Goal: Task Accomplishment & Management: Manage account settings

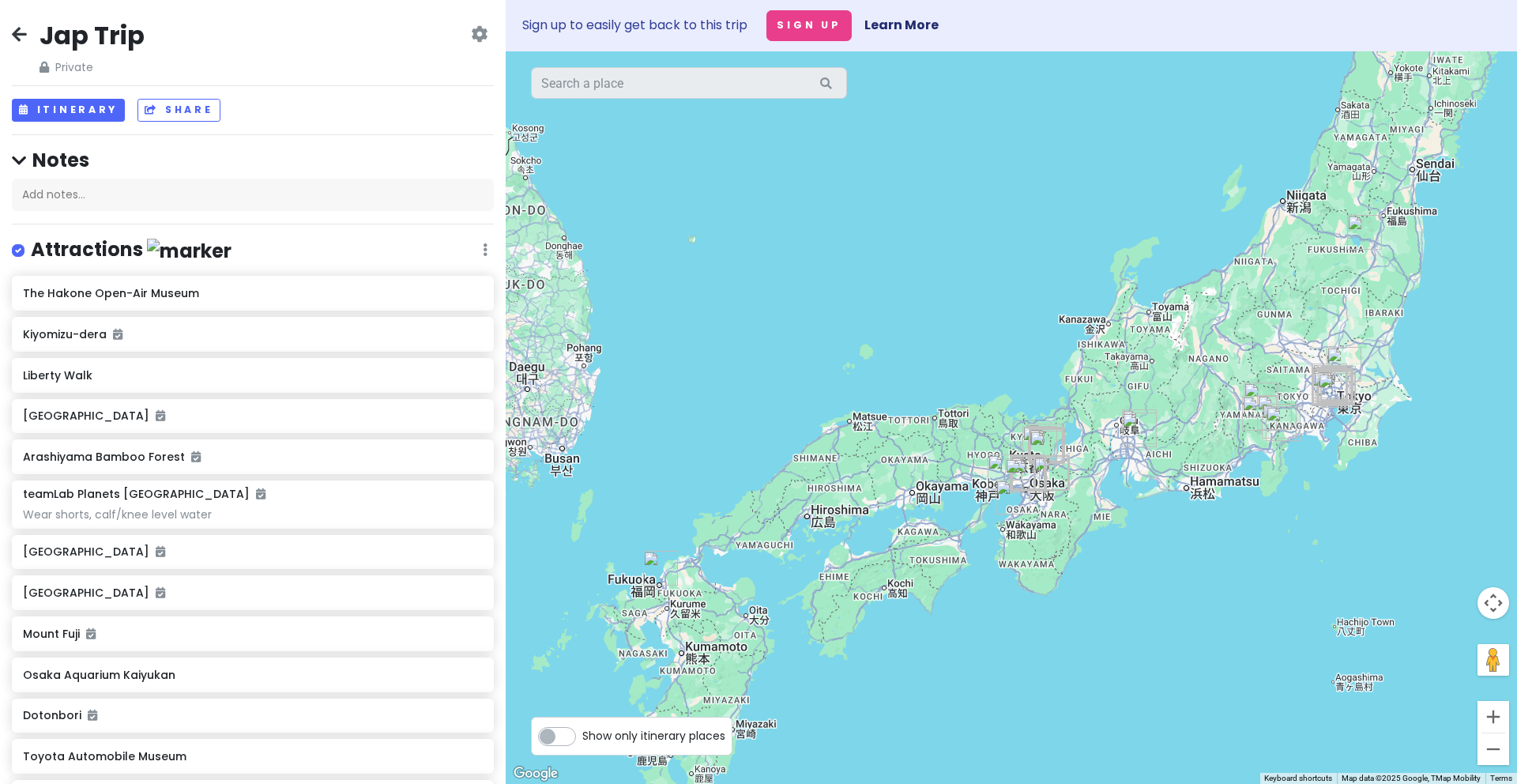
click at [67, 66] on span "Private" at bounding box center [92, 67] width 105 height 18
click at [471, 35] on icon at bounding box center [479, 34] width 17 height 13
click at [293, 67] on div "Jap Trip Private Change Dates Make a Copy Delete Trip Go Pro ⚡️ Give Feedback 💡…" at bounding box center [253, 48] width 482 height 57
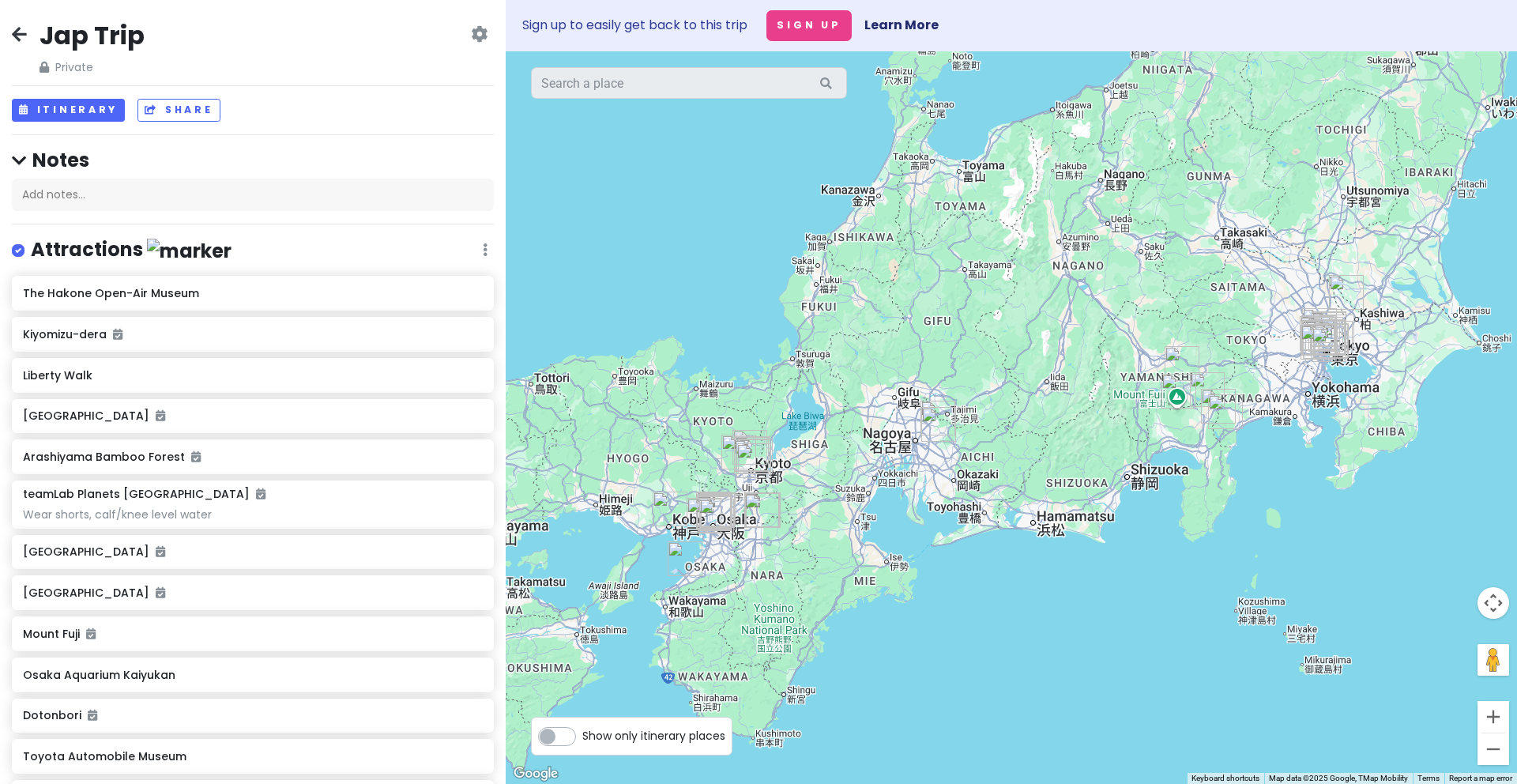
drag, startPoint x: 1327, startPoint y: 432, endPoint x: 1056, endPoint y: 445, distance: 271.3
click at [1056, 445] on div at bounding box center [1011, 418] width 1012 height 733
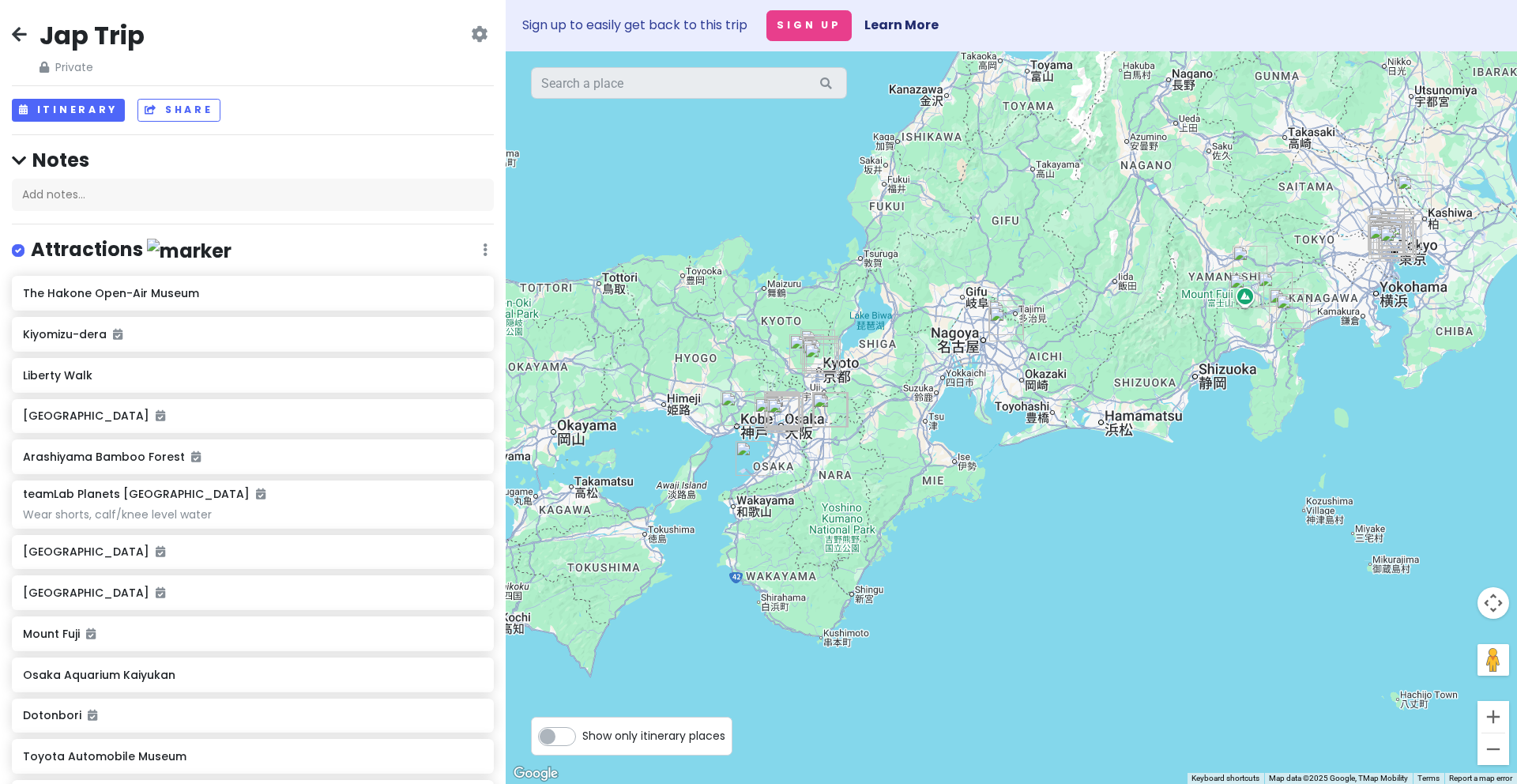
drag, startPoint x: 799, startPoint y: 566, endPoint x: 879, endPoint y: 456, distance: 136.0
click at [879, 456] on div at bounding box center [1011, 418] width 1012 height 733
click at [471, 32] on icon at bounding box center [479, 34] width 17 height 13
click at [371, 23] on div "Jap Trip Private Change Dates Make a Copy Delete Trip Go Pro ⚡️ Give Feedback 💡…" at bounding box center [253, 48] width 482 height 57
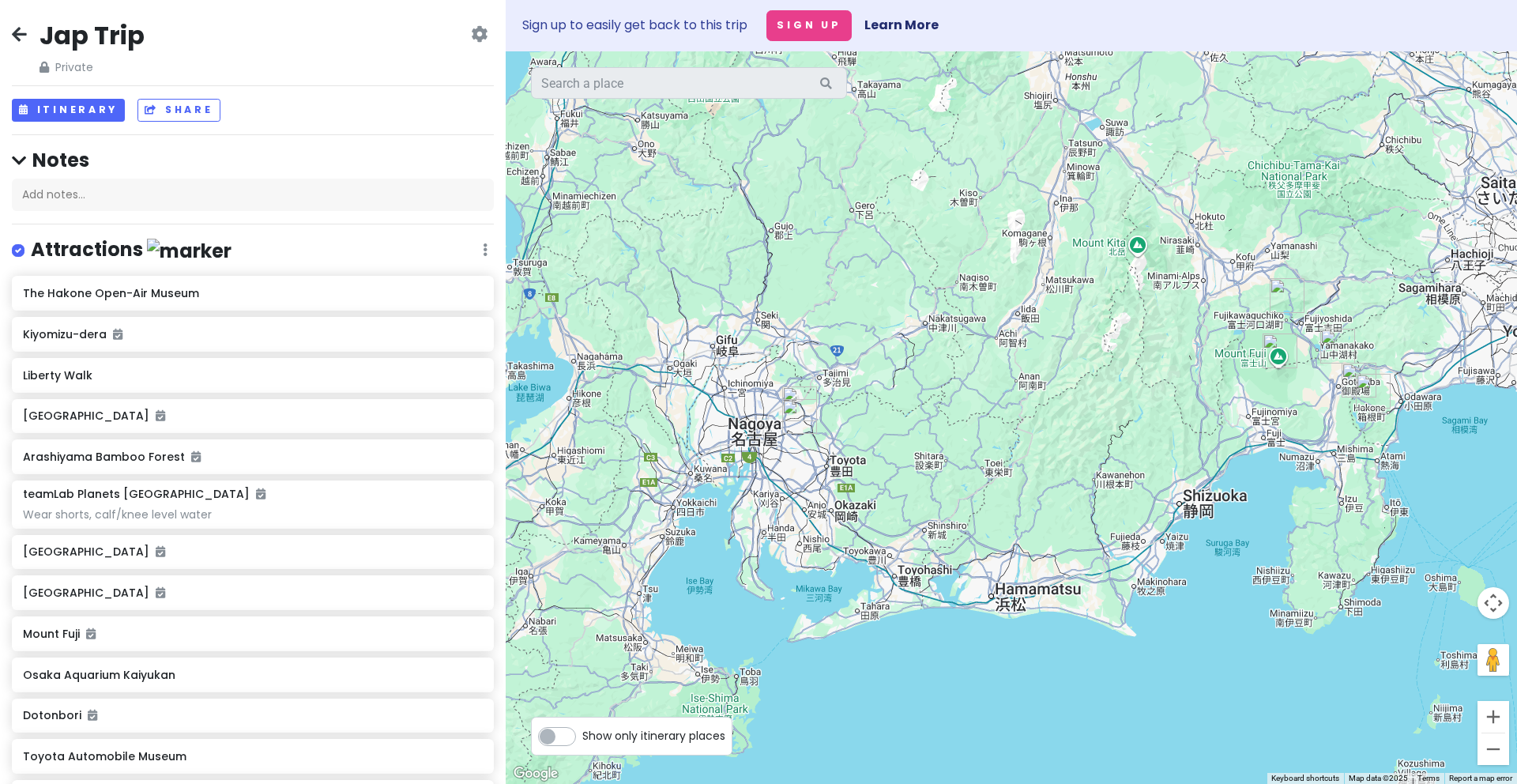
click at [1286, 295] on img "Lake Kawaguchi" at bounding box center [1287, 295] width 35 height 35
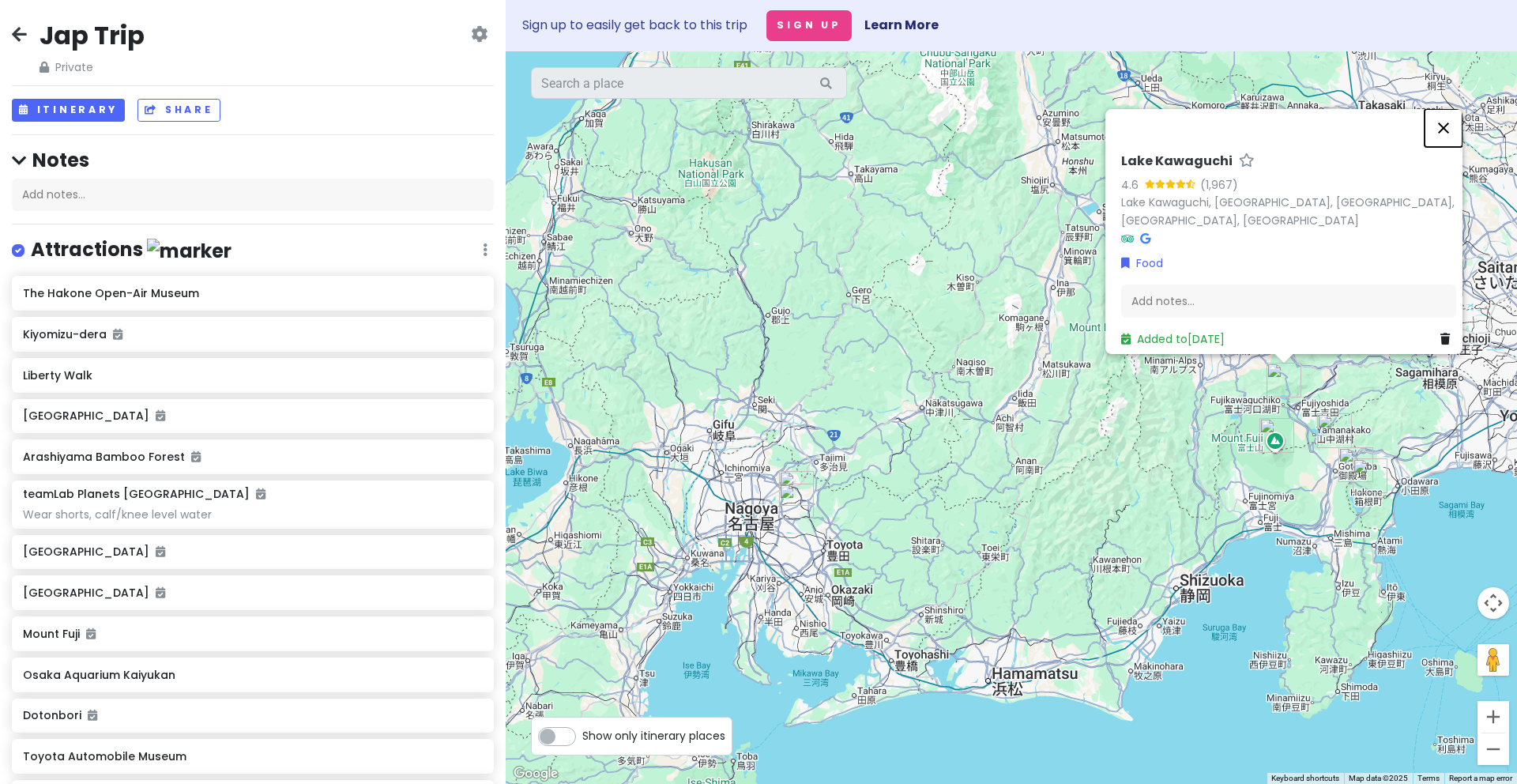
click at [1450, 120] on button "Close" at bounding box center [1443, 127] width 38 height 38
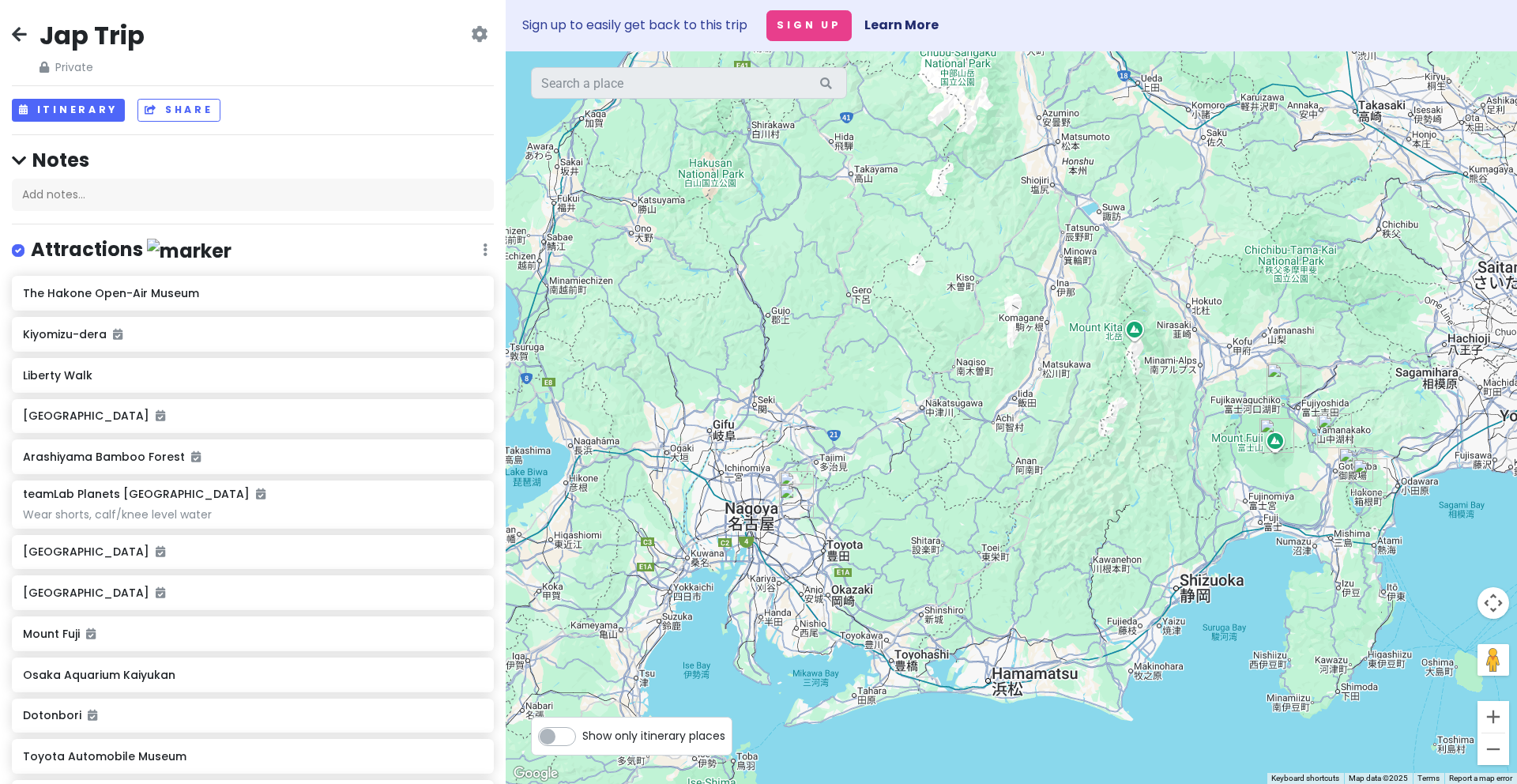
click at [1332, 424] on img "Fuji International Speedway" at bounding box center [1334, 430] width 35 height 35
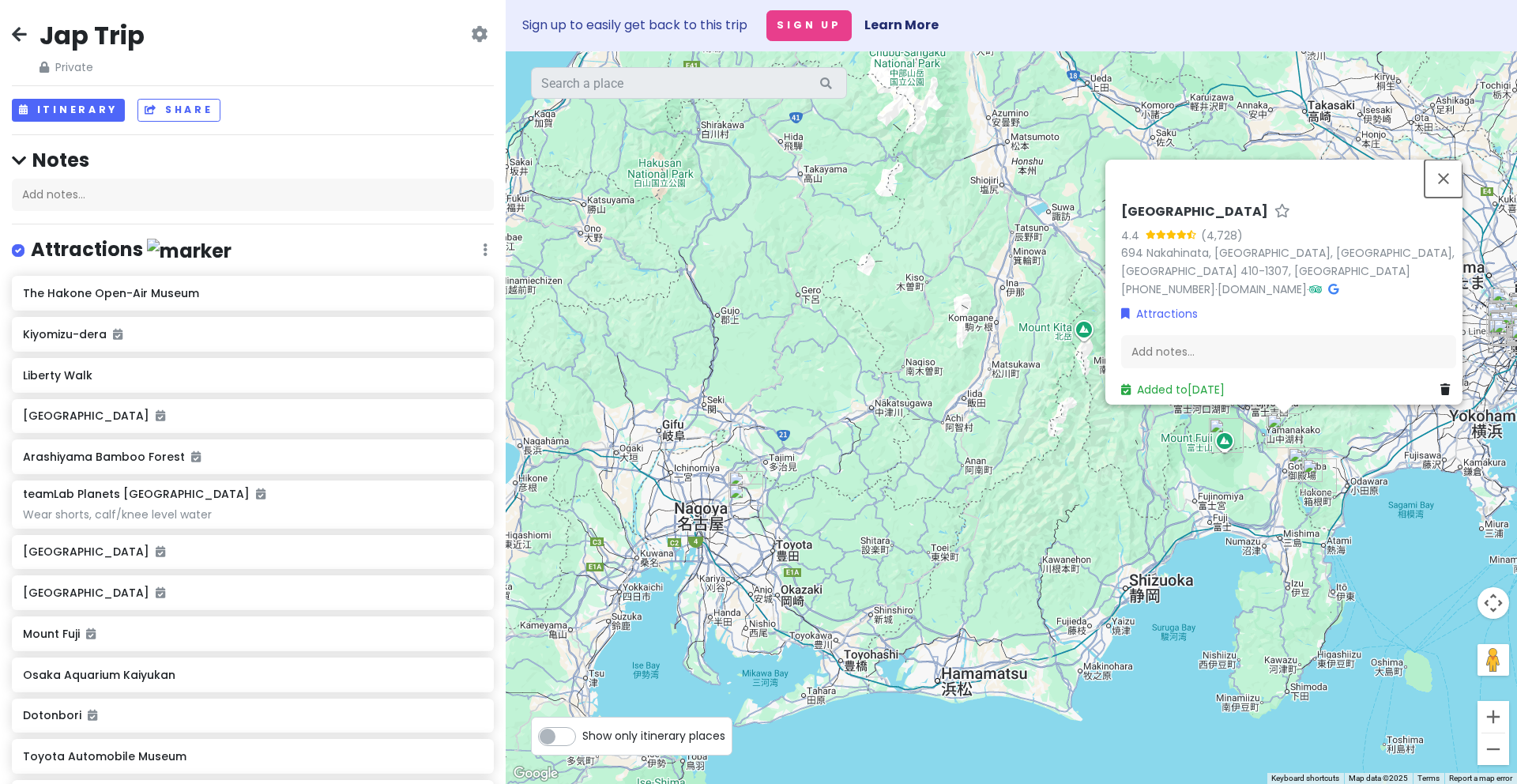
drag, startPoint x: 1448, startPoint y: 172, endPoint x: 1424, endPoint y: 194, distance: 32.6
click at [1448, 172] on button "Close" at bounding box center [1443, 179] width 38 height 38
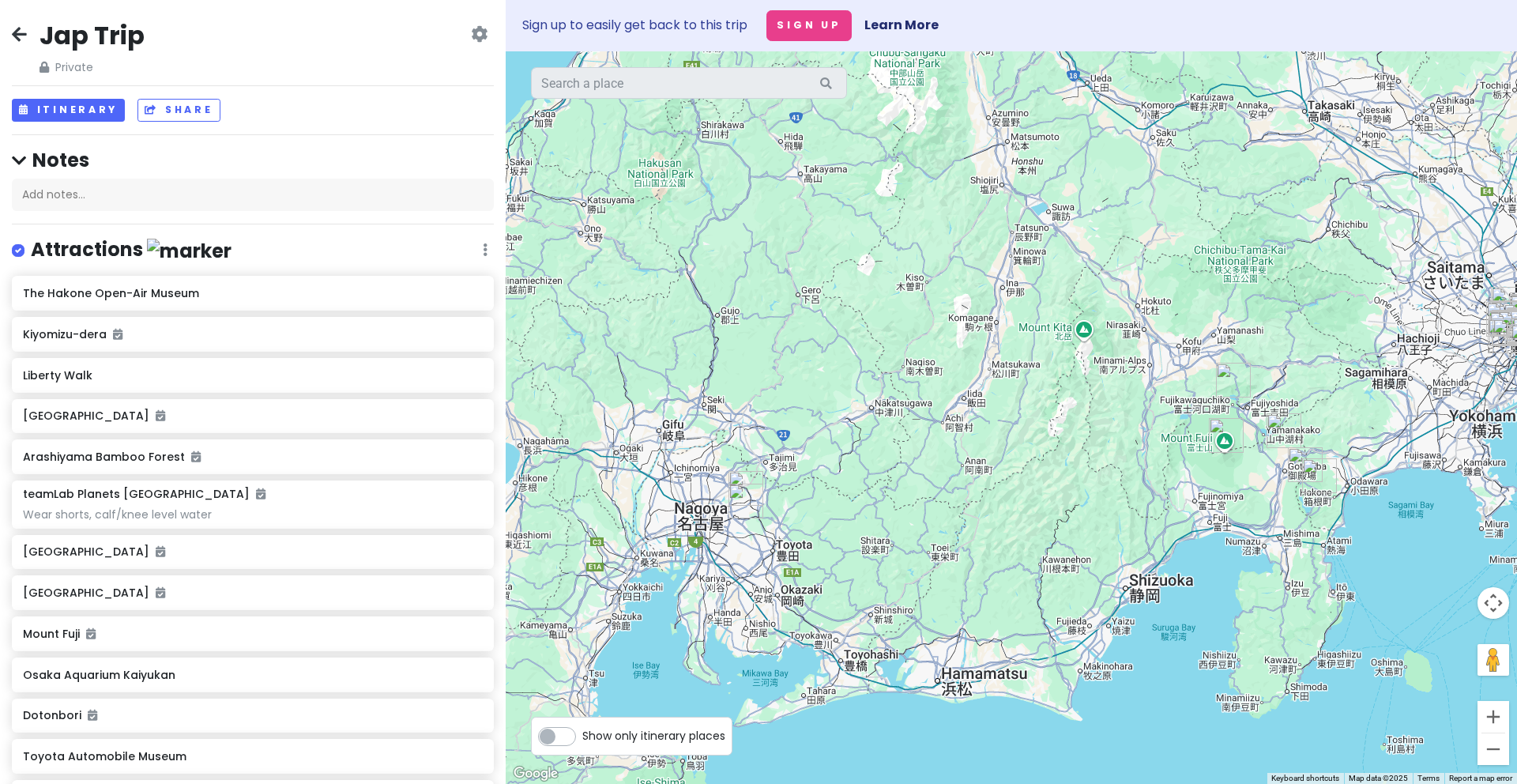
click at [1222, 431] on img "Mount Fuji" at bounding box center [1226, 435] width 35 height 35
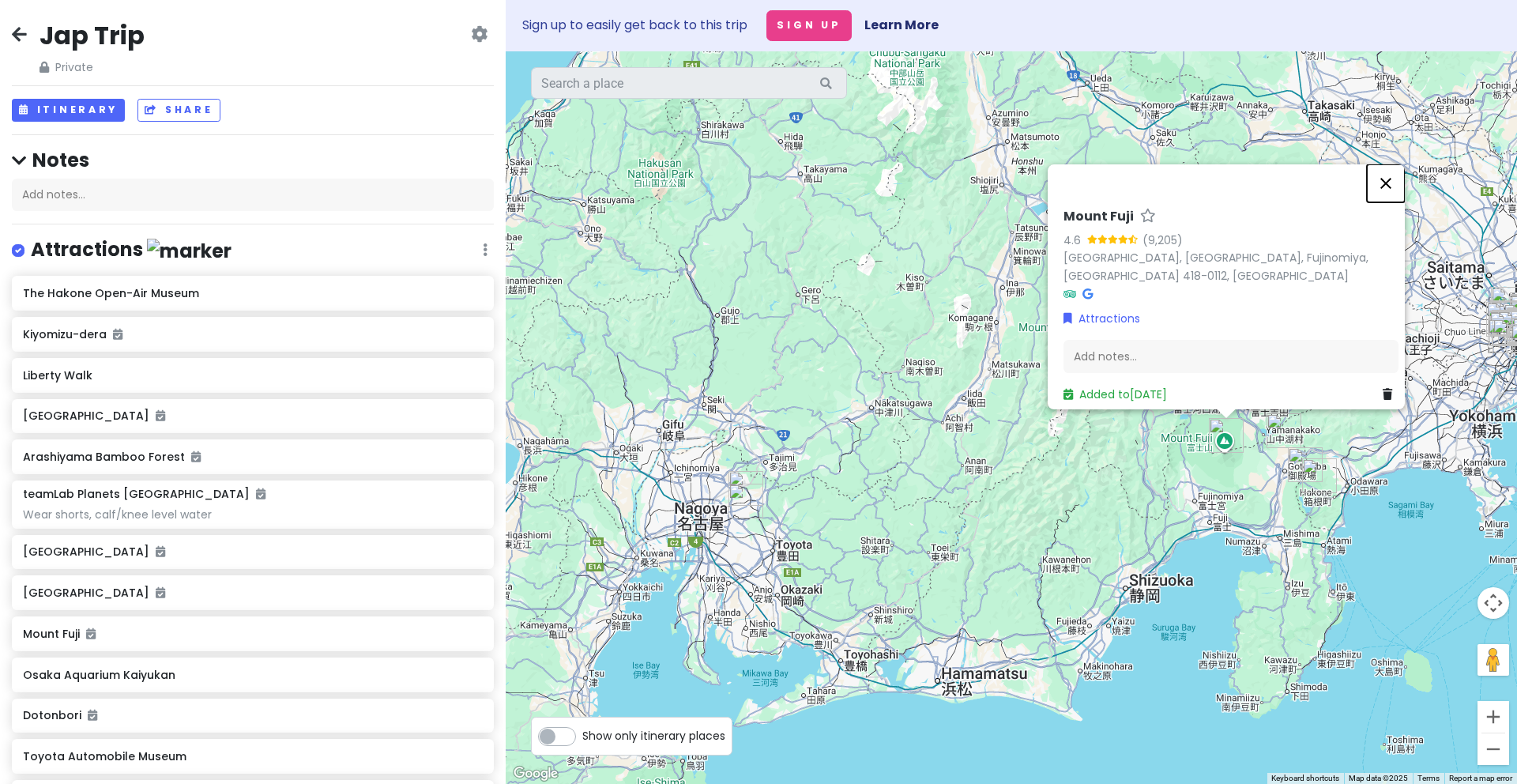
click at [1400, 194] on button "Close" at bounding box center [1386, 183] width 38 height 38
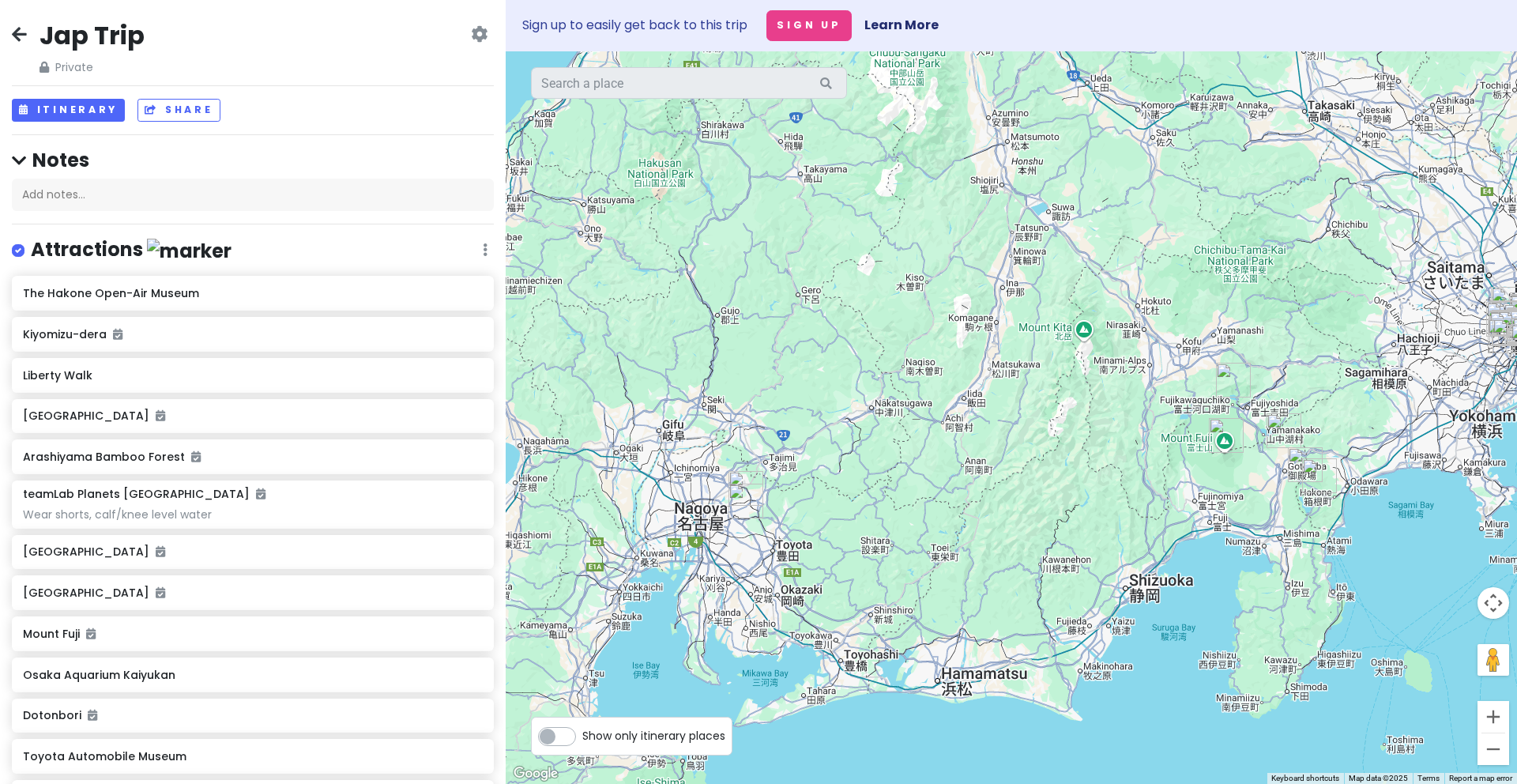
click at [1298, 461] on img "The fun2drive Owners' Club" at bounding box center [1305, 464] width 35 height 35
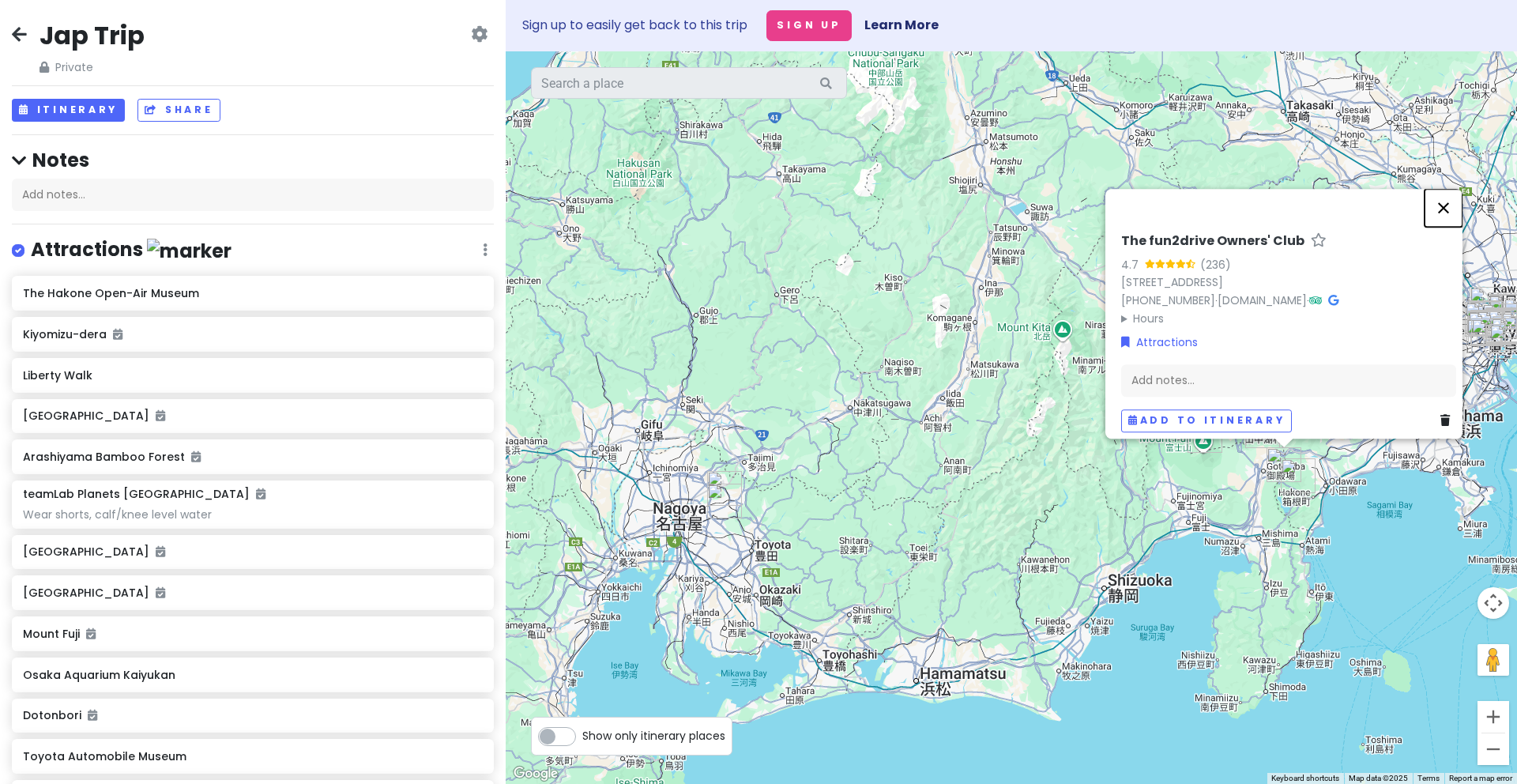
click at [1456, 189] on button "Close" at bounding box center [1443, 207] width 38 height 38
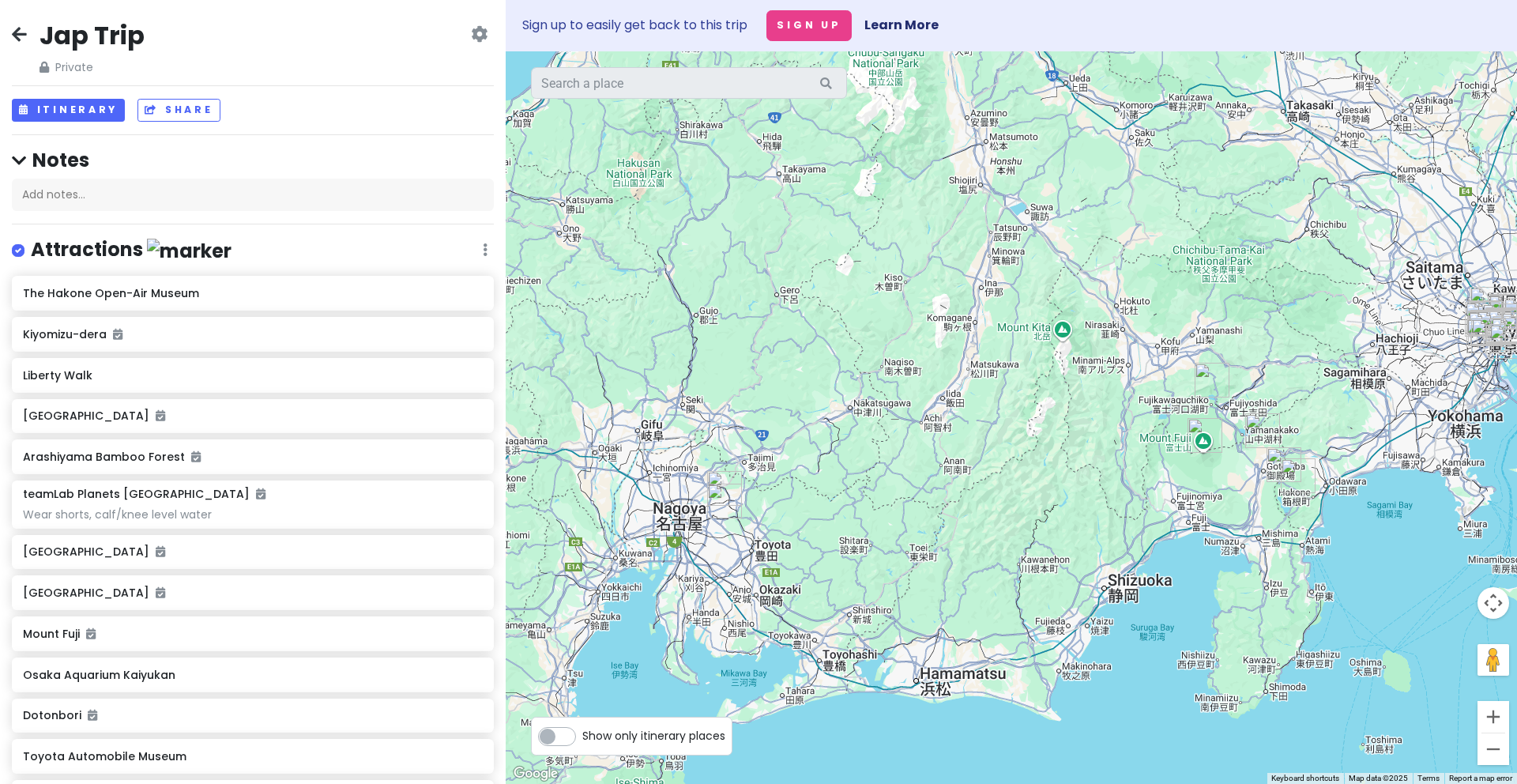
click at [1297, 478] on img "The Hakone Open-Air Museum" at bounding box center [1298, 475] width 35 height 35
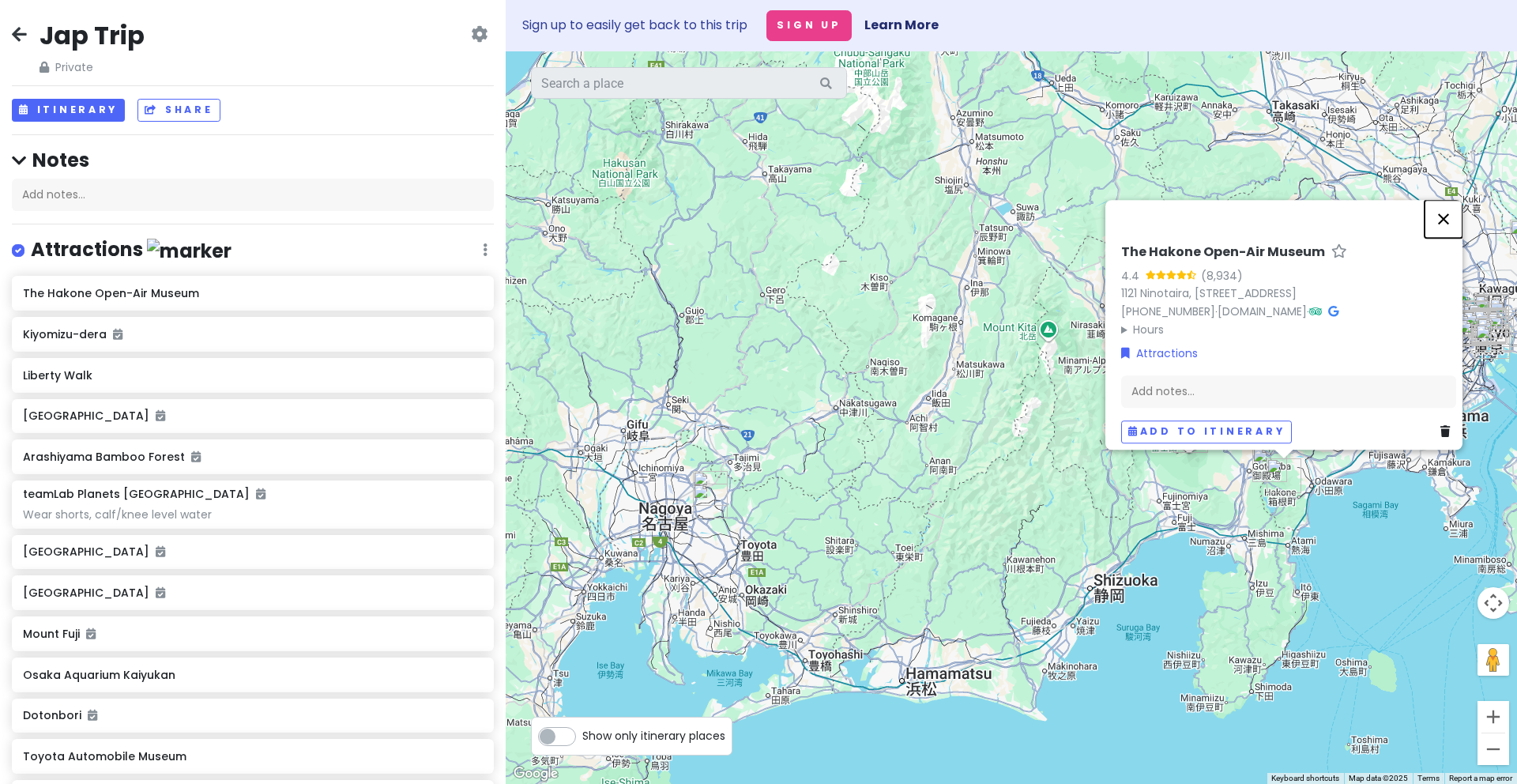
click at [1442, 200] on button "Close" at bounding box center [1443, 218] width 38 height 38
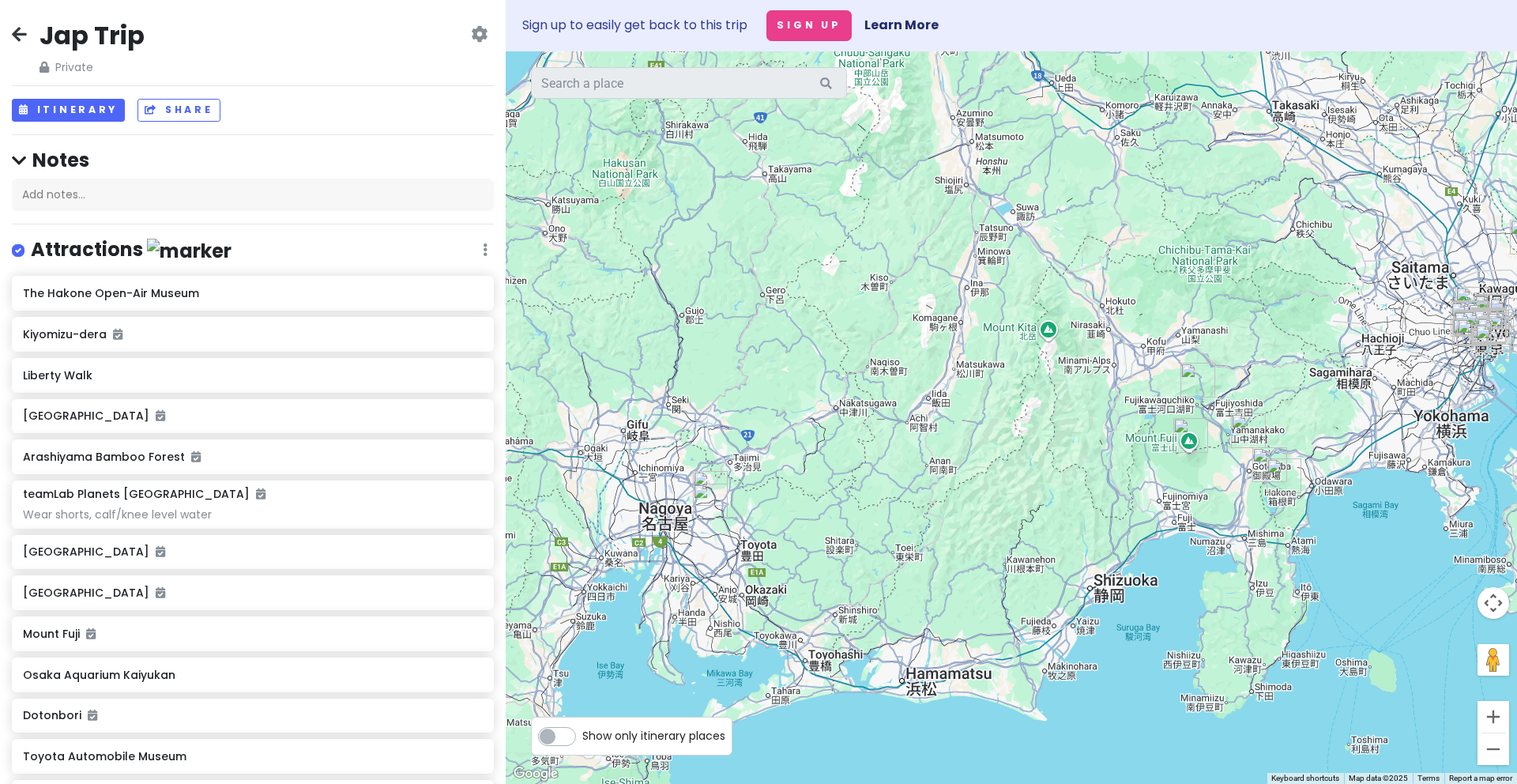
click at [23, 40] on icon at bounding box center [19, 34] width 15 height 13
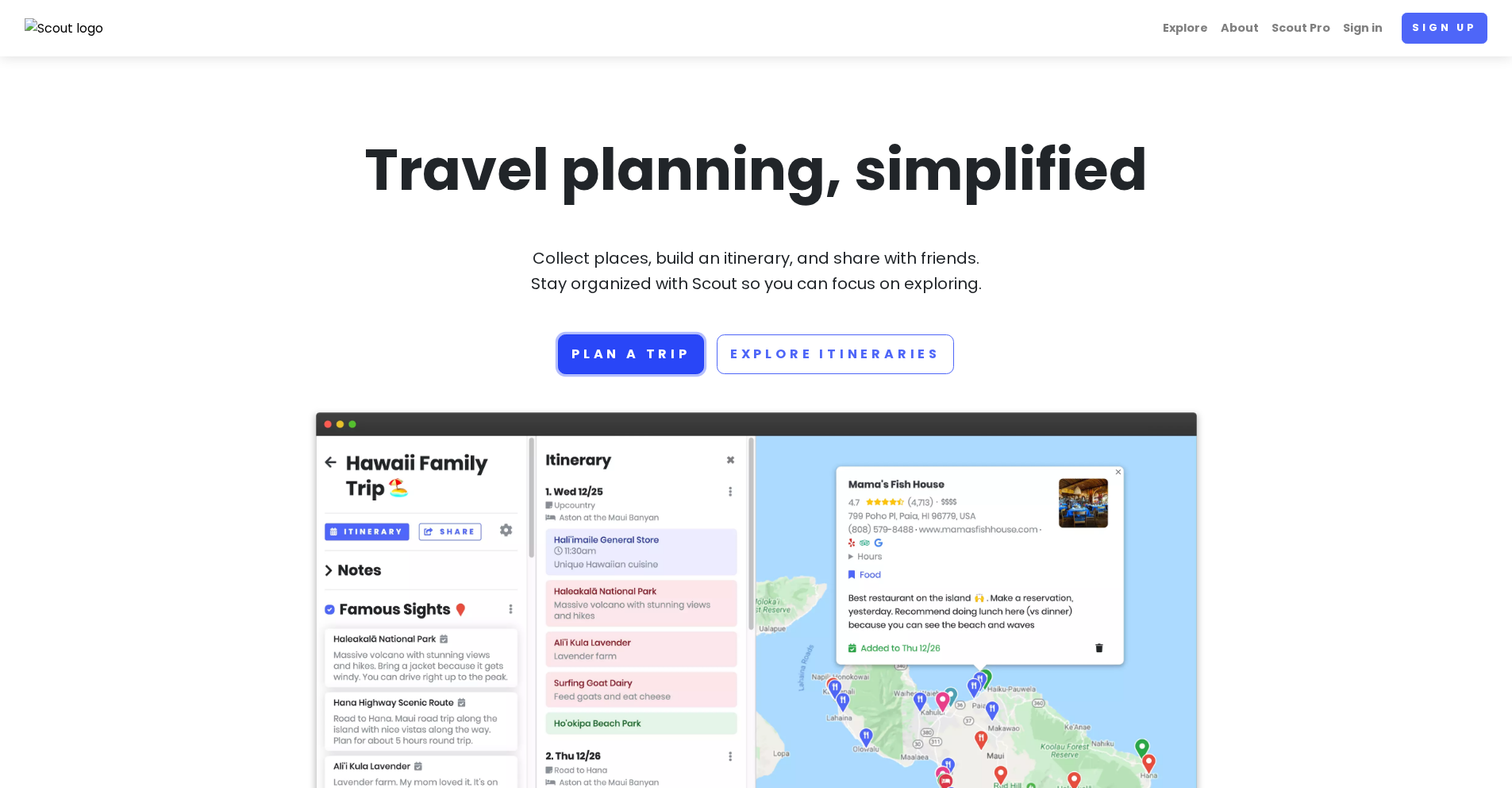
click at [654, 353] on link "Plan a trip" at bounding box center [631, 354] width 146 height 40
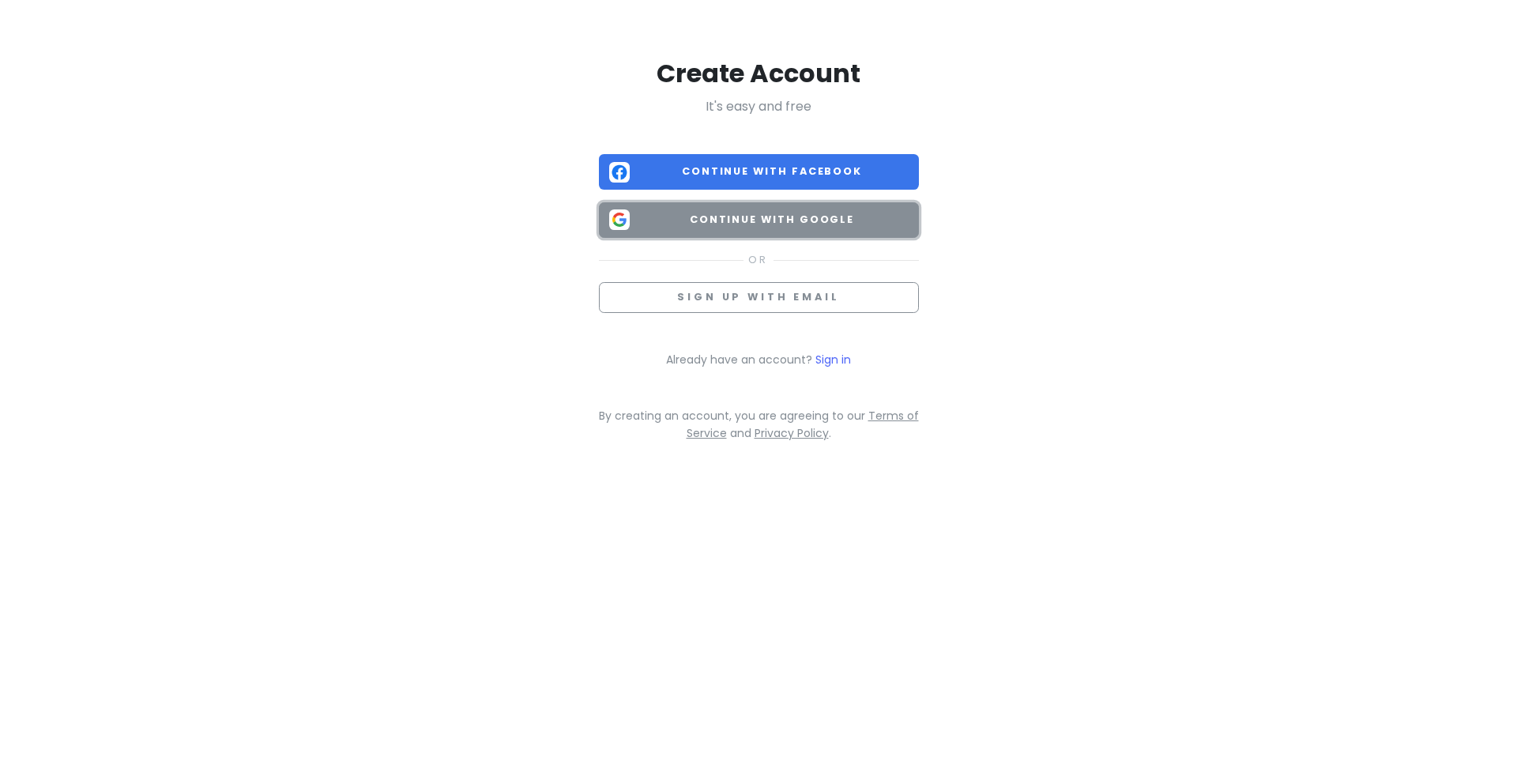
click at [788, 218] on span "Continue with Google" at bounding box center [772, 219] width 273 height 16
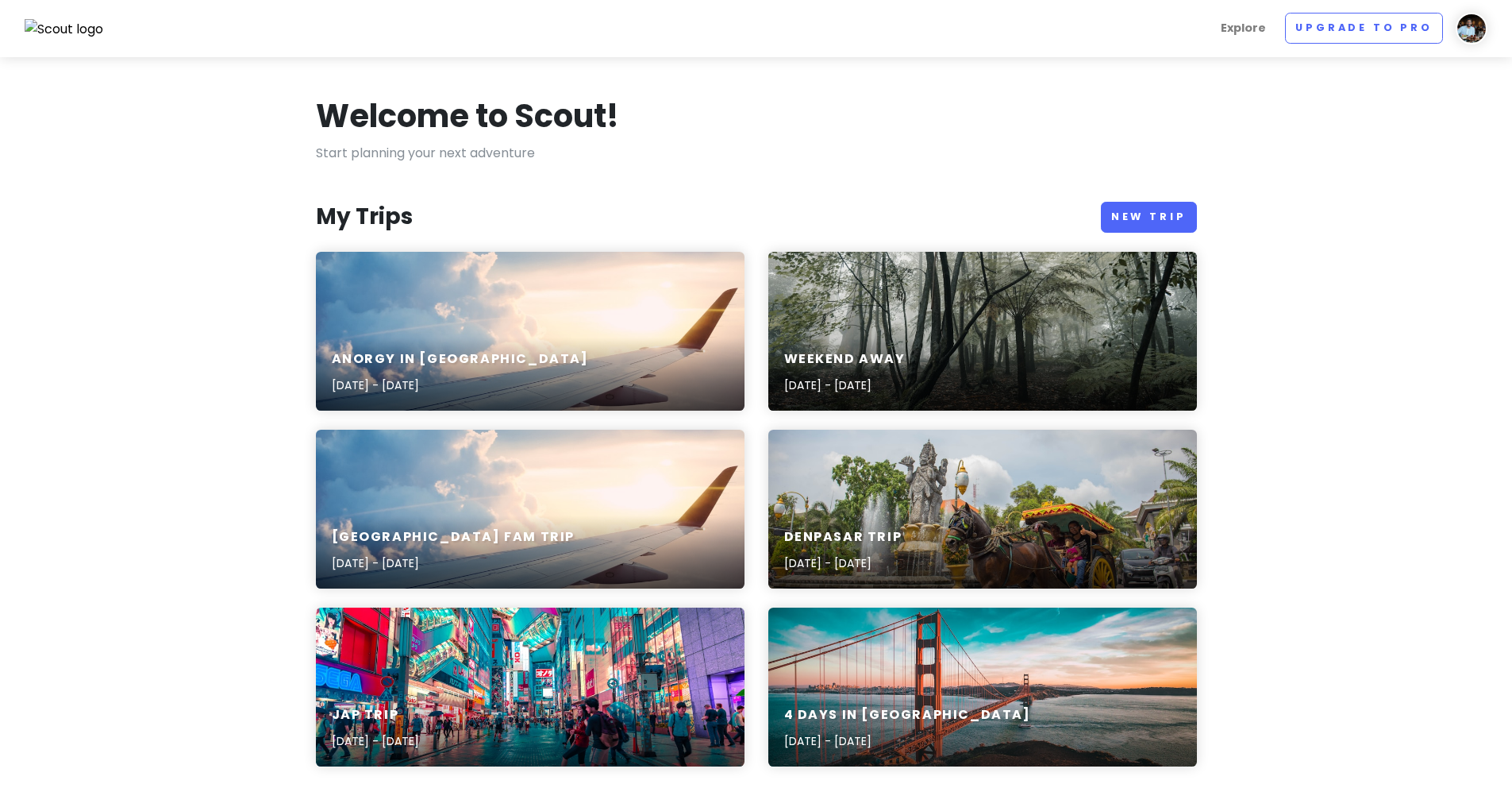
click at [913, 686] on div "4 Days in San Francisco Feb 7, 2020 - Feb 11, 2020" at bounding box center [982, 687] width 429 height 159
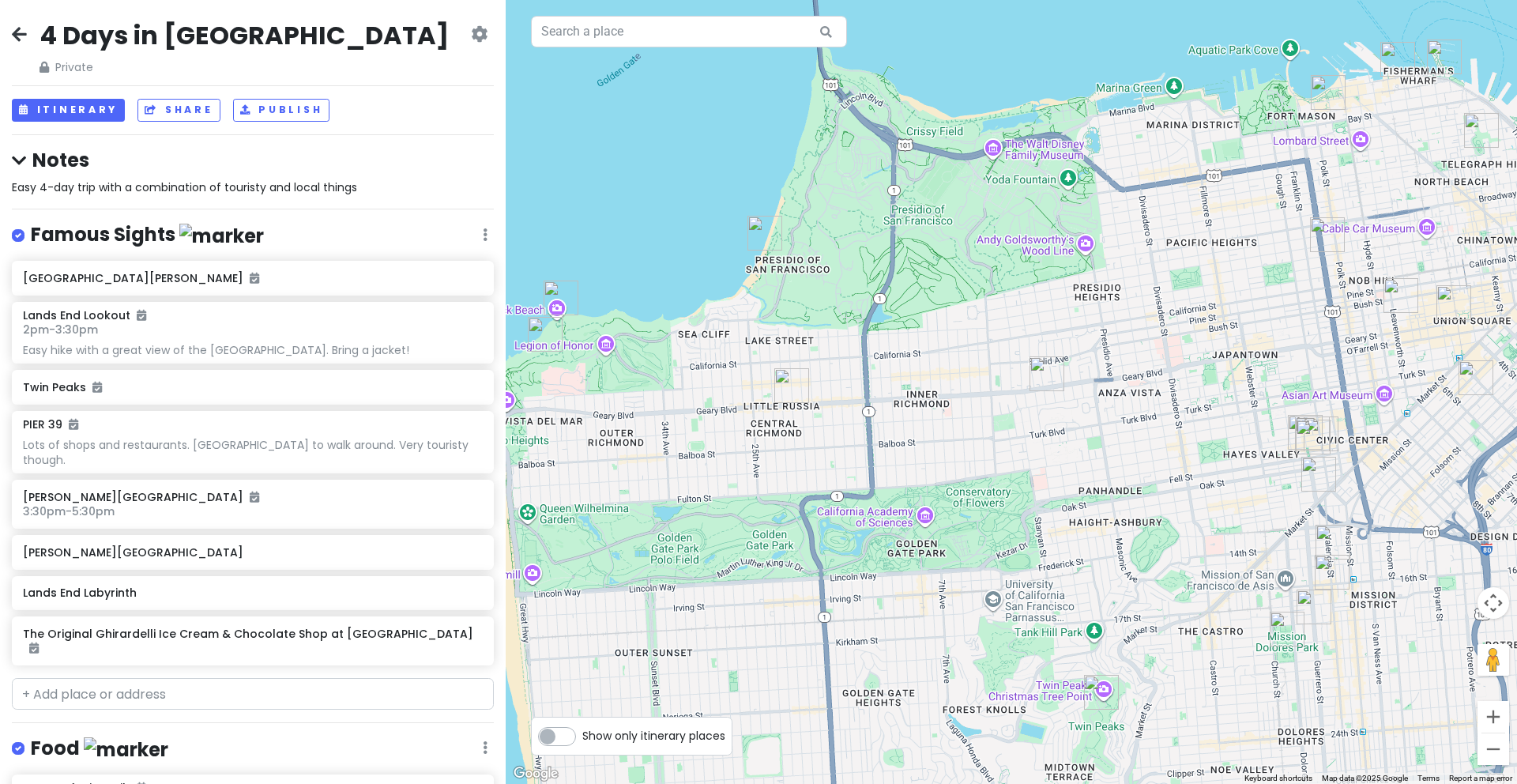
click at [15, 35] on icon at bounding box center [19, 34] width 15 height 13
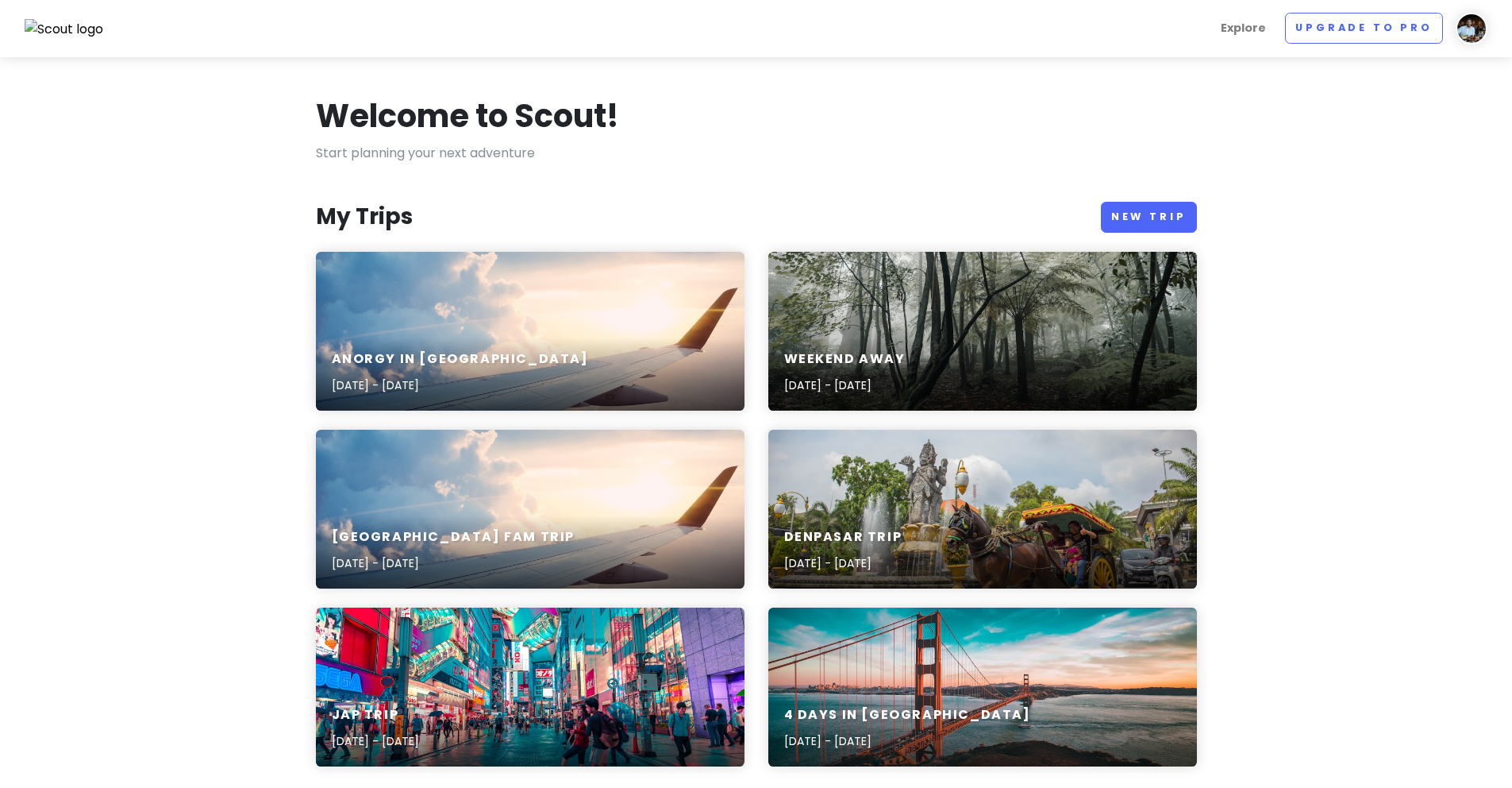
click at [1465, 32] on img at bounding box center [1472, 29] width 32 height 32
click at [1386, 351] on section "Welcome to Scout! Start planning your next adventure My Trips New Trip Anorgy i…" at bounding box center [756, 755] width 1512 height 1395
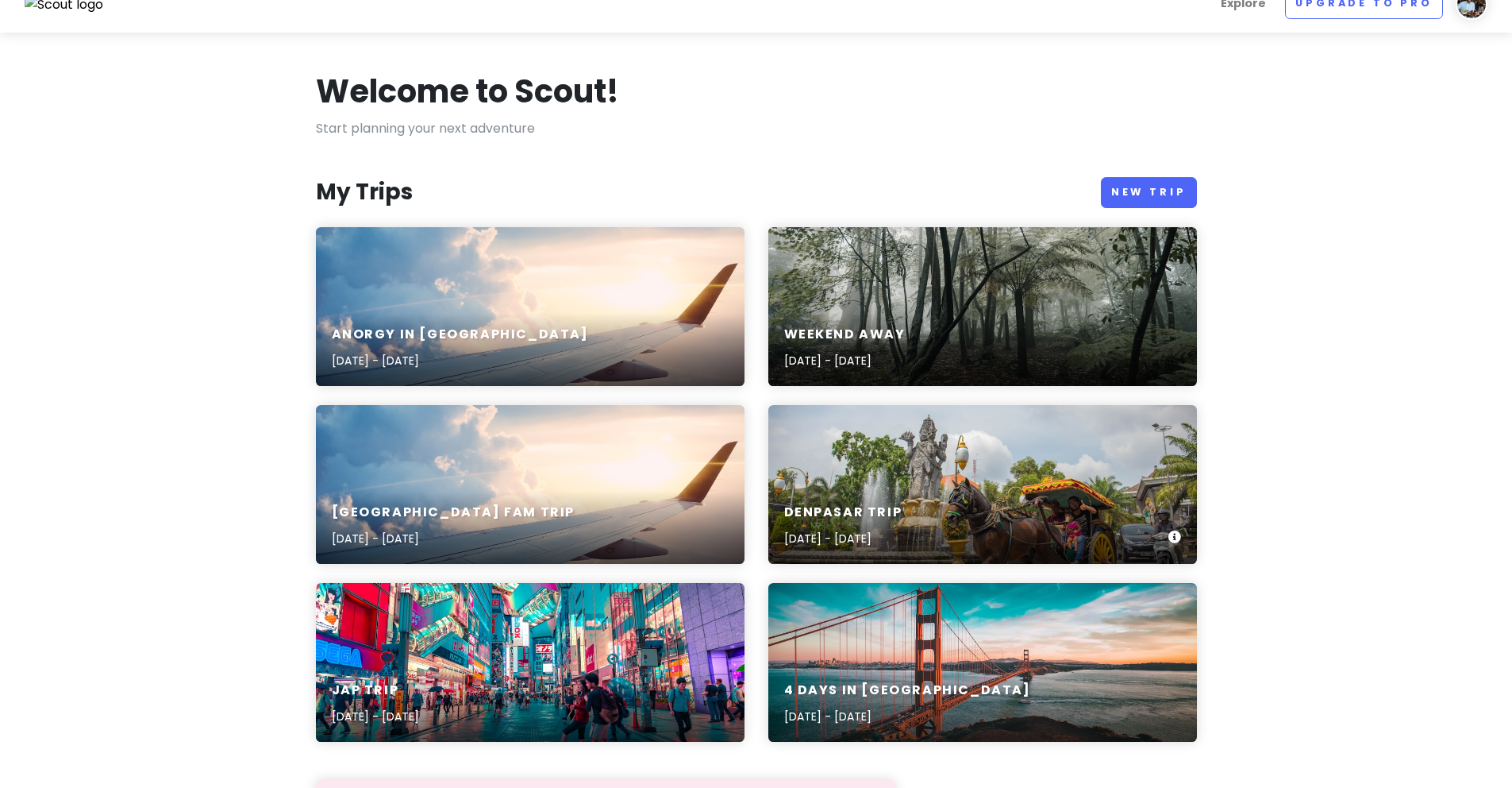
scroll to position [143, 0]
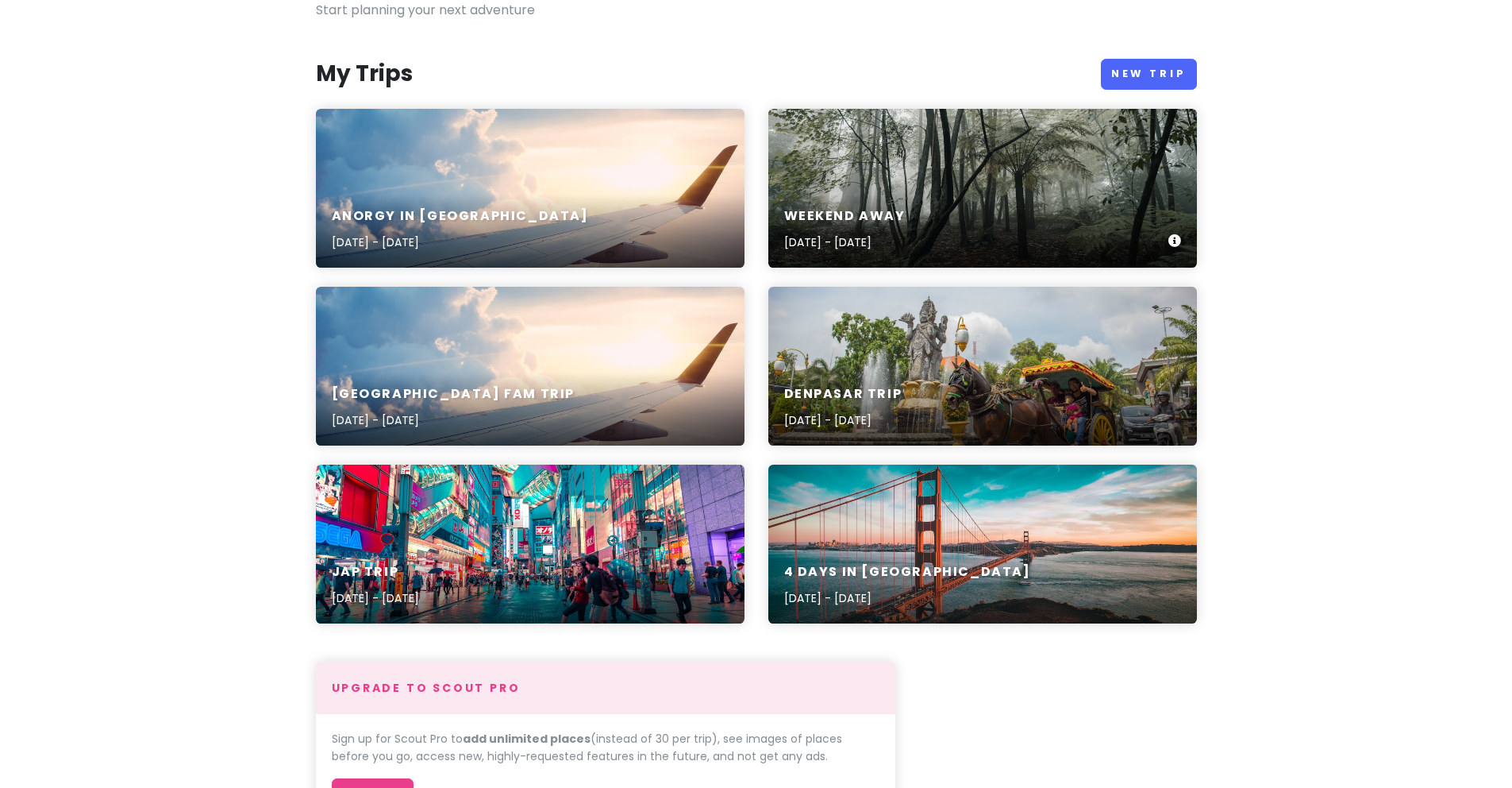
click at [1011, 201] on div "Weekend away Mar 28, 2024 - Mar 30, 2024" at bounding box center [982, 229] width 429 height 75
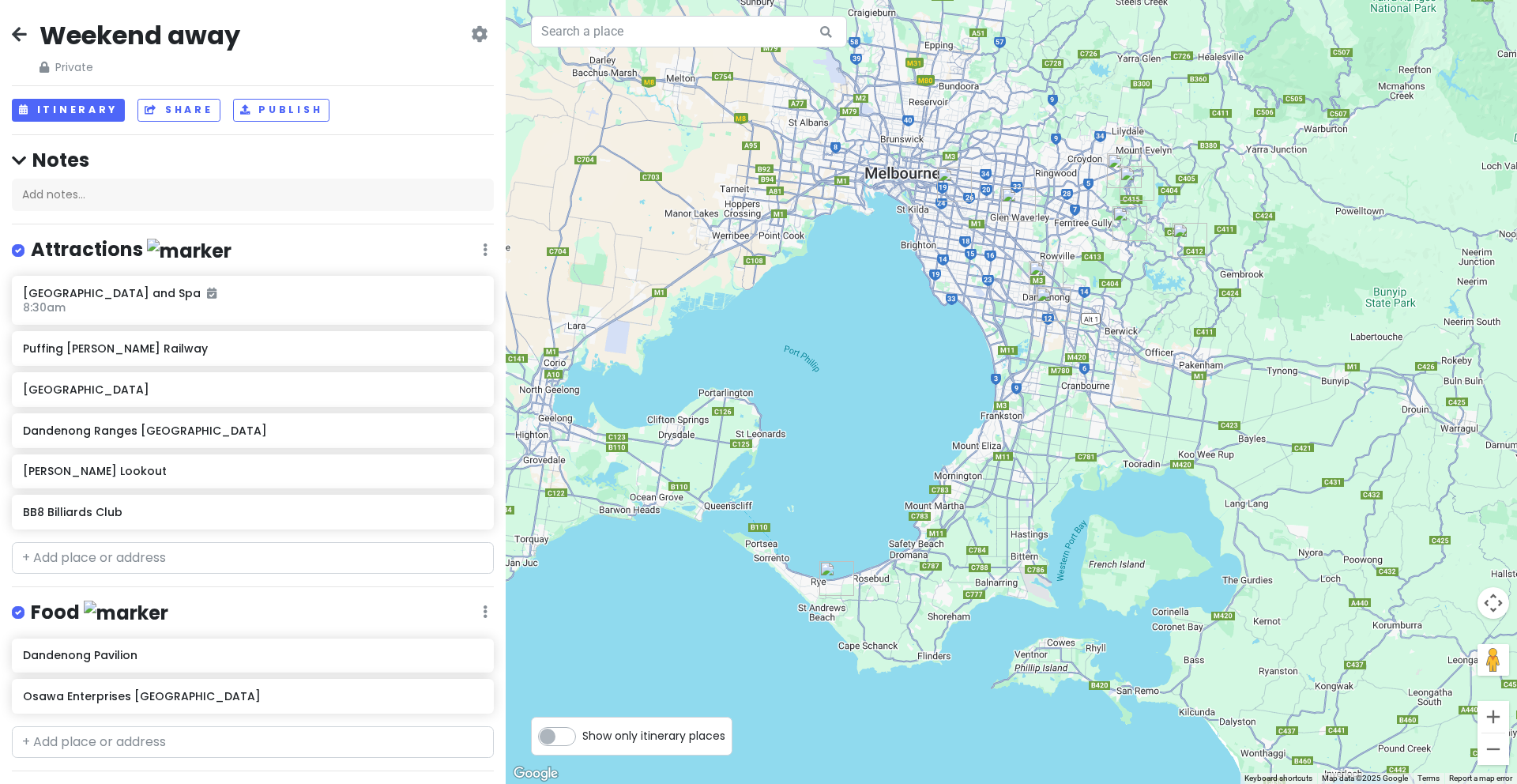
click at [16, 37] on icon at bounding box center [19, 34] width 15 height 13
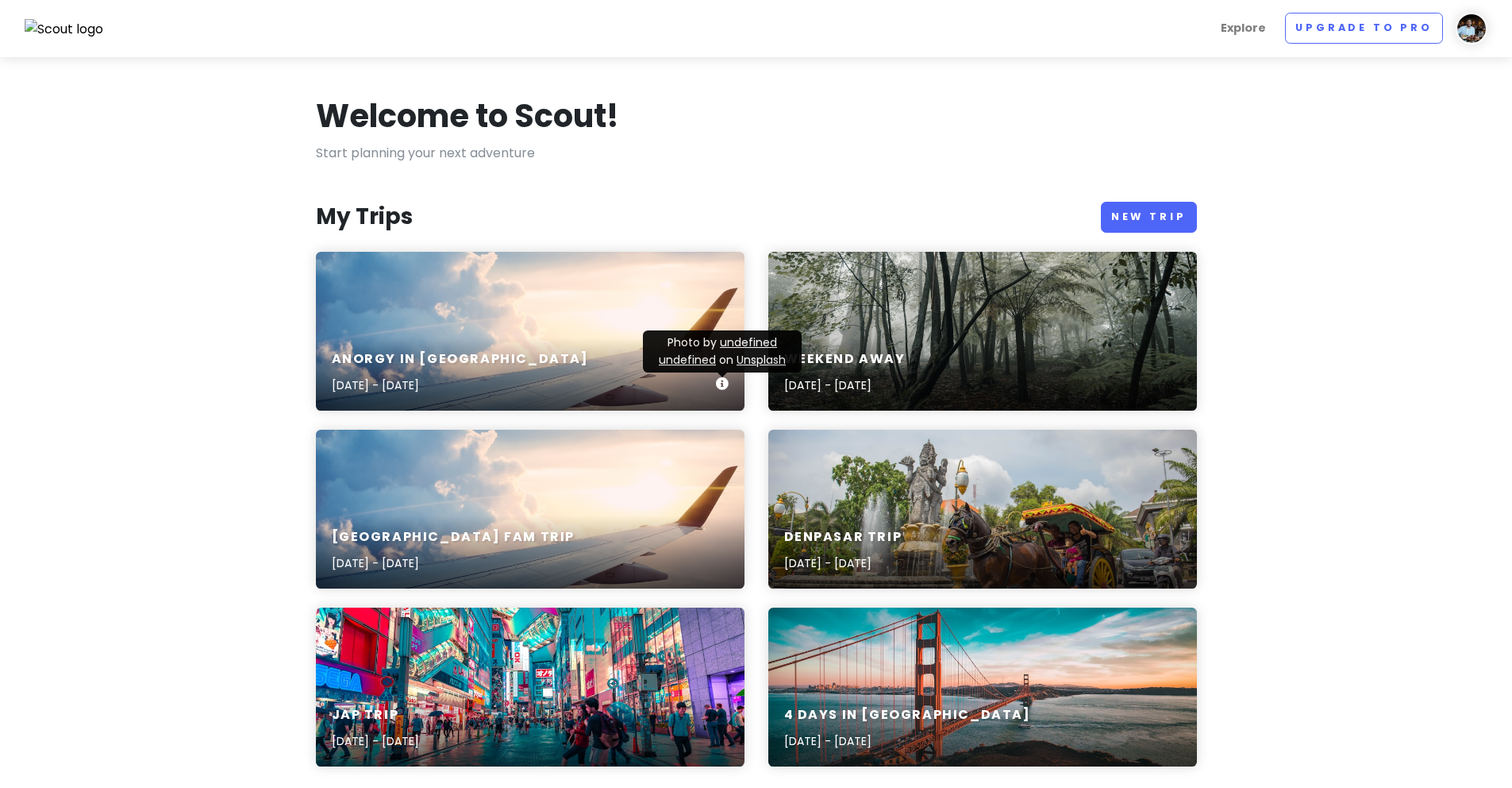
click at [720, 383] on icon at bounding box center [722, 383] width 13 height 13
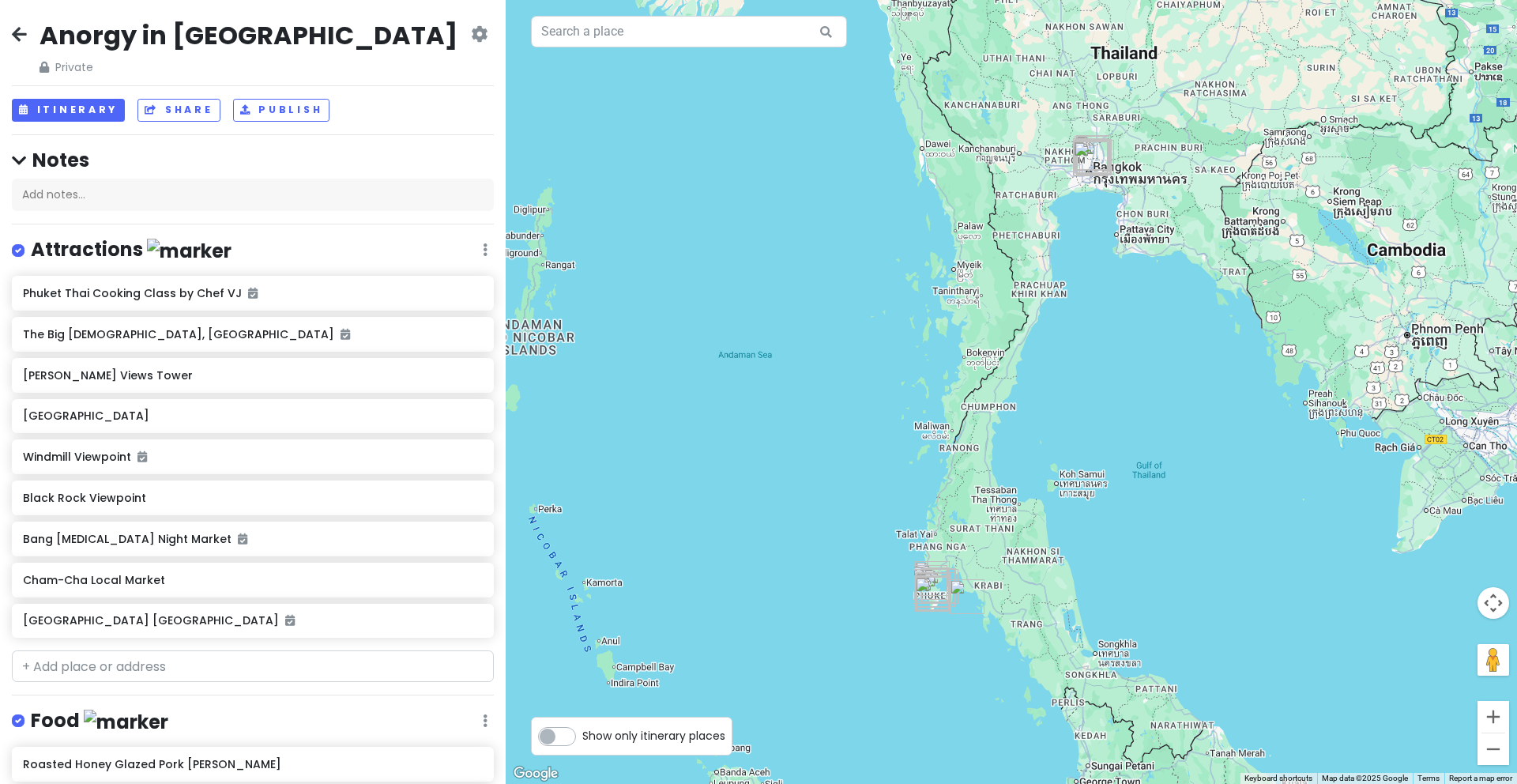
click at [471, 32] on icon at bounding box center [479, 34] width 17 height 13
click at [324, 29] on div "Anorgy in Thailand Private Change Dates Make a Copy Delete Trip Go Pro ⚡️ Give …" at bounding box center [253, 48] width 482 height 57
click at [471, 32] on icon at bounding box center [479, 34] width 17 height 13
click at [13, 32] on icon at bounding box center [19, 34] width 15 height 13
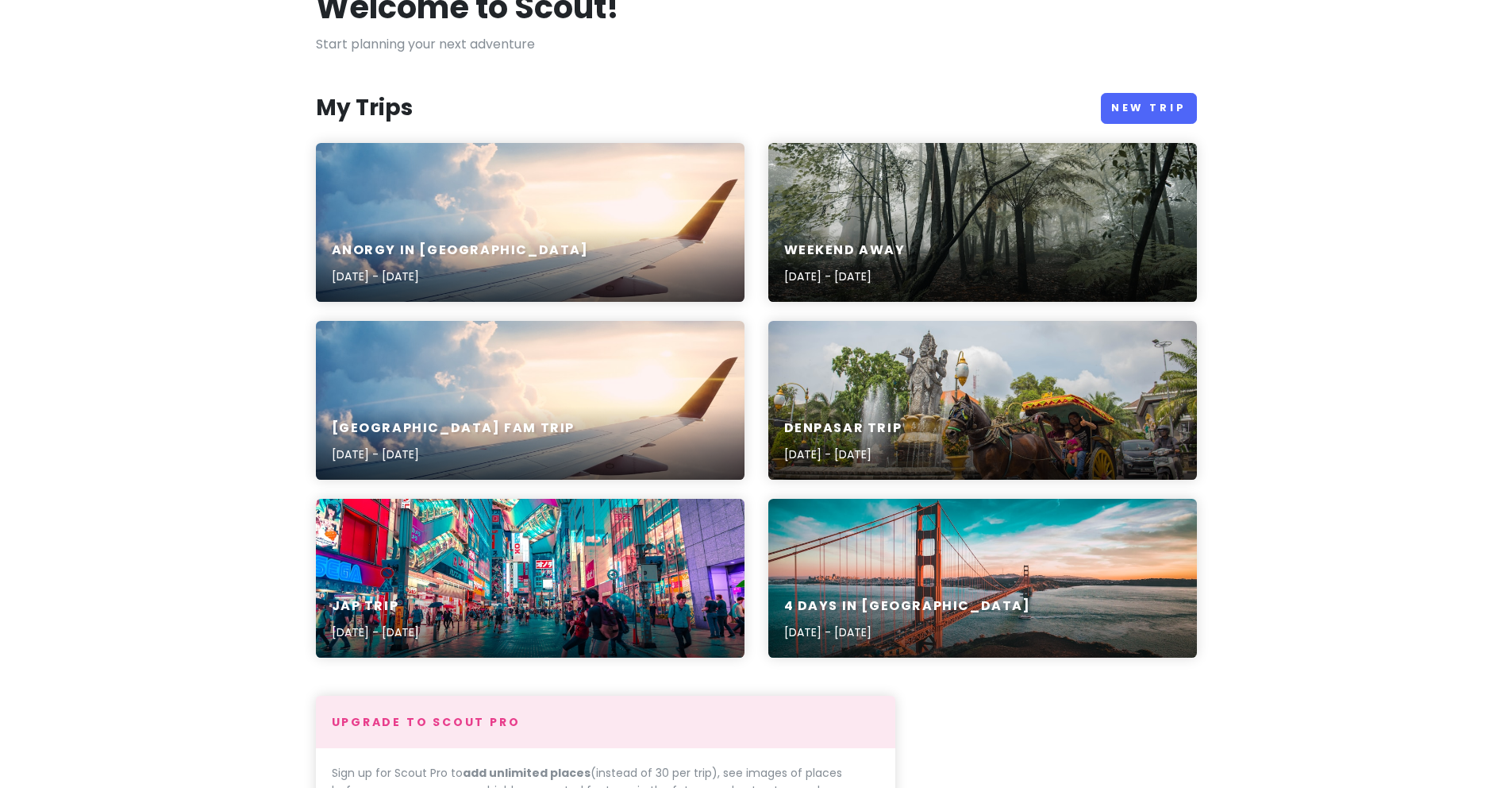
scroll to position [132, 0]
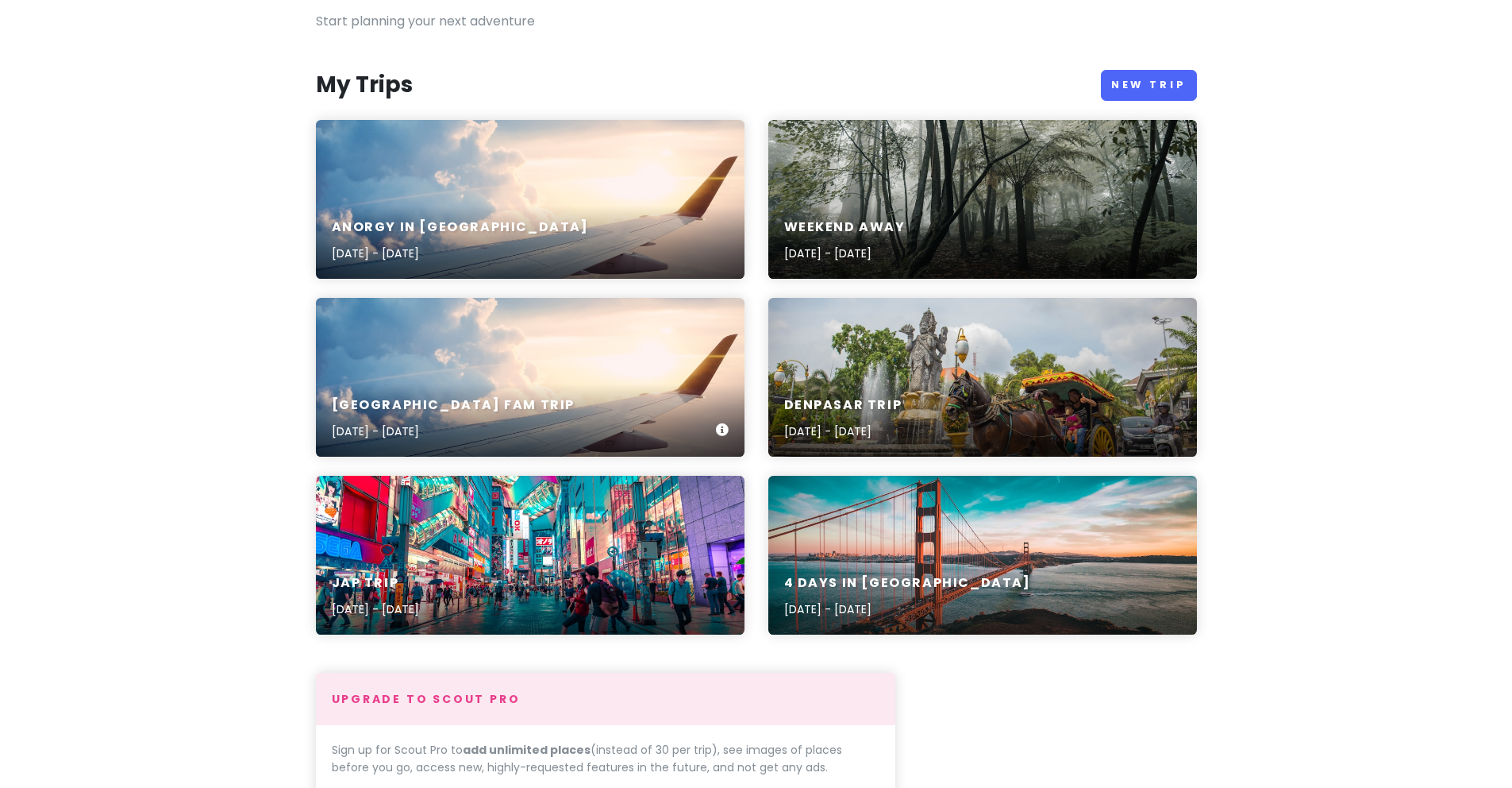
click at [546, 357] on div "Thailand fam trip Nov 20, 2023 - Nov 27, 2023" at bounding box center [530, 377] width 429 height 159
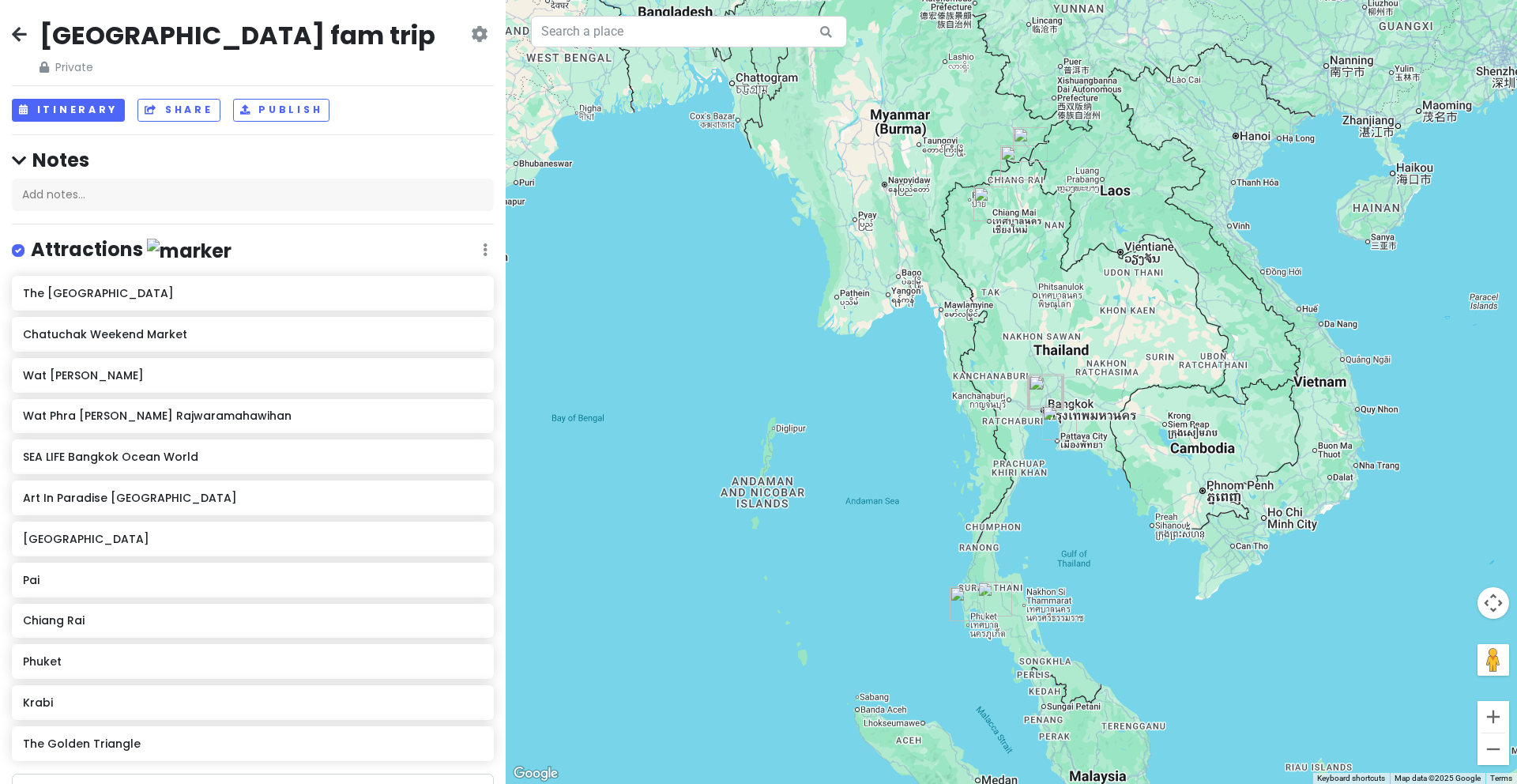
click at [467, 22] on div "Thailand fam trip Private Change Dates Make a Copy Delete Trip Go Pro ⚡️ Give F…" at bounding box center [253, 48] width 482 height 57
click at [471, 33] on icon at bounding box center [479, 34] width 17 height 13
click at [435, 168] on link "Delete Trip" at bounding box center [426, 157] width 150 height 38
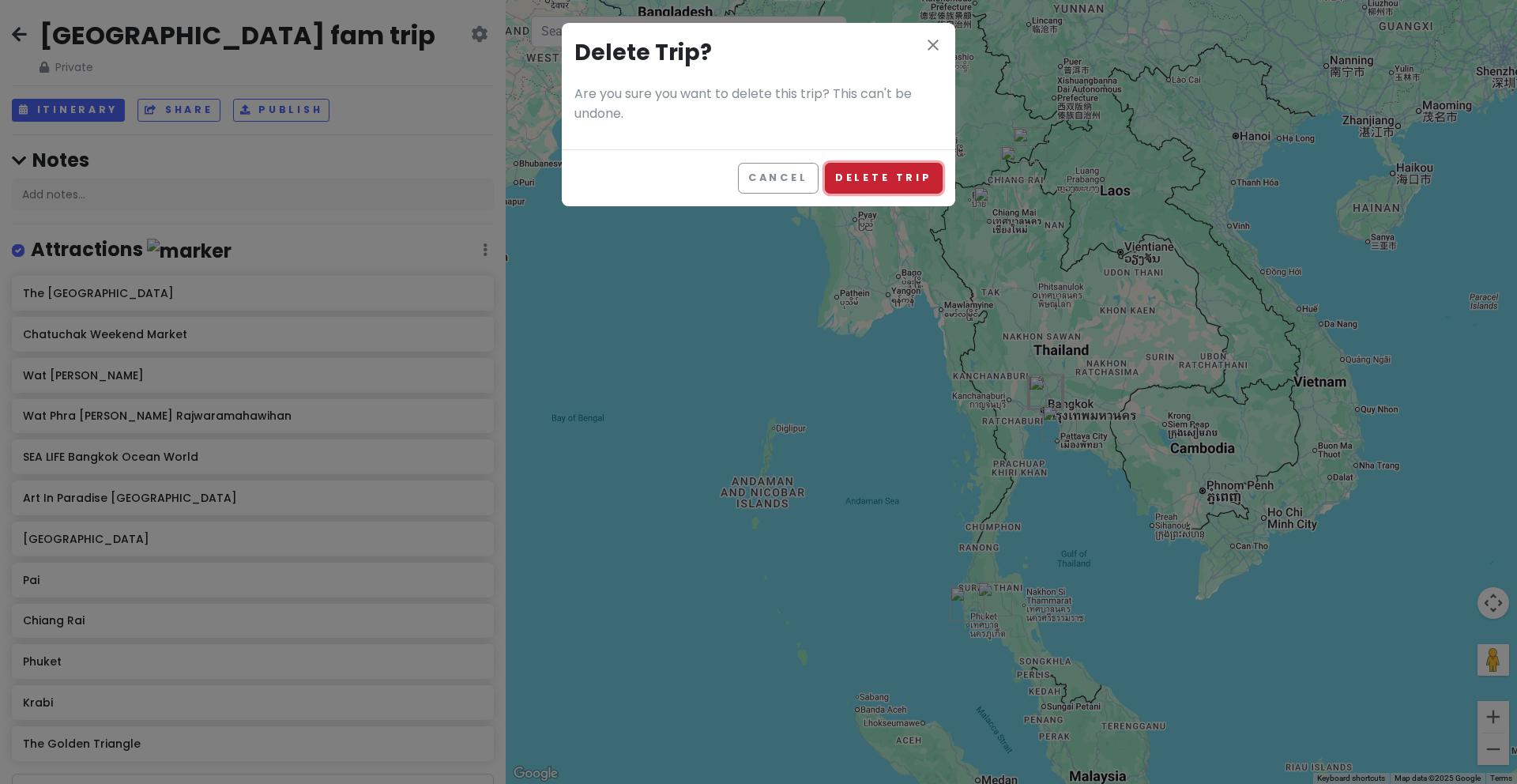
click at [856, 177] on button "Delete Trip" at bounding box center [884, 178] width 118 height 31
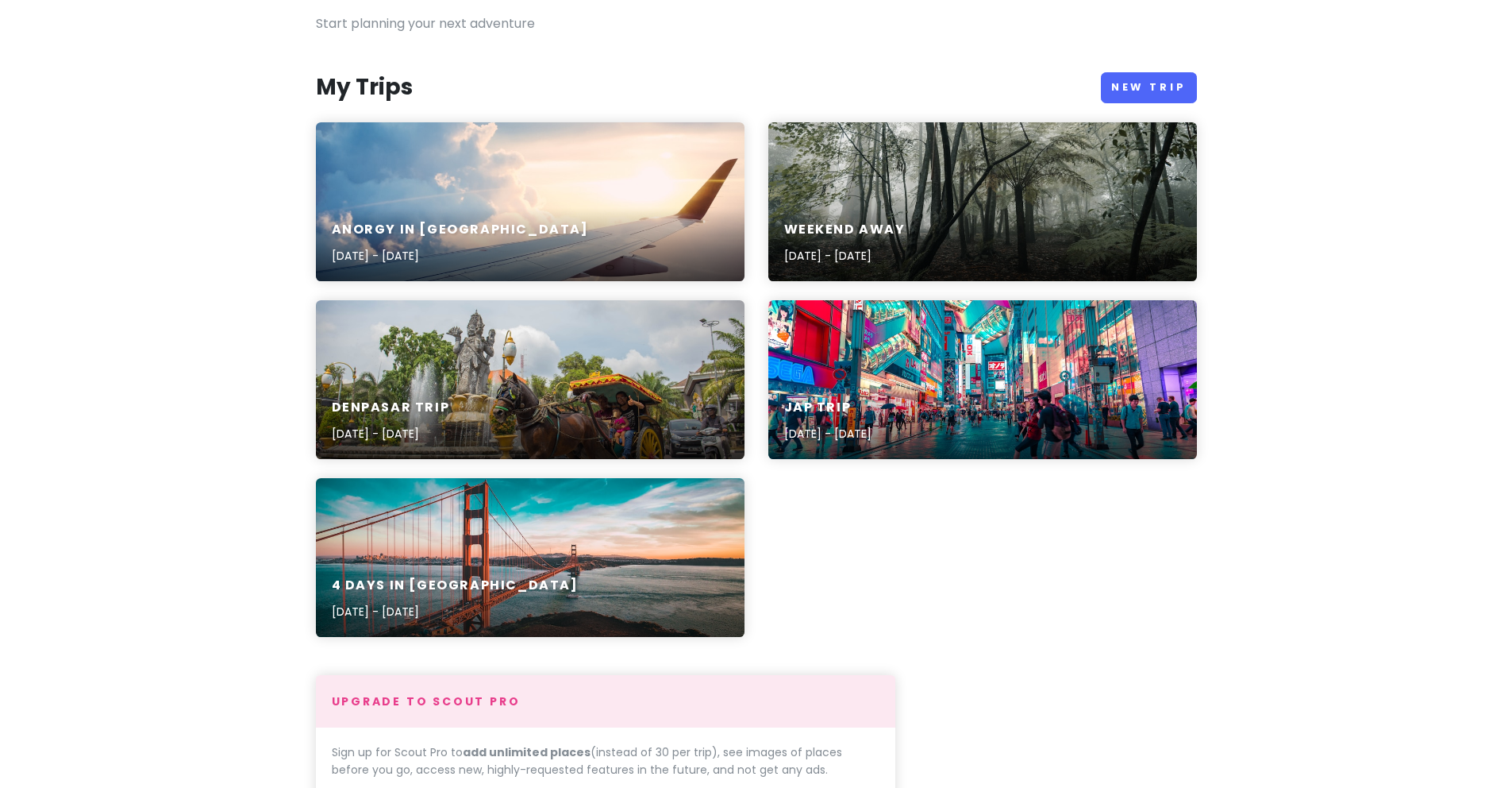
scroll to position [149, 0]
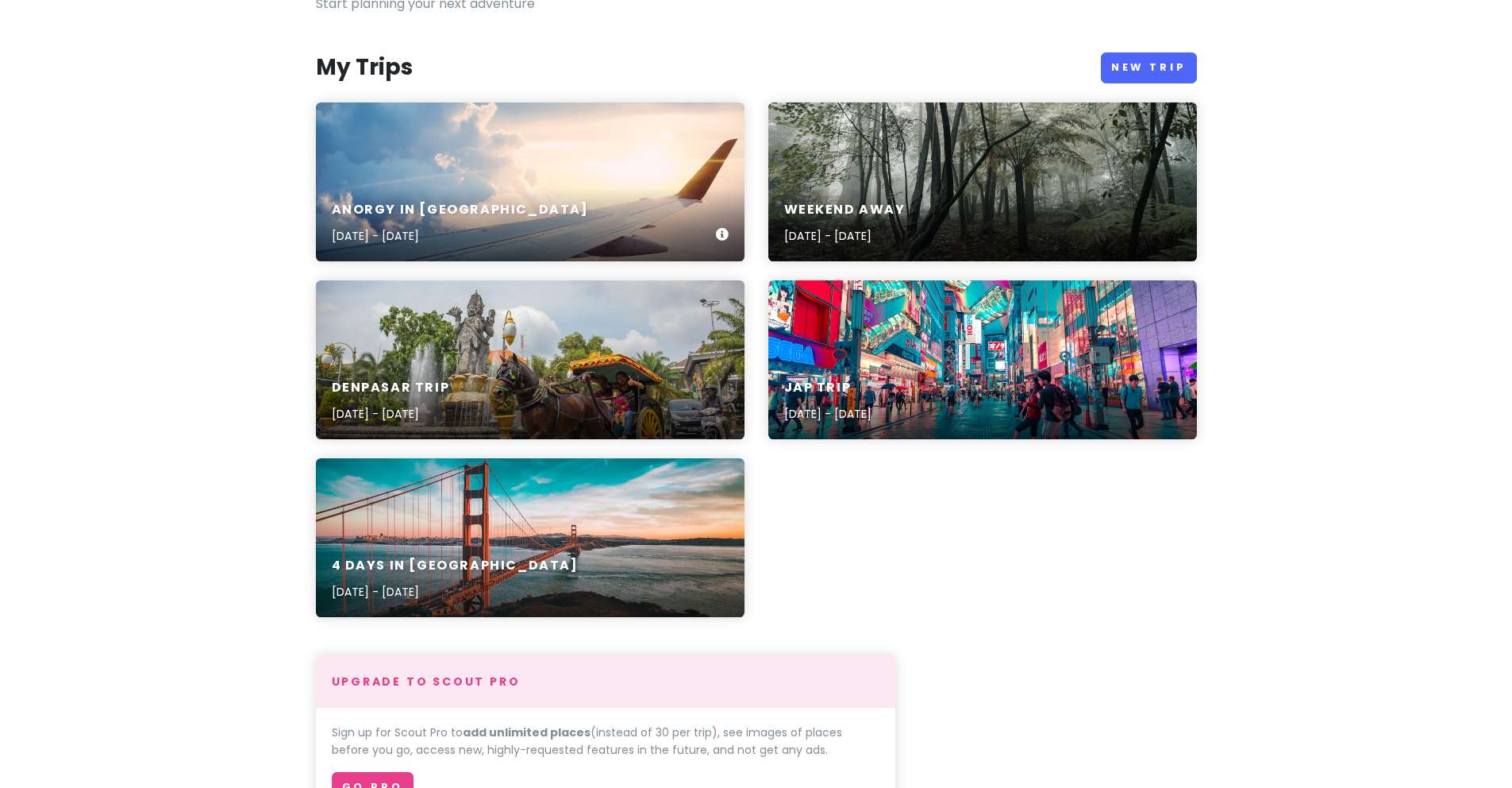
click at [583, 206] on div "Anorgy in Thailand May 9, 2024 - May 23, 2024" at bounding box center [530, 223] width 429 height 75
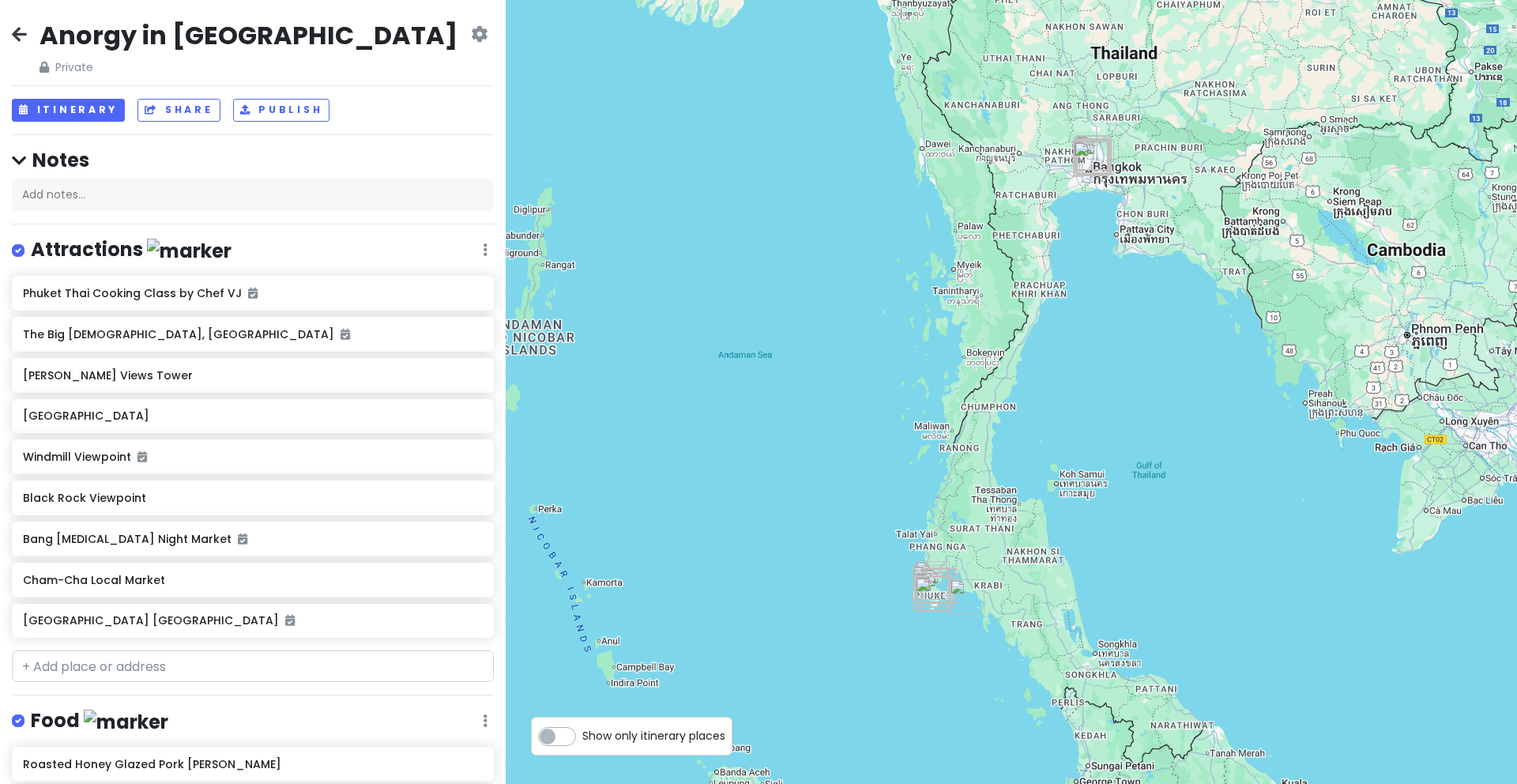
click at [246, 41] on h2 "Anorgy in Thailand" at bounding box center [248, 35] width 418 height 33
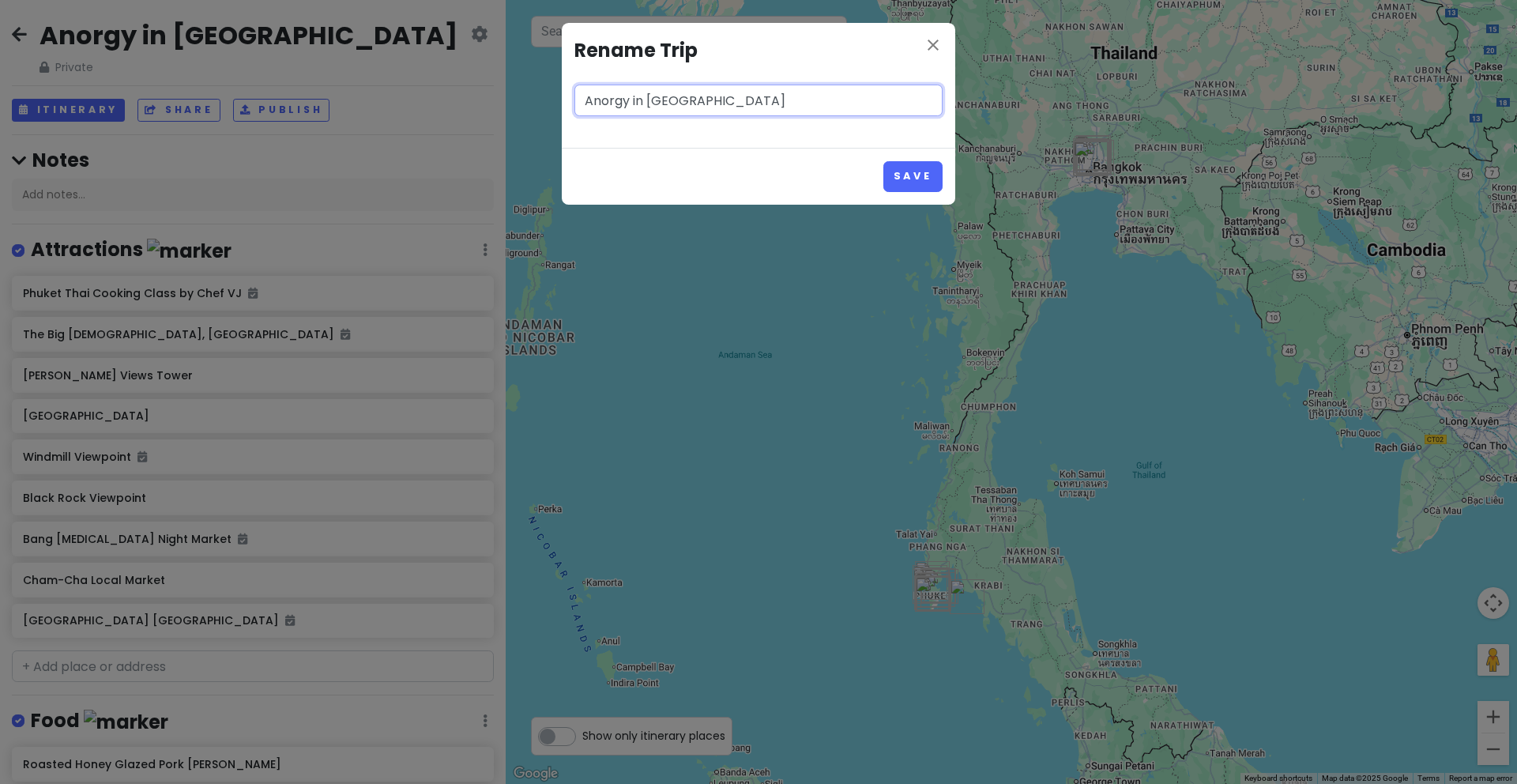
drag, startPoint x: 670, startPoint y: 103, endPoint x: 466, endPoint y: 102, distance: 204.0
click at [466, 102] on div "close Rename Trip Anorgy in Thailand Save" at bounding box center [758, 392] width 1517 height 784
type input "Thailand"
click at [901, 178] on button "Save" at bounding box center [913, 176] width 59 height 31
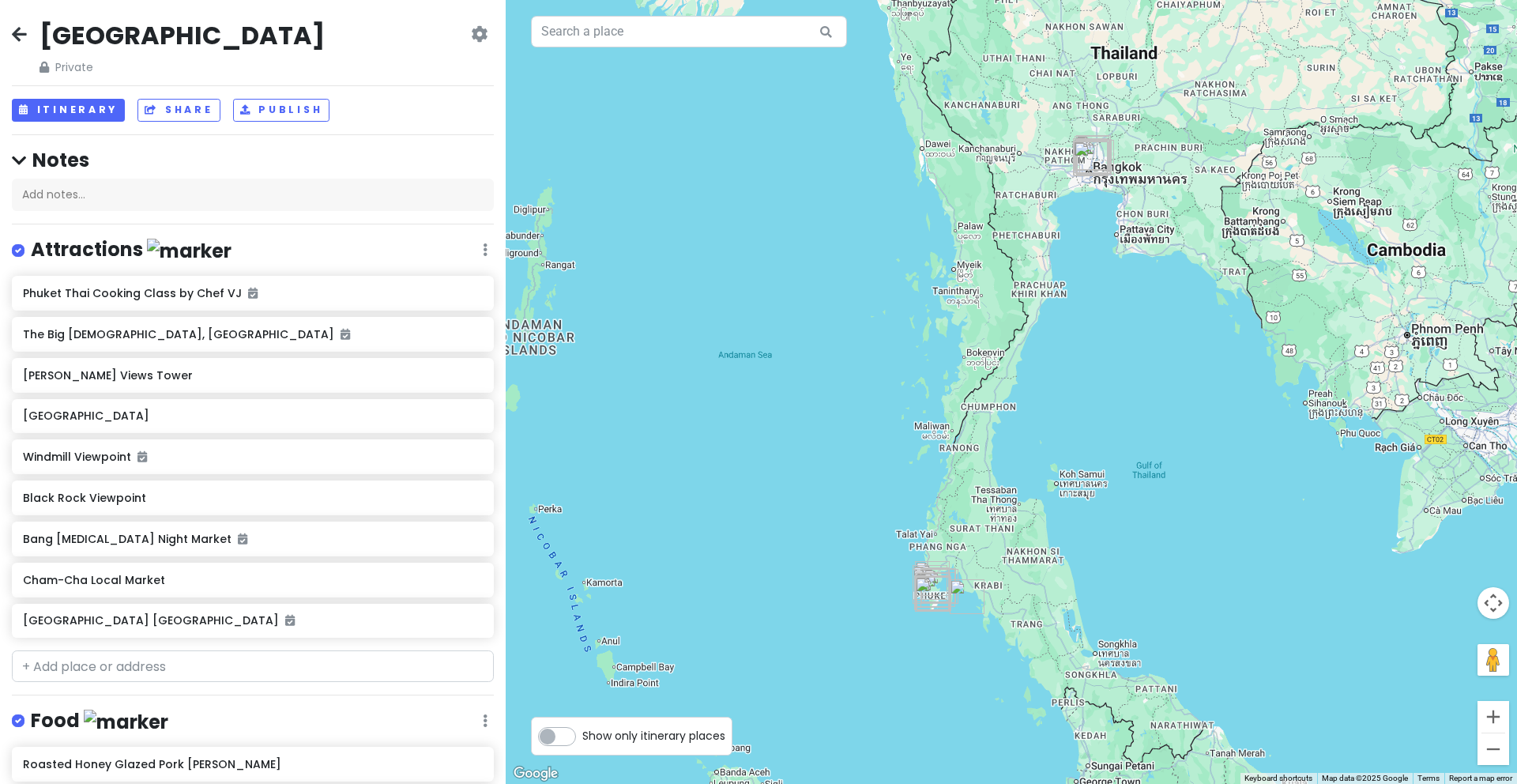
click at [25, 33] on icon at bounding box center [19, 34] width 15 height 13
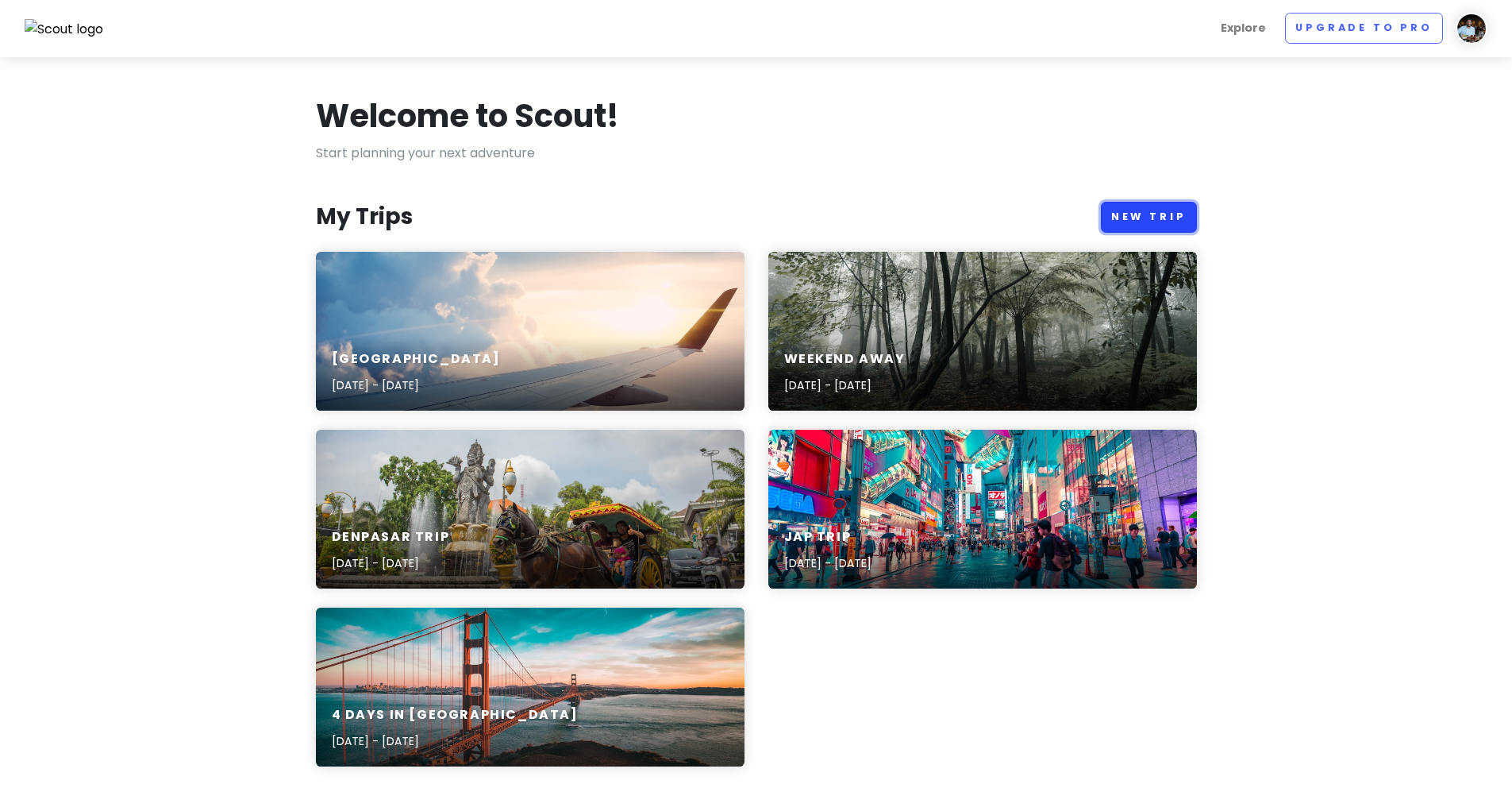
click at [1144, 216] on link "New Trip" at bounding box center [1149, 217] width 96 height 31
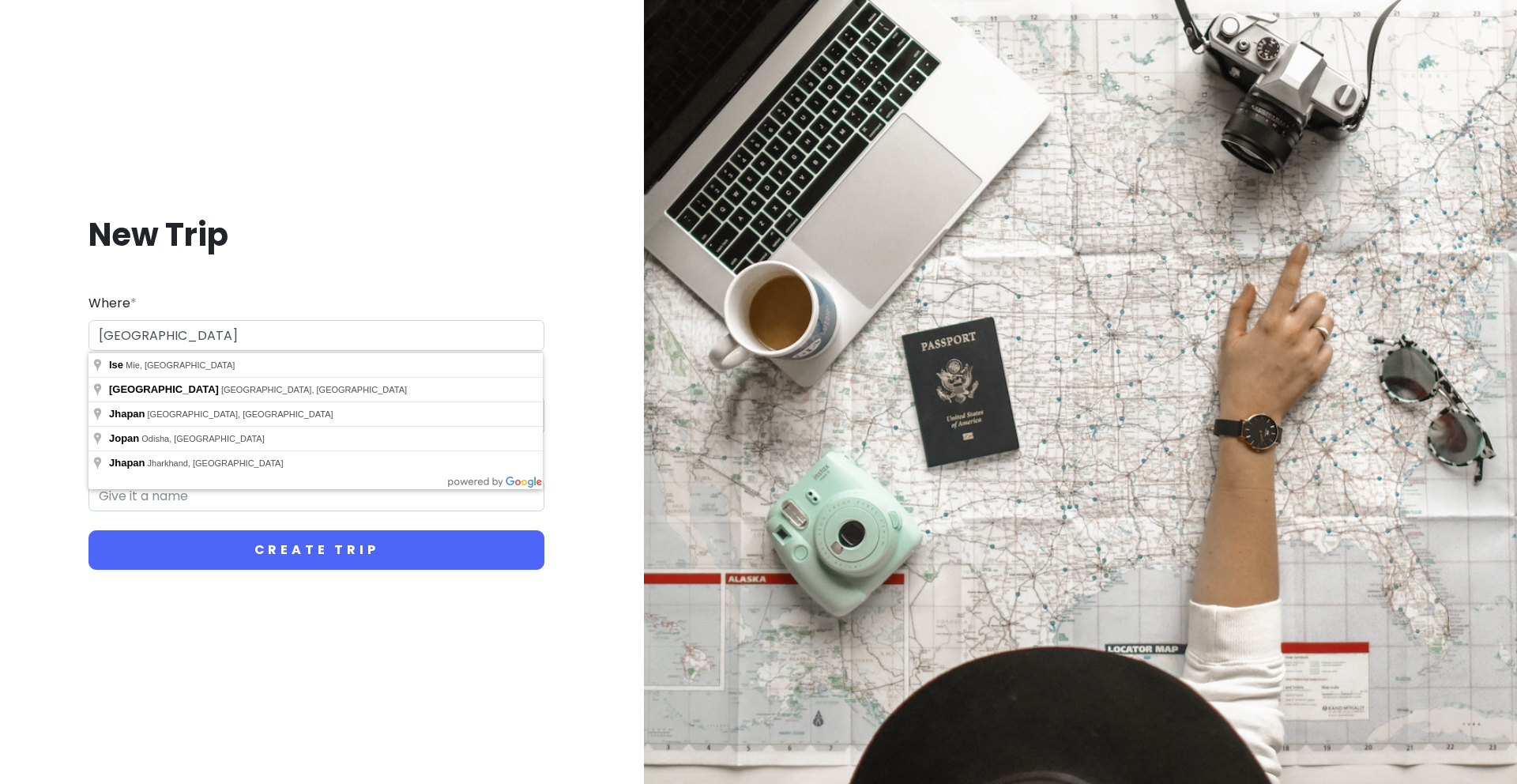
type input "[GEOGRAPHIC_DATA]"
click at [88, 531] on button "Create Trip" at bounding box center [316, 550] width 456 height 40
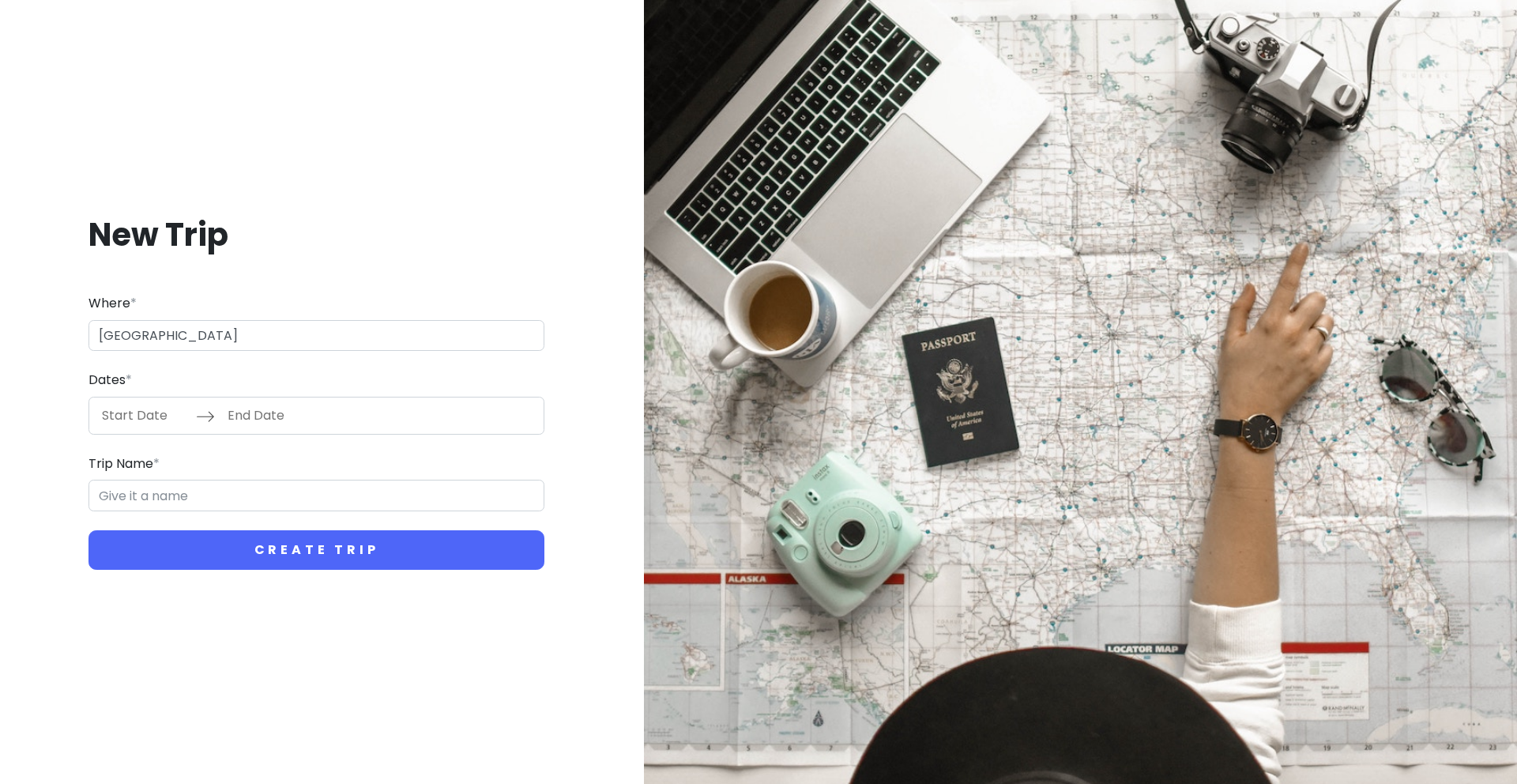
click at [143, 413] on input "Start Date" at bounding box center [145, 415] width 103 height 36
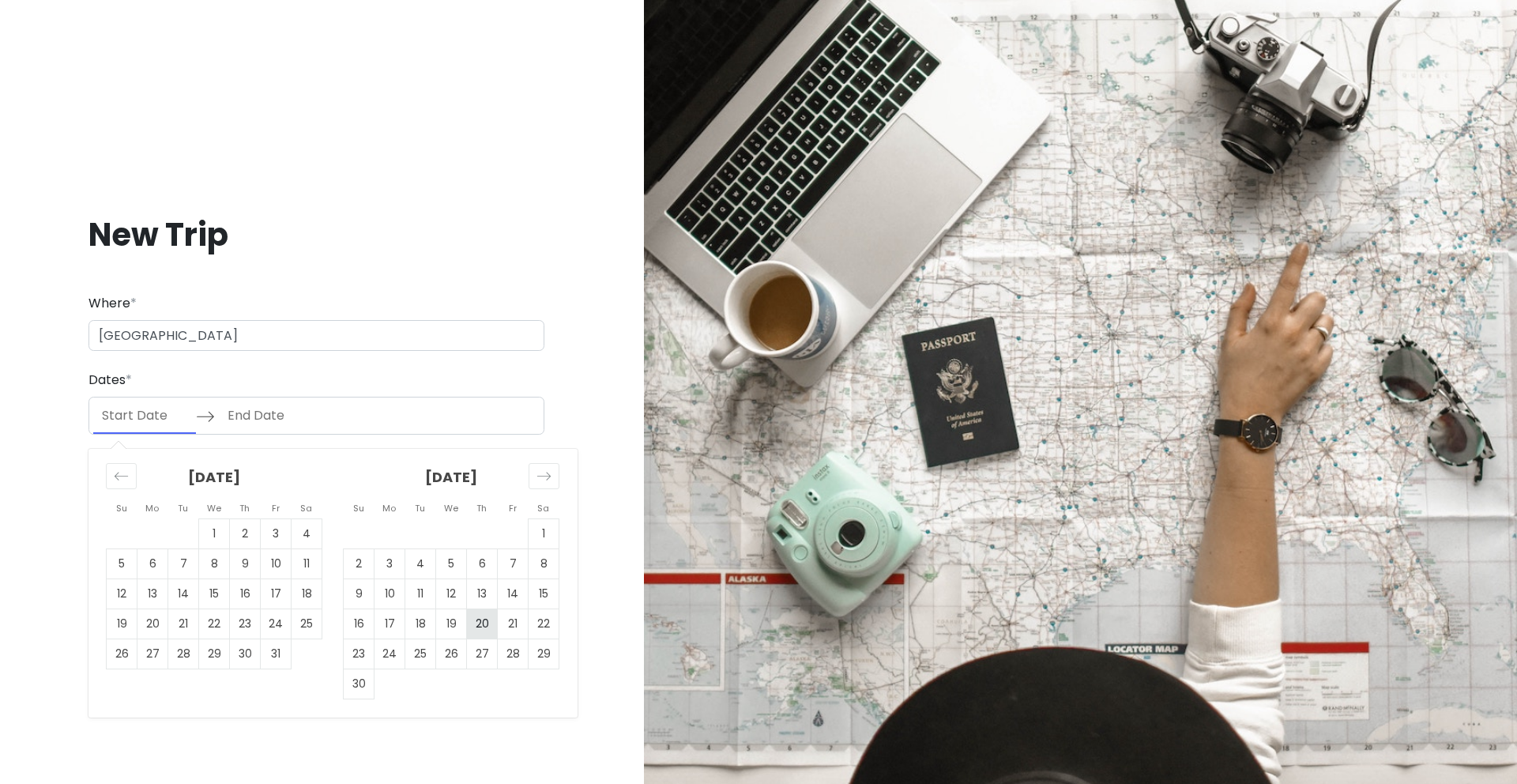
click at [474, 622] on td "20" at bounding box center [482, 623] width 31 height 30
type input "11/20/2025"
click at [542, 477] on icon "Move forward to switch to the next month." at bounding box center [544, 476] width 15 height 15
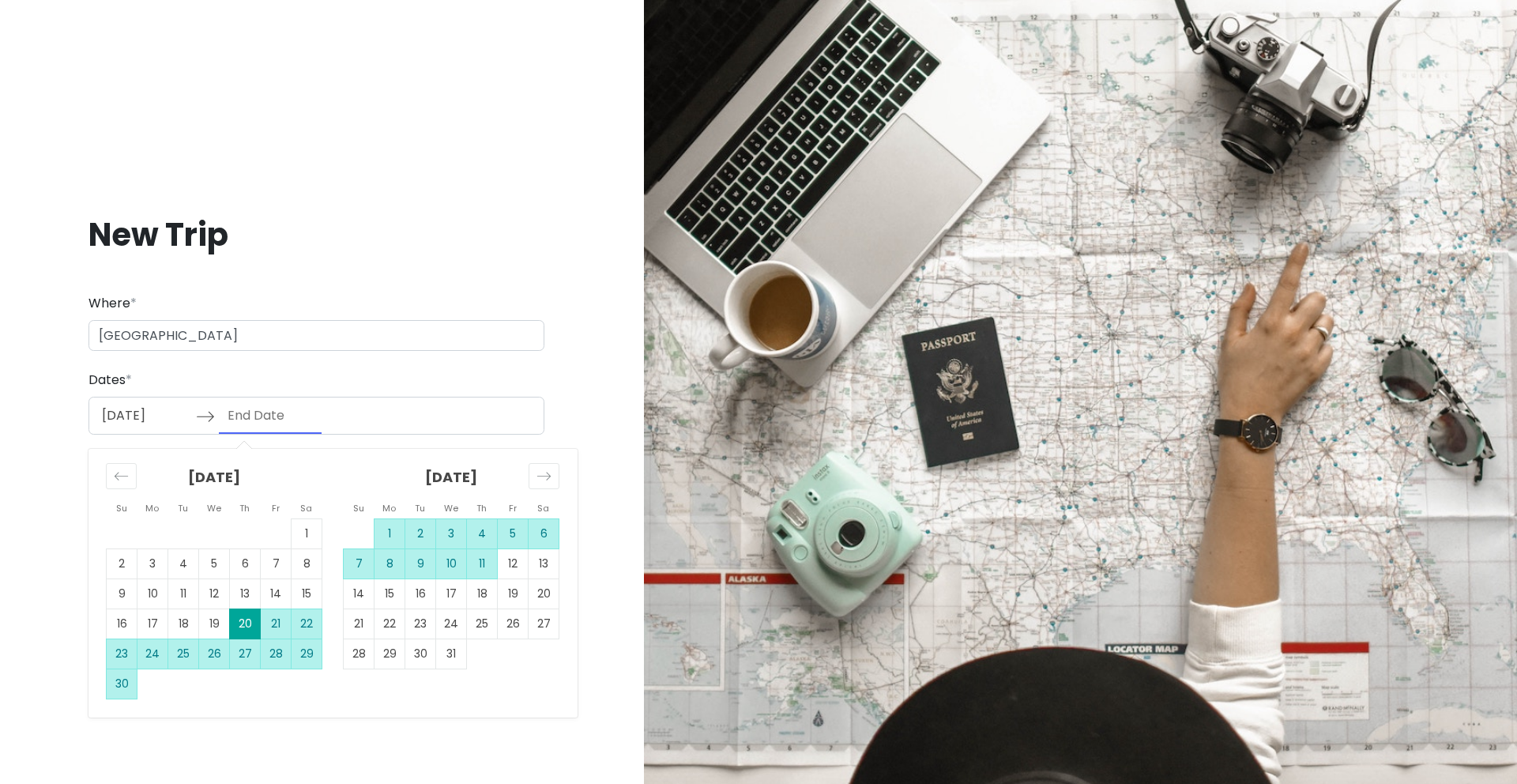
click at [487, 566] on td "11" at bounding box center [482, 563] width 31 height 30
type input "12/11/2025"
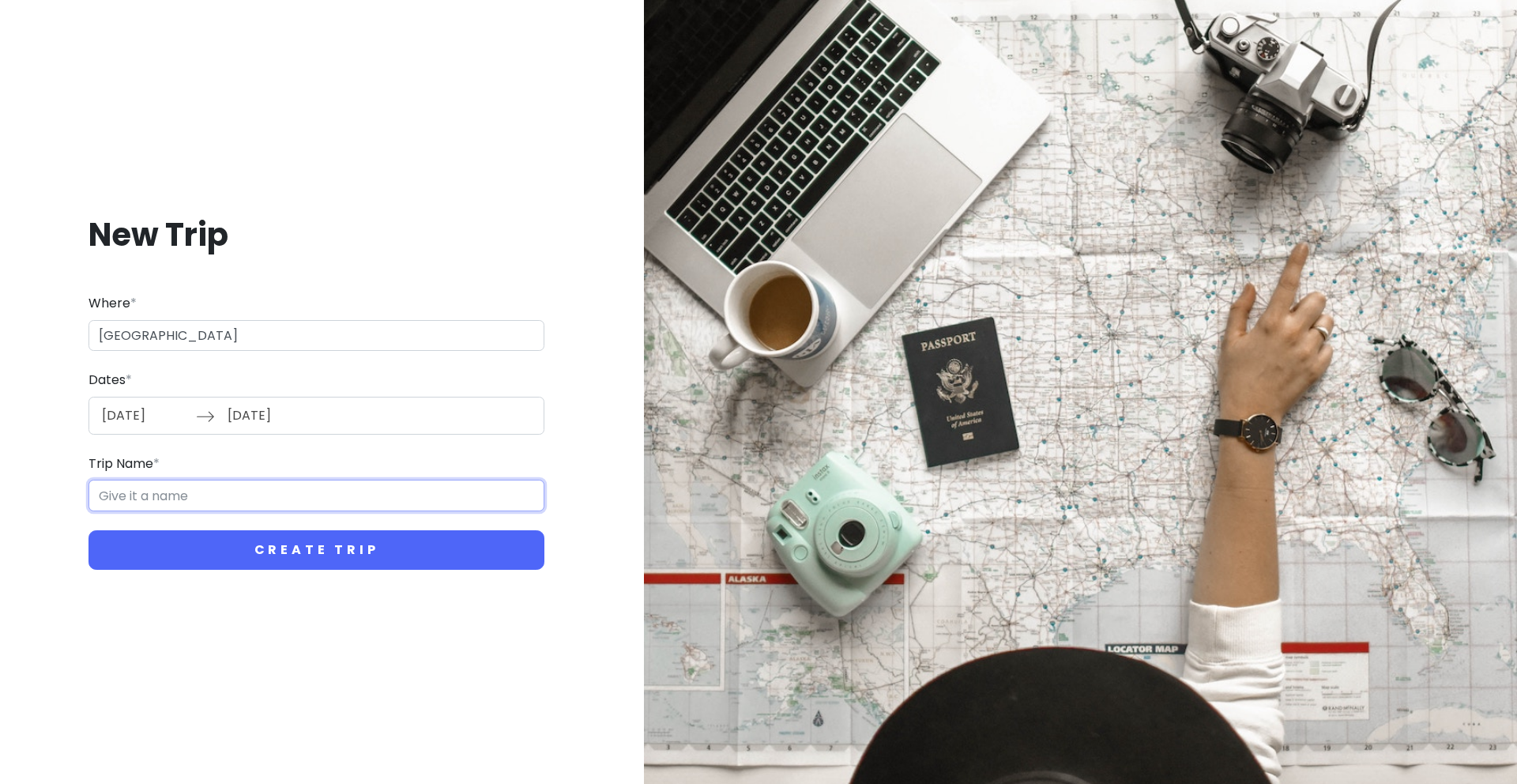
click at [179, 500] on input "Trip Name *" at bounding box center [316, 495] width 456 height 32
type input "J"
type input "S"
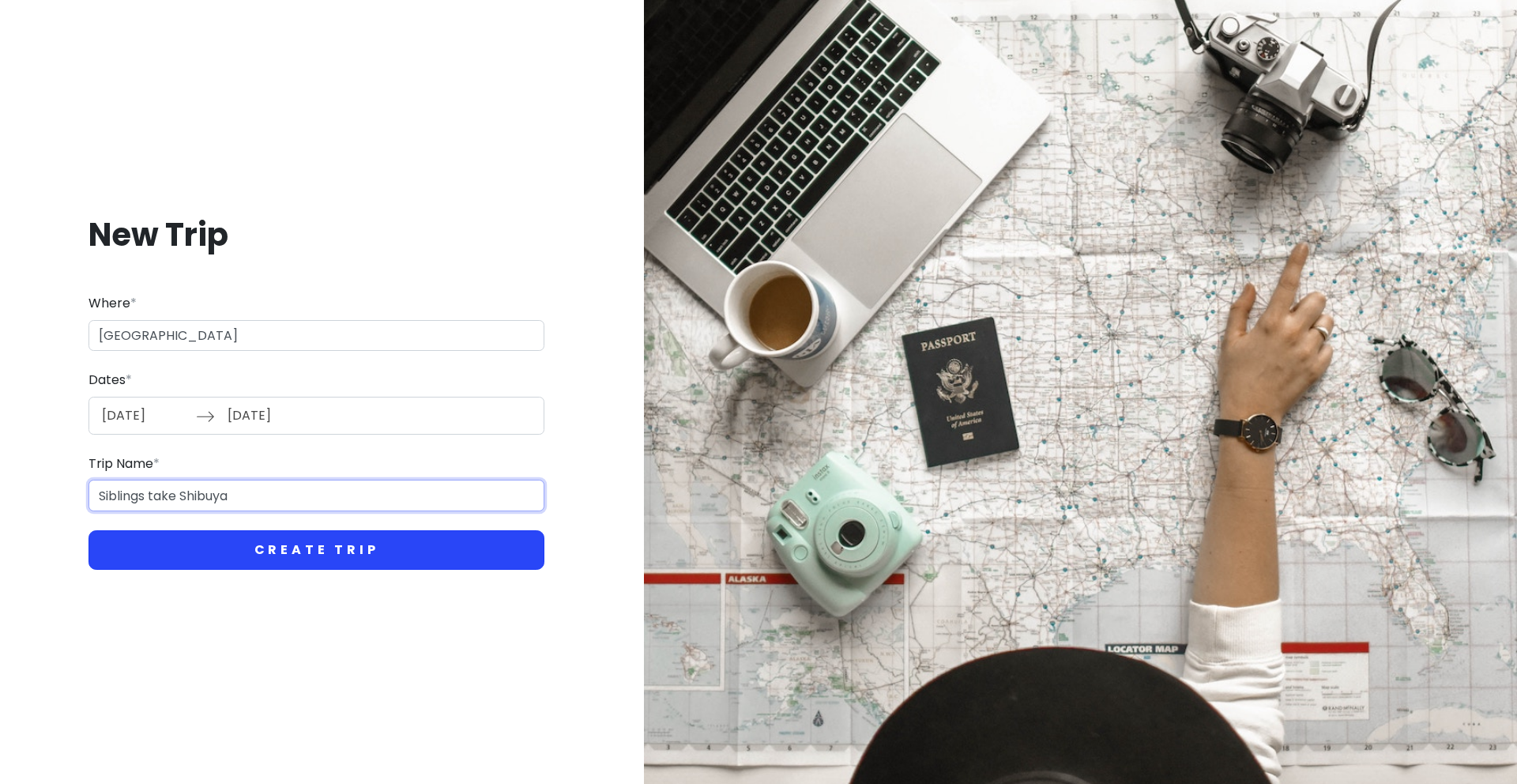
type input "Siblings take Shibuya"
click at [237, 557] on button "Create Trip" at bounding box center [316, 550] width 456 height 40
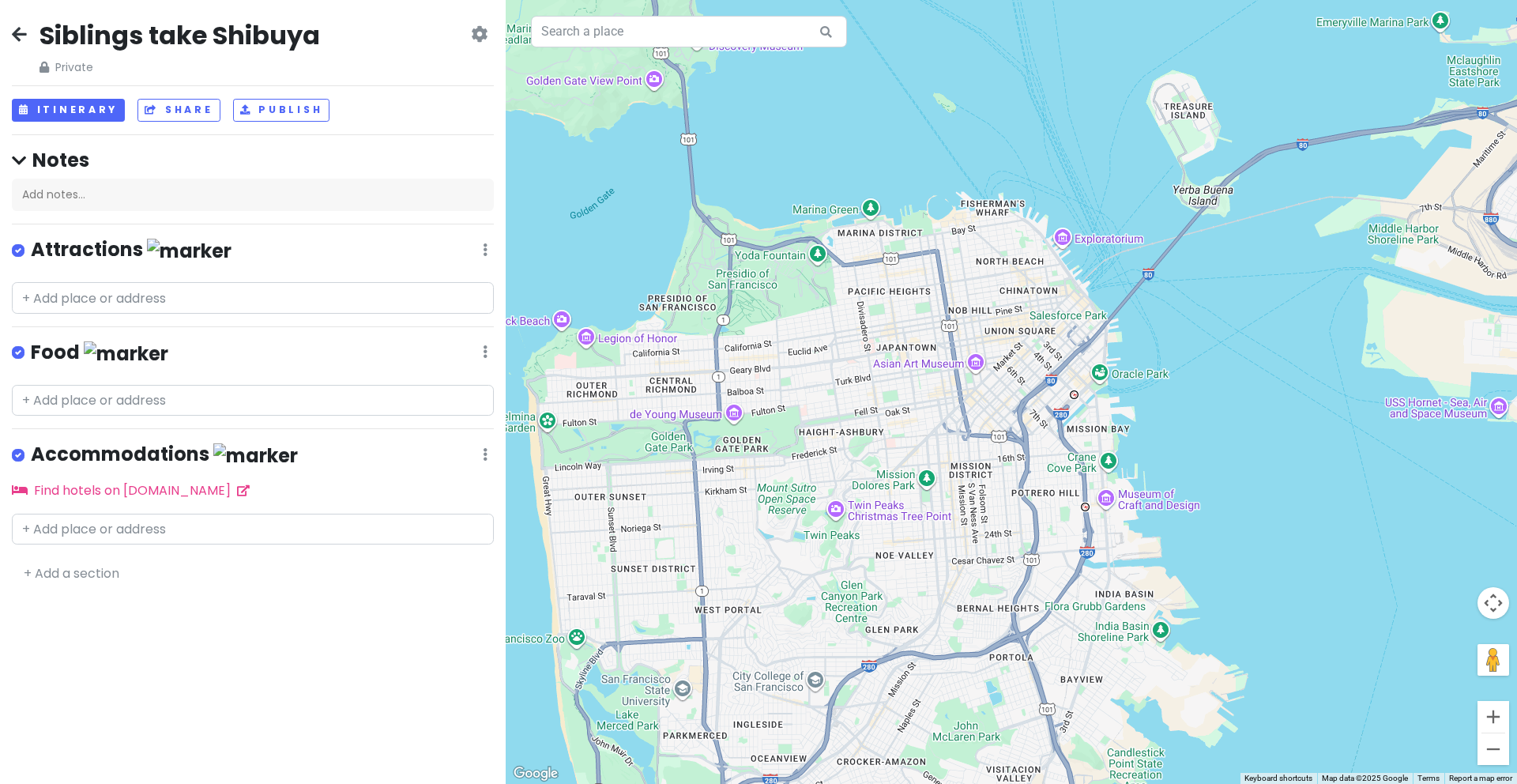
click at [19, 28] on icon at bounding box center [19, 34] width 15 height 13
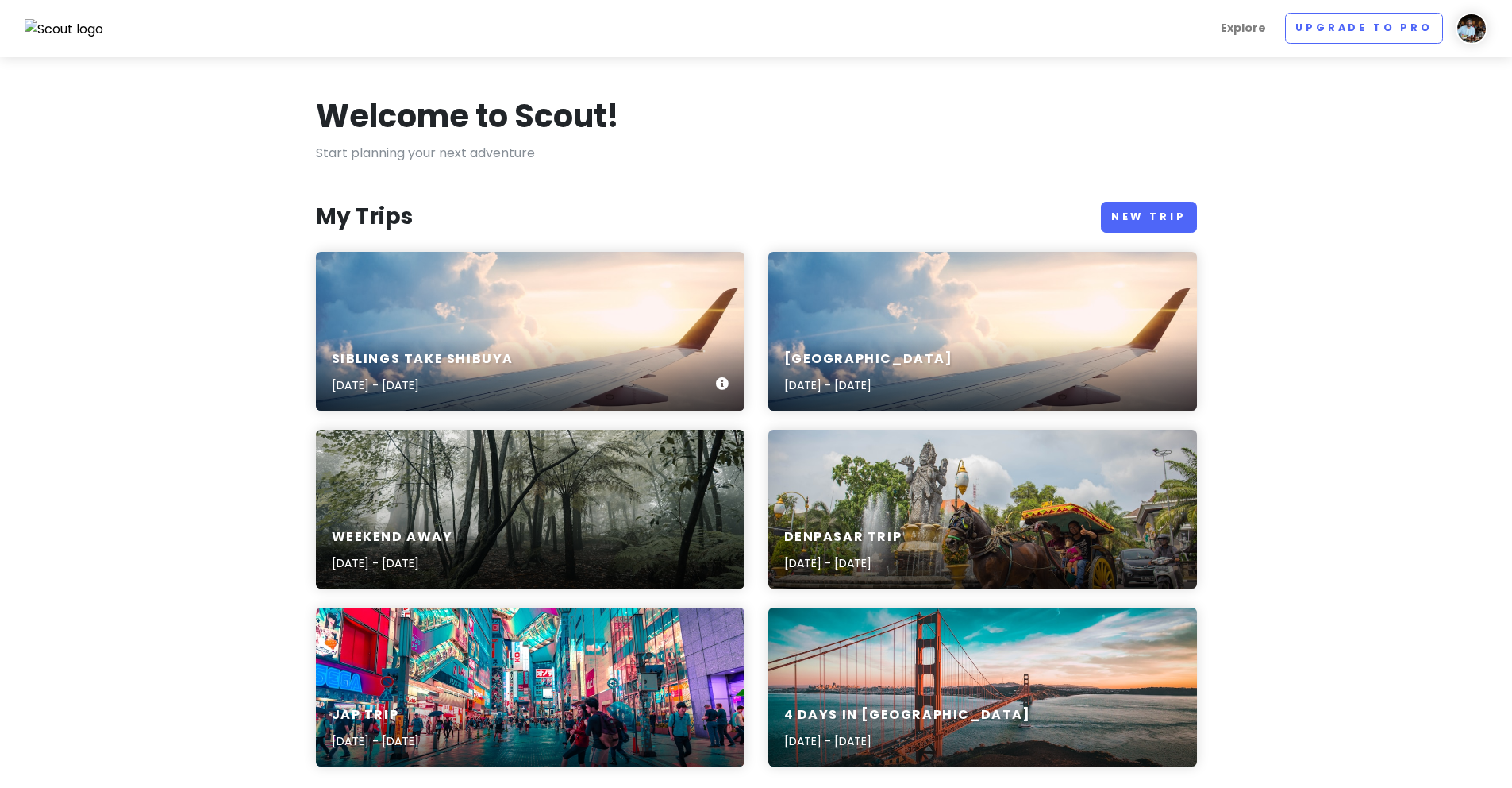
click at [513, 315] on div "Siblings take Shibuya Nov 20, 2025 - Dec 11, 2025" at bounding box center [530, 331] width 429 height 159
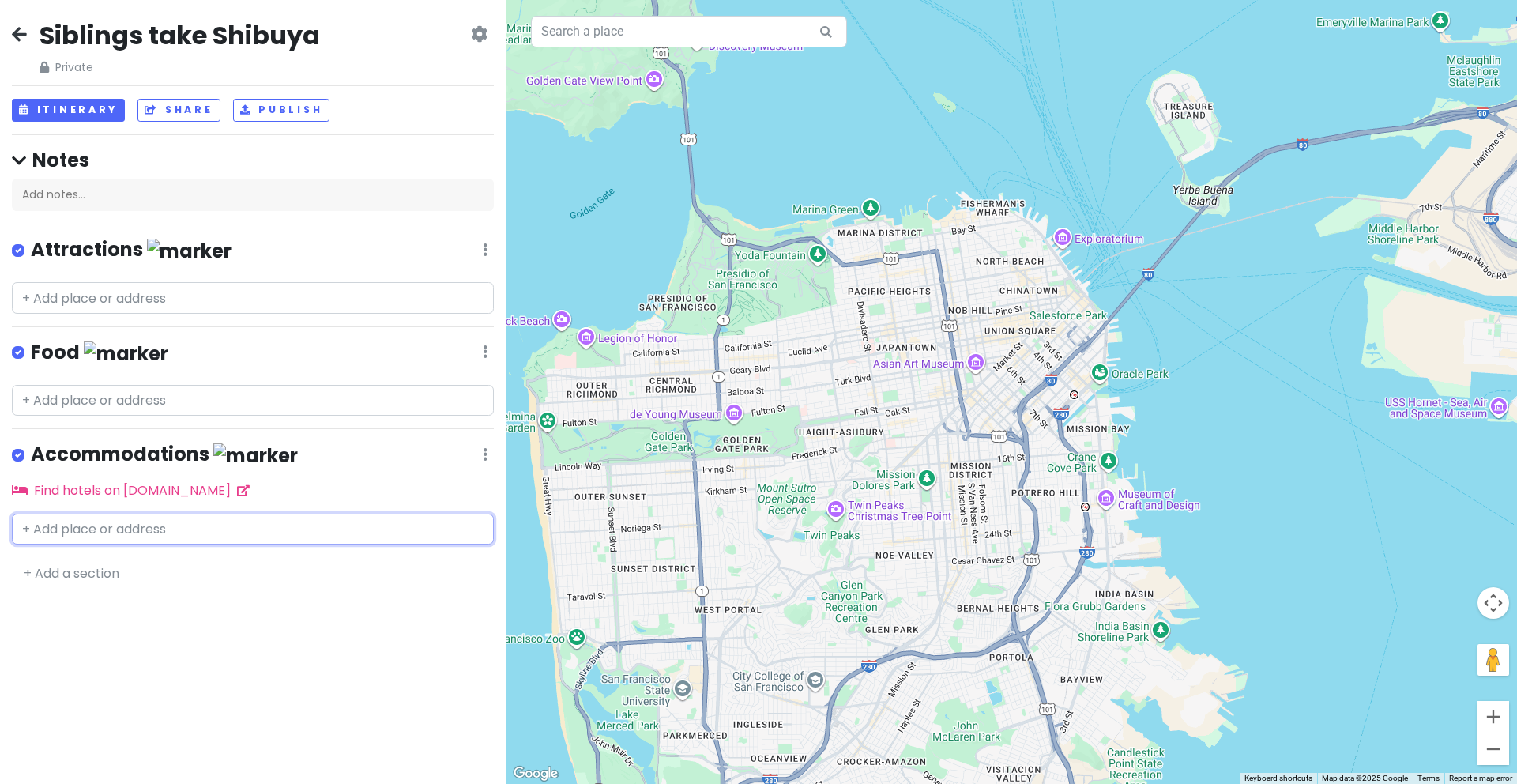
click at [104, 532] on input "text" at bounding box center [253, 530] width 482 height 32
click at [99, 530] on input "text" at bounding box center [253, 530] width 482 height 32
paste input "Yamabukicho,360-16, Shinjuku City, Tokyo Prefecture 162-0801, Japan"
type input "Yamabukicho,360-16, Shinjuku City, Tokyo Prefecture 162-0801, Japan"
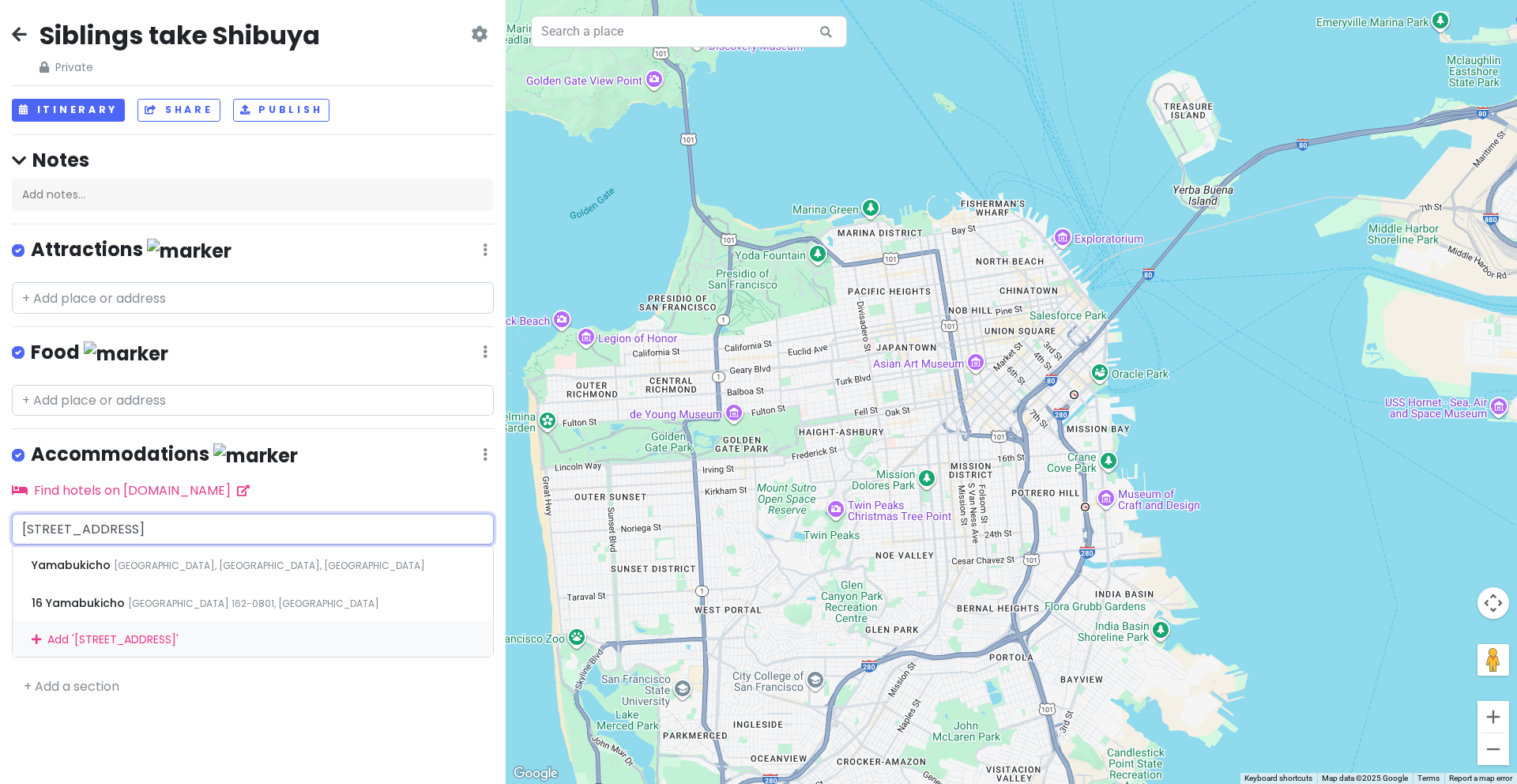
click at [184, 639] on div "Add ' Yamabukicho,360-16, Shinjuku City, Tokyo Prefecture 162-0801, Japan '" at bounding box center [253, 638] width 480 height 35
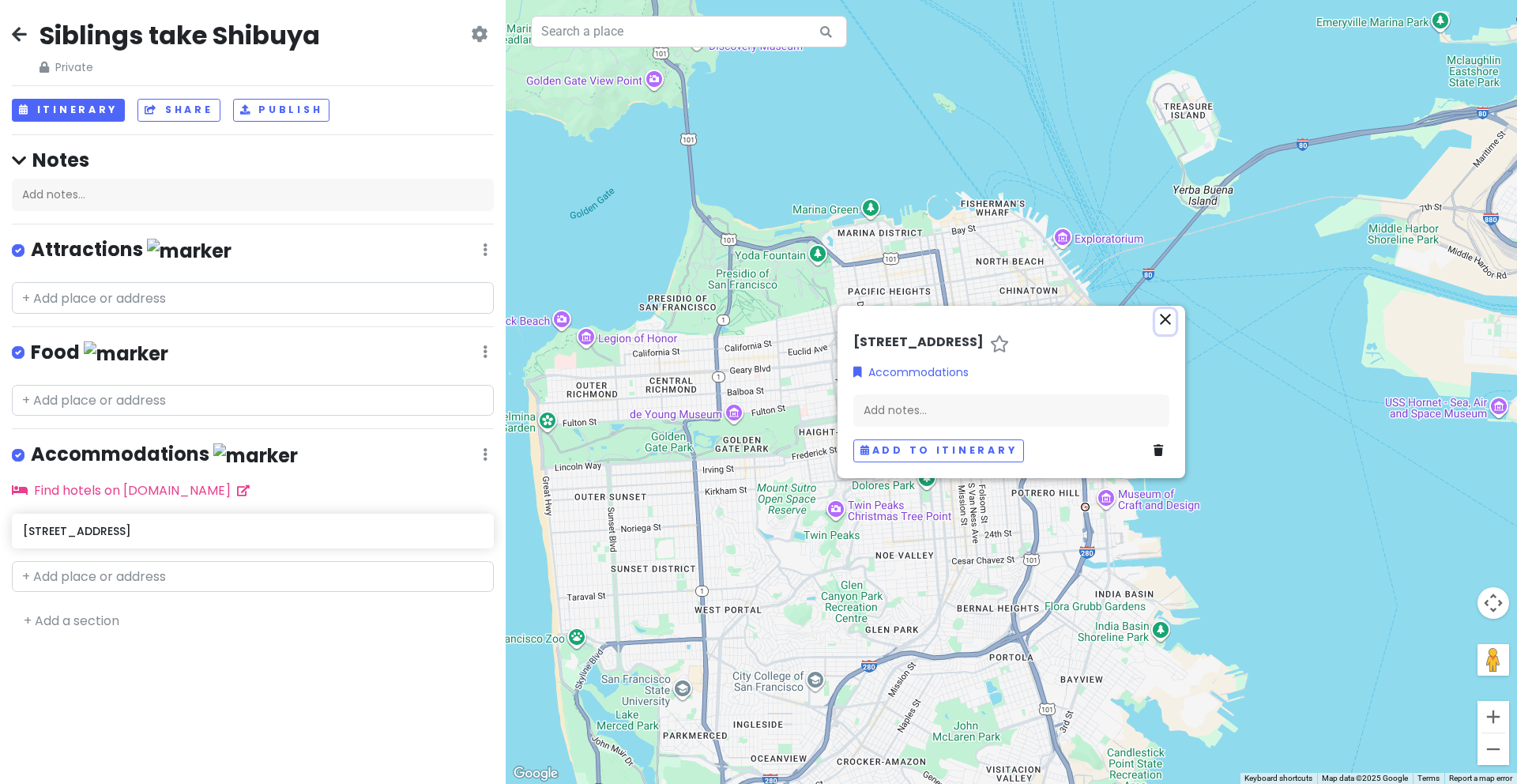
click at [1168, 312] on icon "close" at bounding box center [1166, 319] width 19 height 19
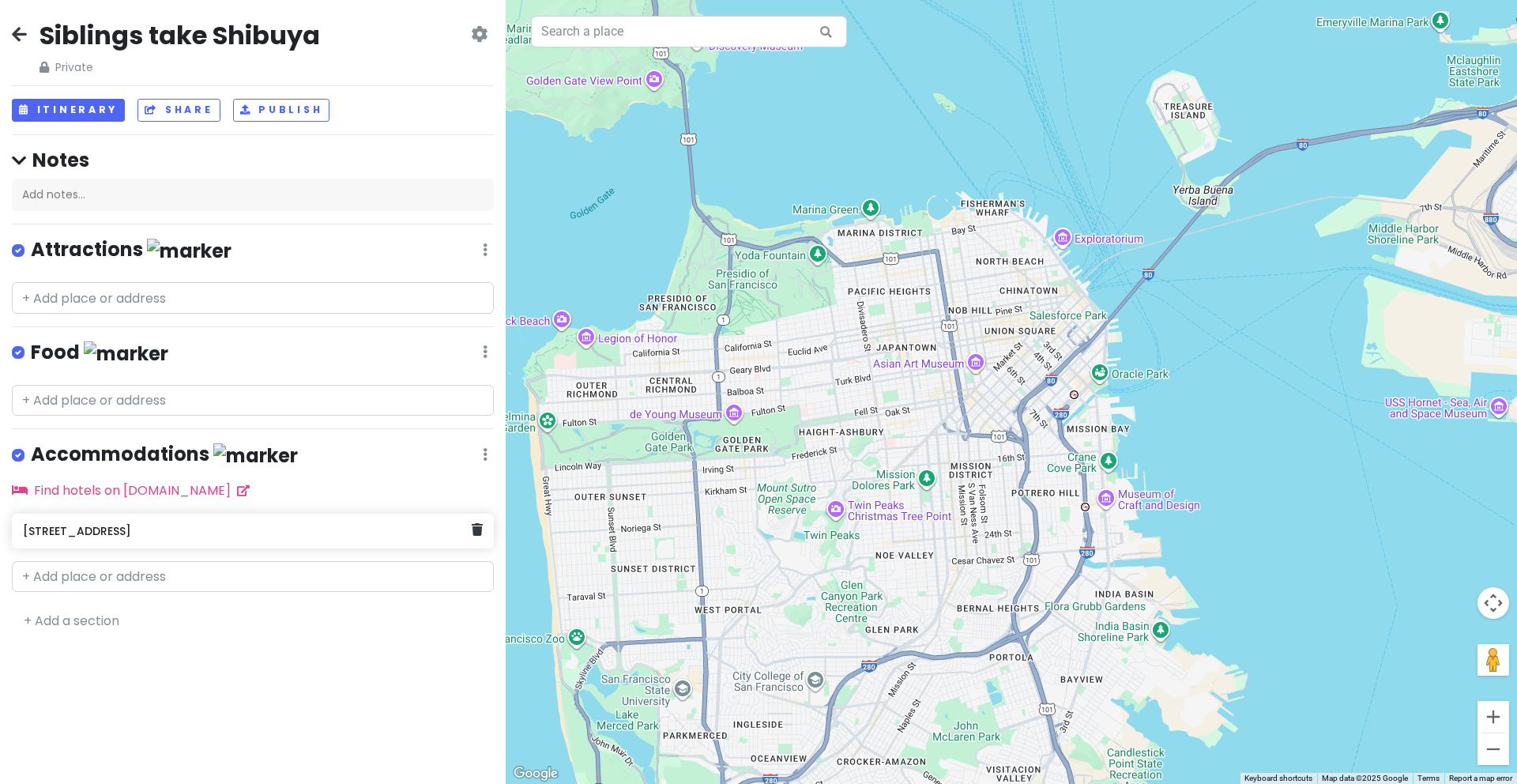
click at [393, 533] on h6 "Yamabukicho,360-16, Shinjuku City, Tokyo Prefecture 162-0801, Japan" at bounding box center [247, 531] width 448 height 14
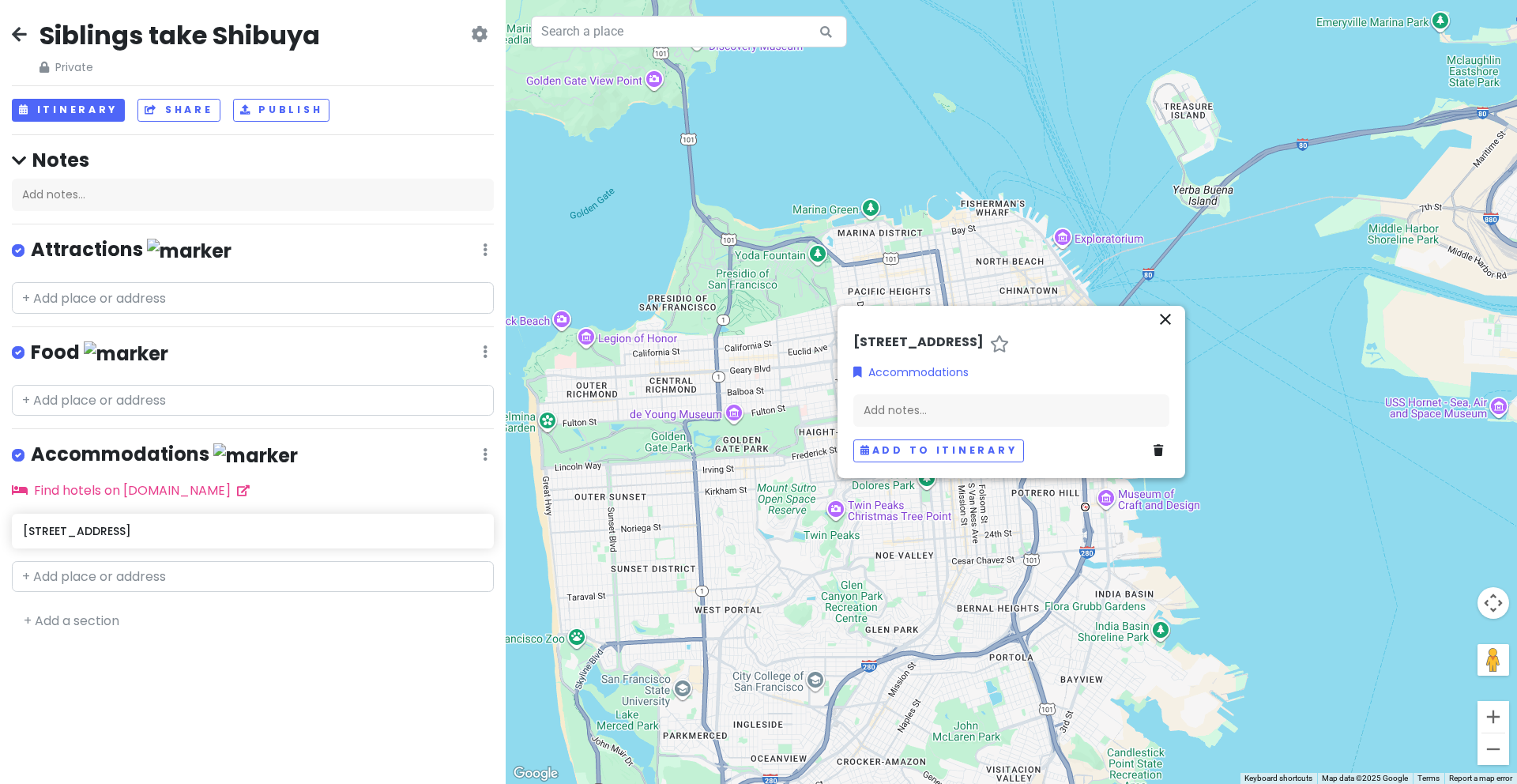
click at [927, 335] on h6 "Yamabukicho,360-16, Shinjuku City, Tokyo Prefecture 162-0801, Japan" at bounding box center [918, 344] width 131 height 17
click at [152, 531] on h6 "Yamabukicho,360-16, Shinjuku City, Tokyo Prefecture 162-0801, Japan" at bounding box center [247, 531] width 448 height 14
click at [211, 525] on div "Yamabukicho,360-16, Shinjuku City, Tokyo Prefecture 162-0801, Japan" at bounding box center [253, 534] width 505 height 41
click at [211, 525] on h6 "Yamabukicho,360-16, Shinjuku City, Tokyo Prefecture 162-0801, Japan" at bounding box center [252, 525] width 459 height 14
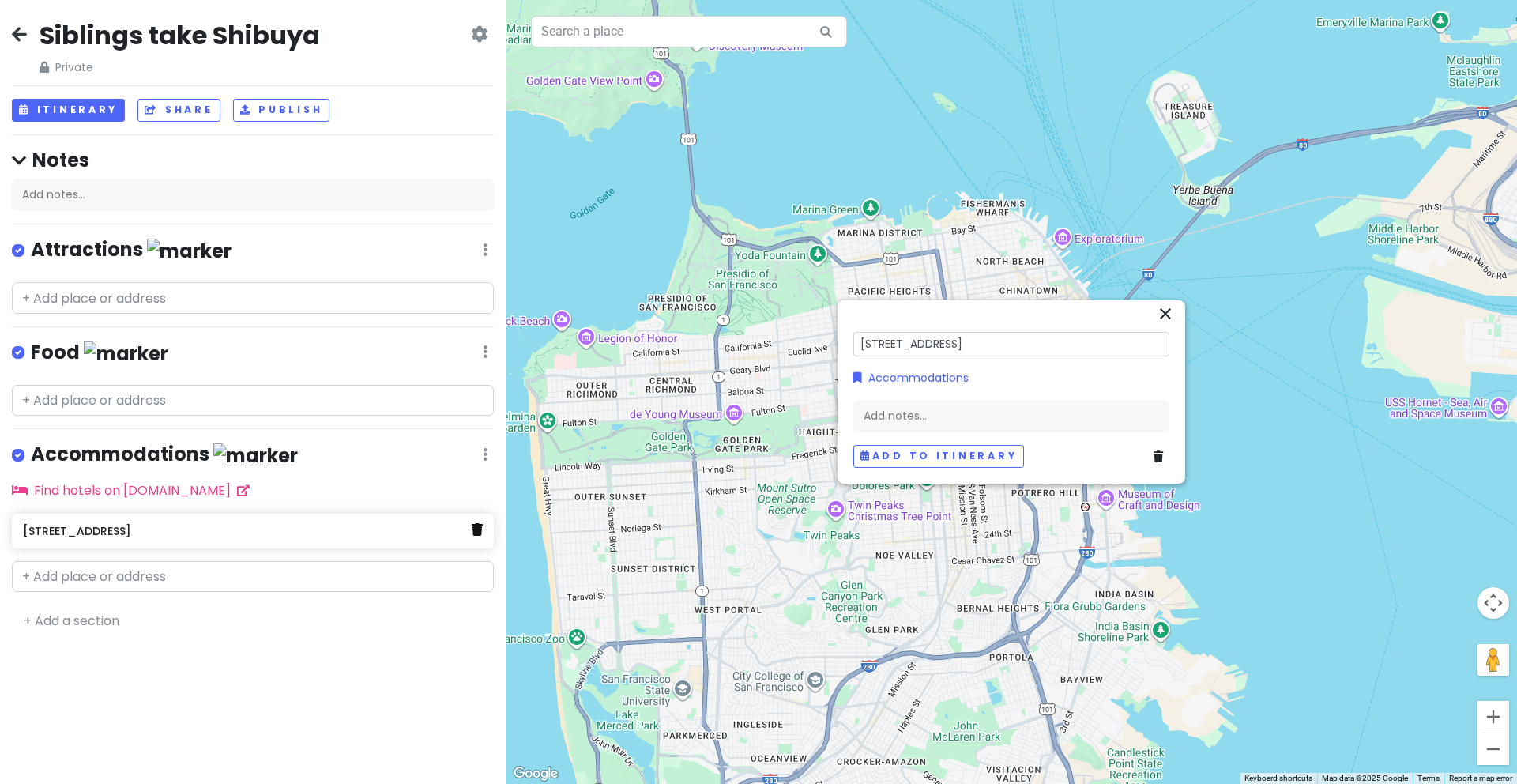
click at [476, 526] on icon at bounding box center [477, 529] width 11 height 13
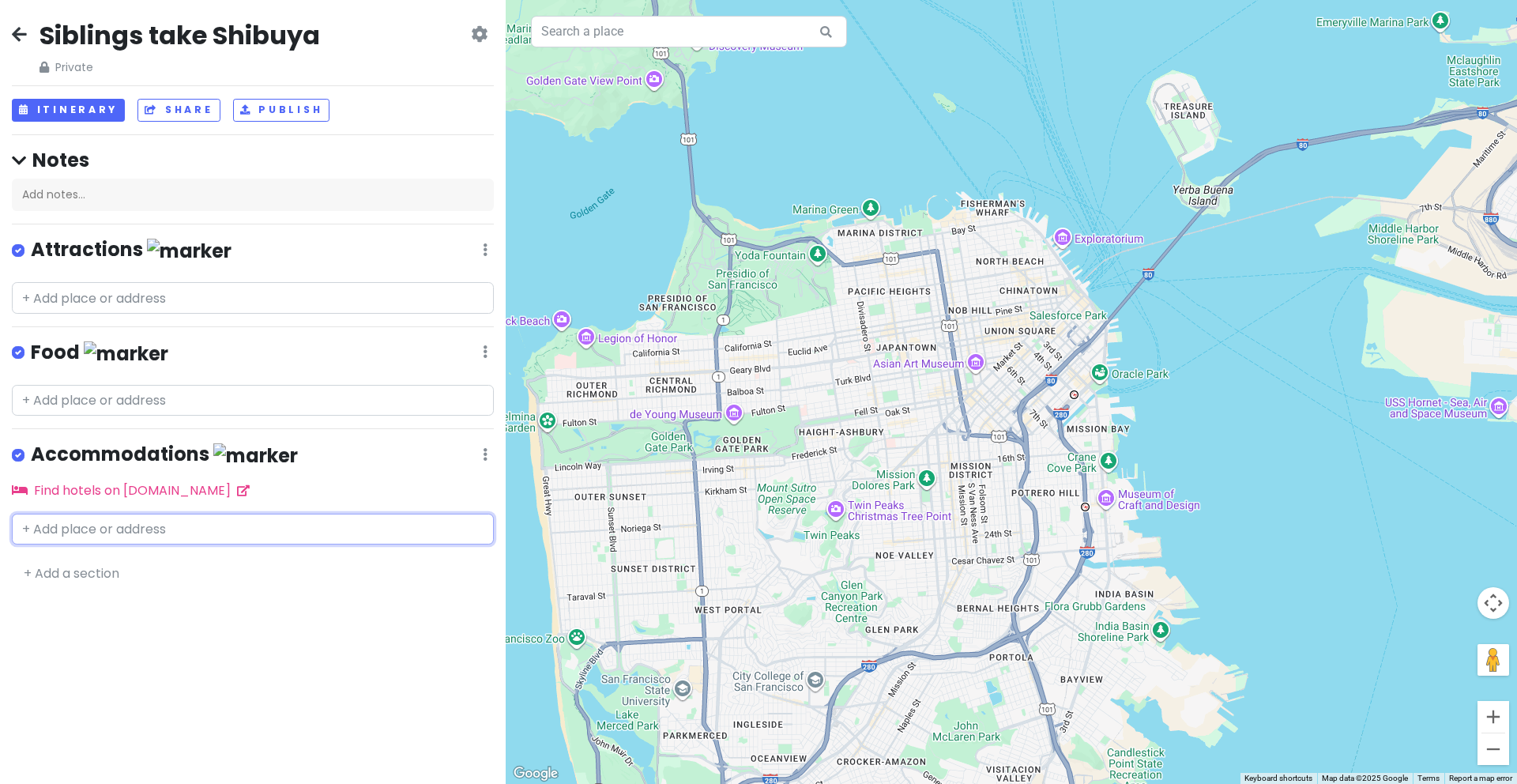
click at [227, 532] on input "text" at bounding box center [253, 530] width 482 height 32
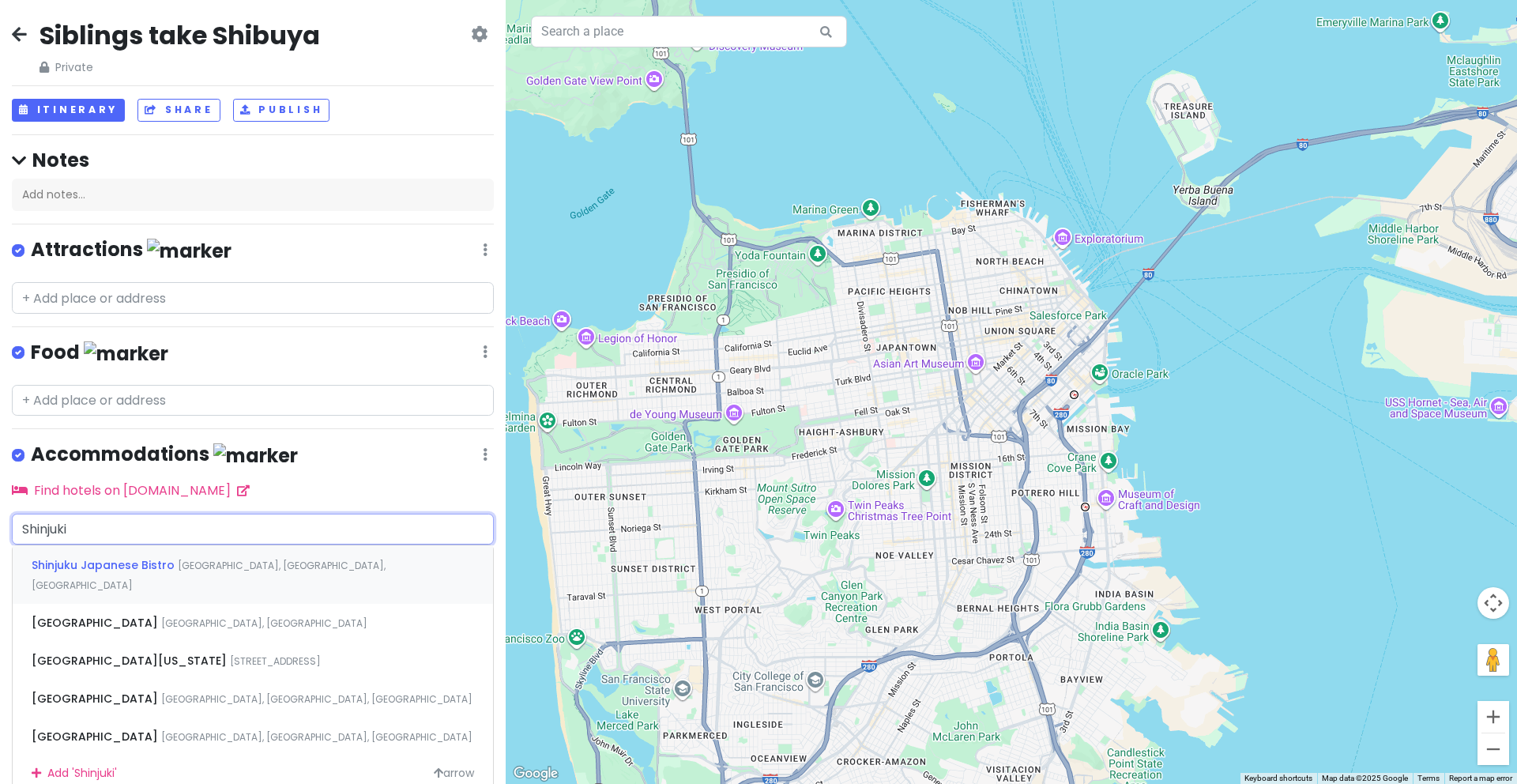
type input "Shinjuki"
click at [168, 692] on span "Shinjuku City, Tokyo, Japan" at bounding box center [317, 699] width 312 height 13
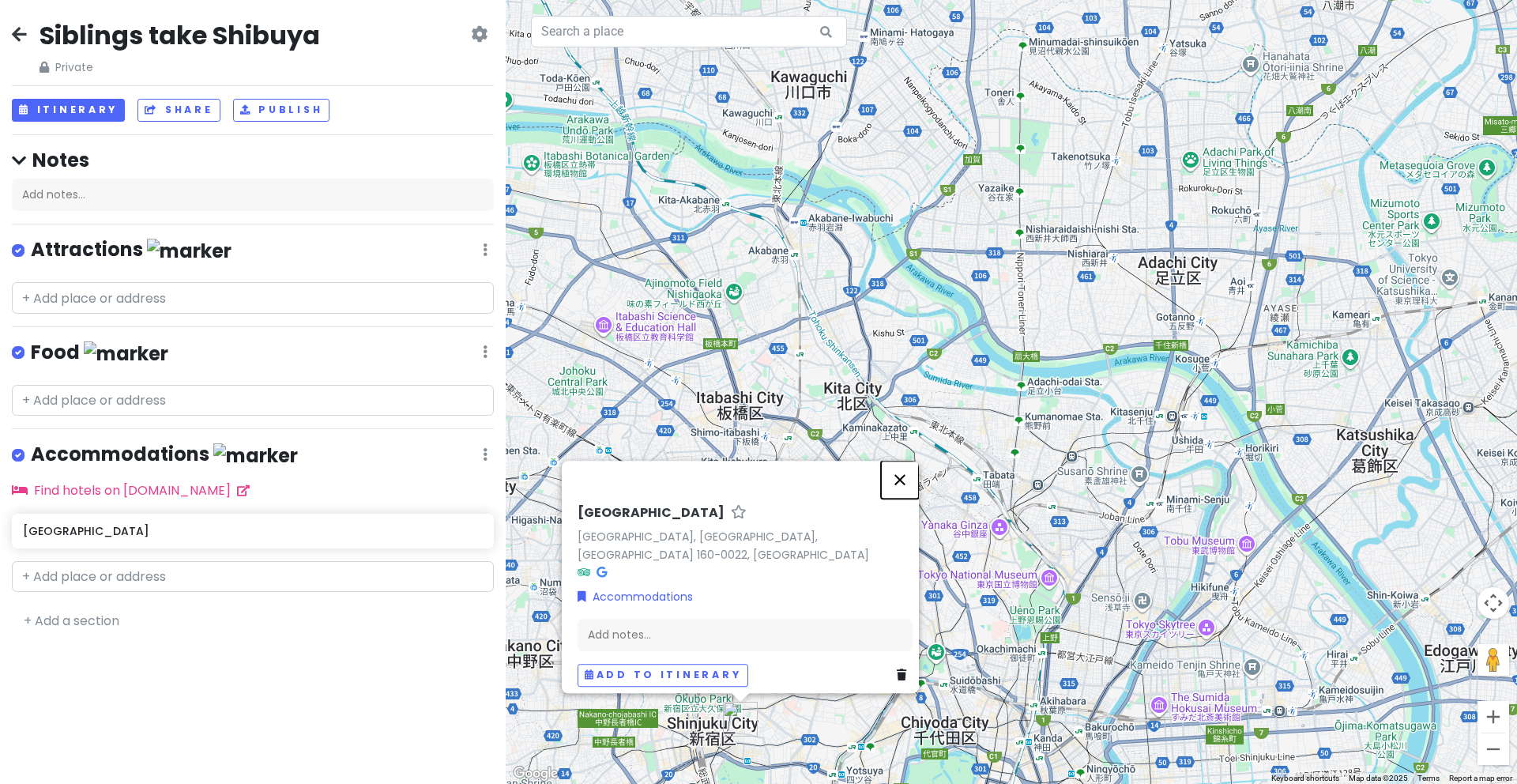
click at [916, 497] on button "Close" at bounding box center [900, 479] width 38 height 38
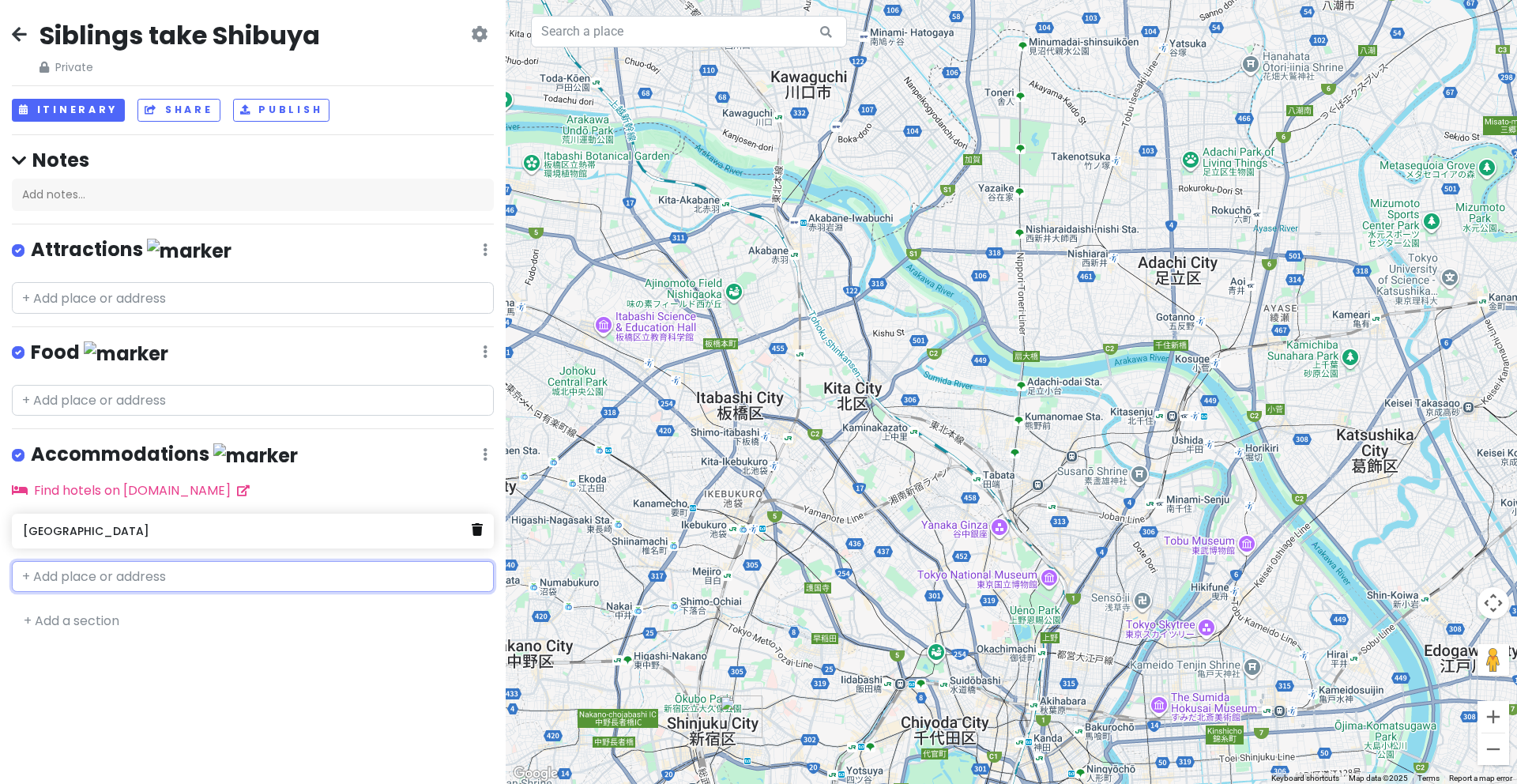
click at [479, 531] on icon at bounding box center [477, 529] width 11 height 13
click at [127, 529] on input "text" at bounding box center [253, 530] width 482 height 32
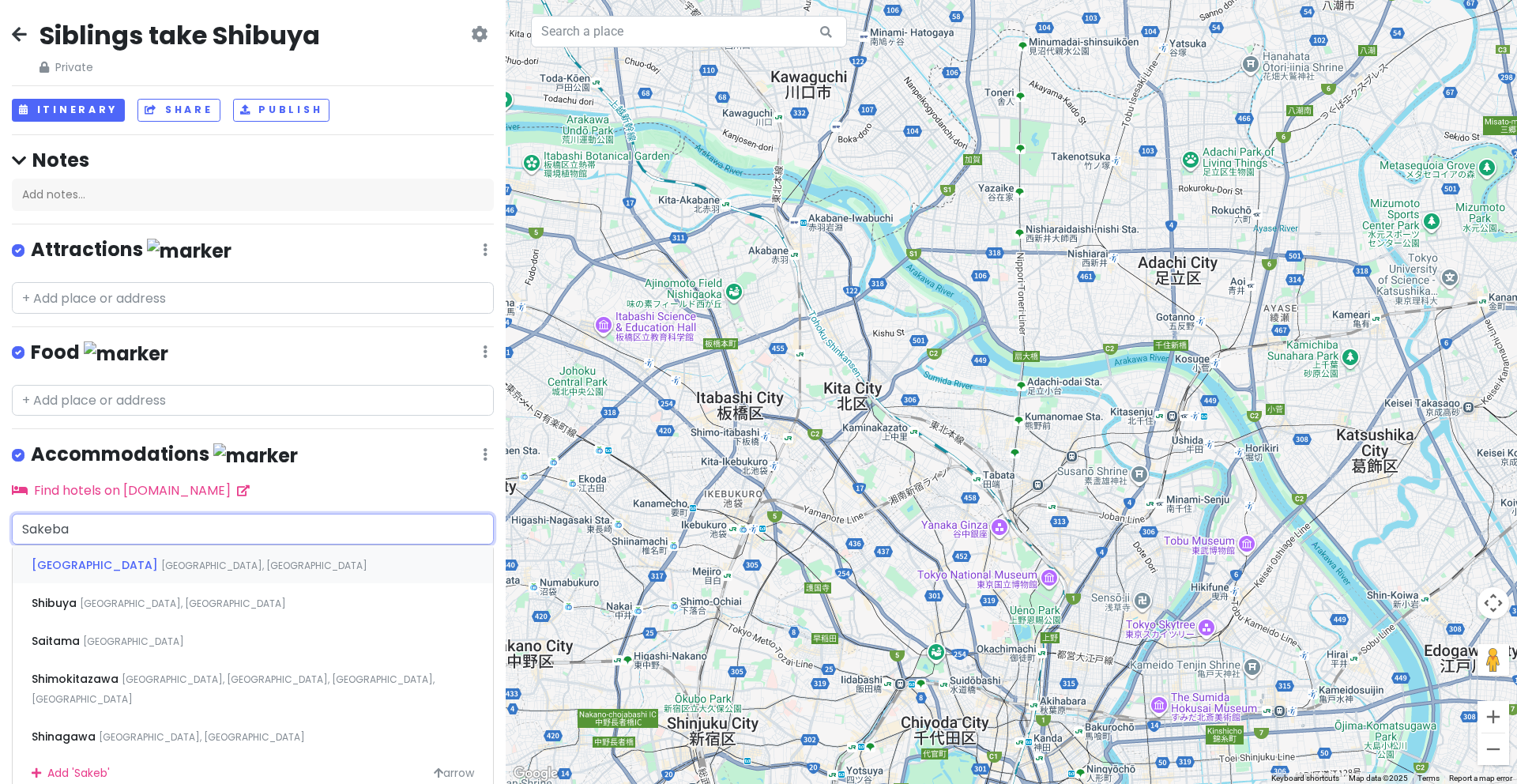
type input "Sakebar"
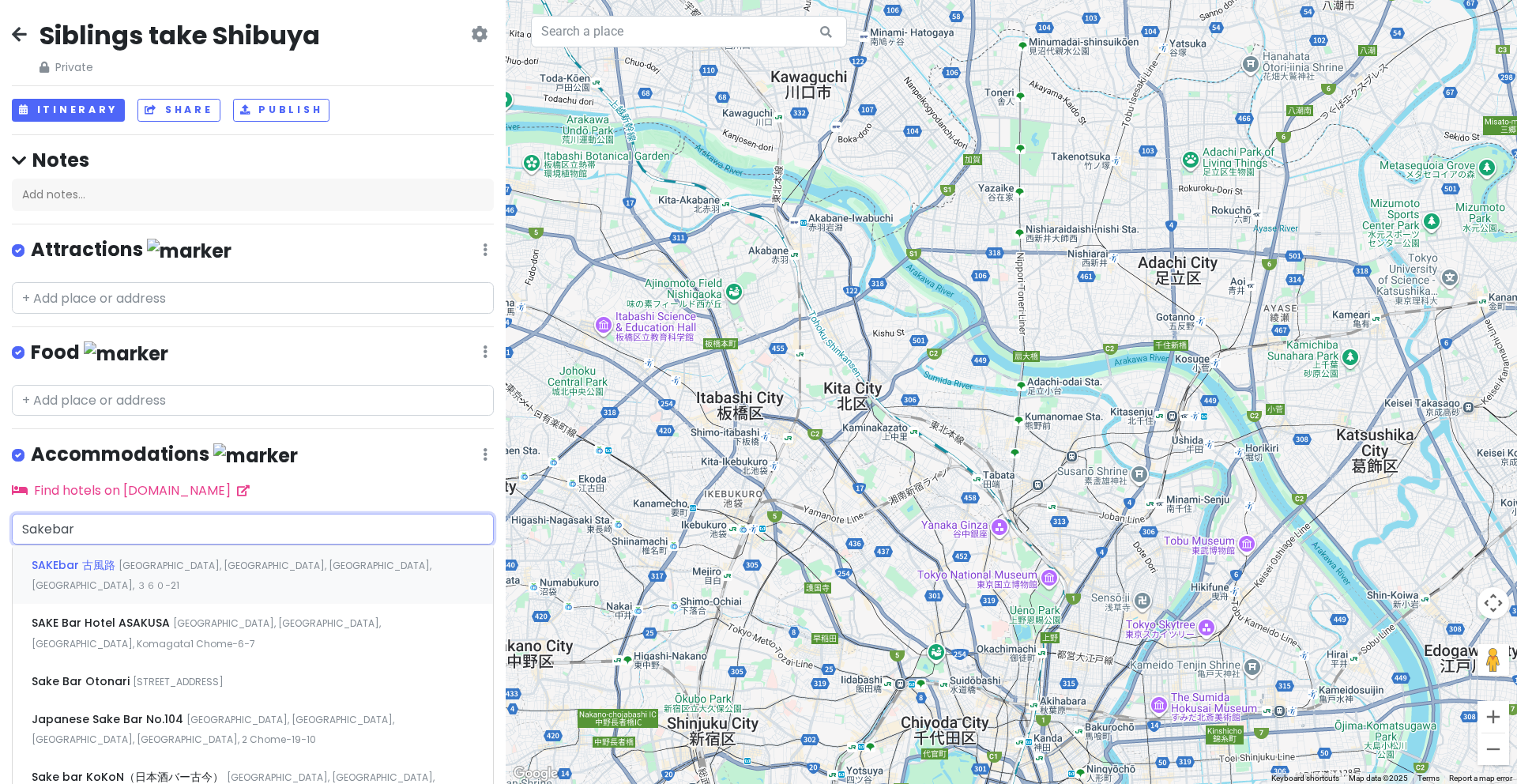
click at [297, 563] on span "Japan, Tokyo, Shinjuku City, Yamabukicho, ３６０−21" at bounding box center [232, 575] width 400 height 34
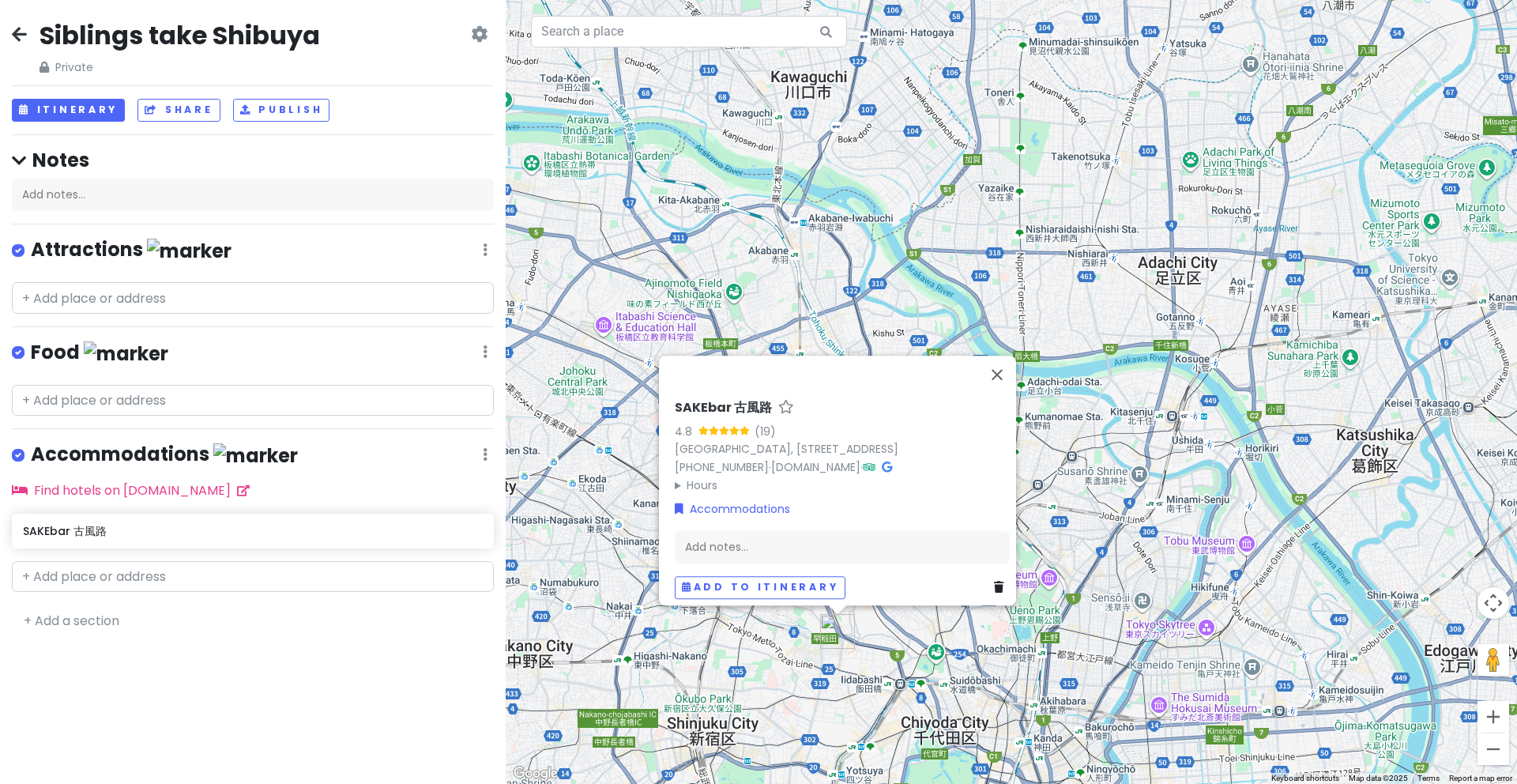
click at [369, 678] on div "Siblings take Shibuya Private Change Dates Make a Copy Delete Trip Go Pro ⚡️ Gi…" at bounding box center [253, 392] width 505 height 784
click at [1005, 355] on button "Close" at bounding box center [996, 374] width 38 height 38
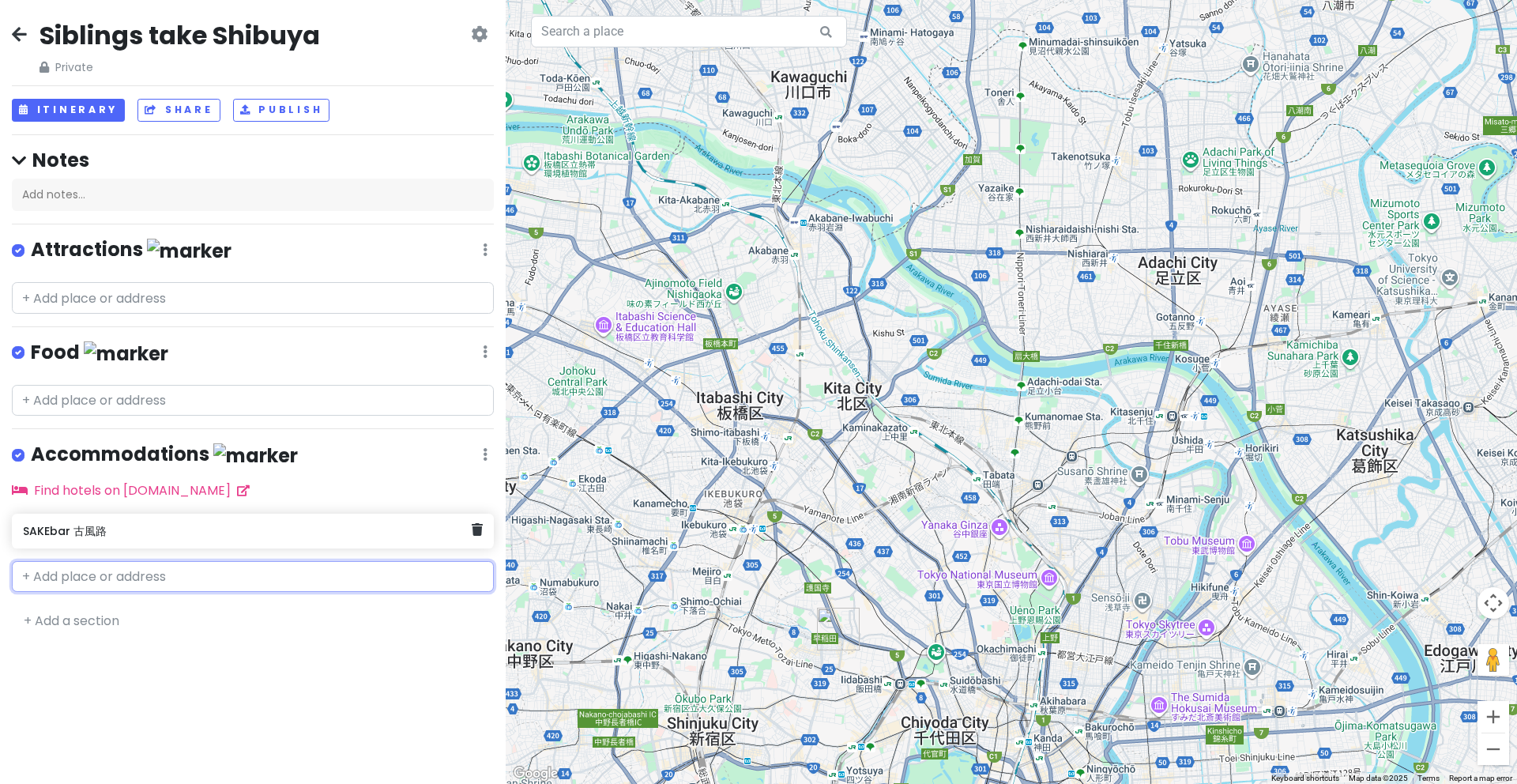
click at [325, 531] on h6 "SAKEbar 古風路" at bounding box center [247, 531] width 448 height 14
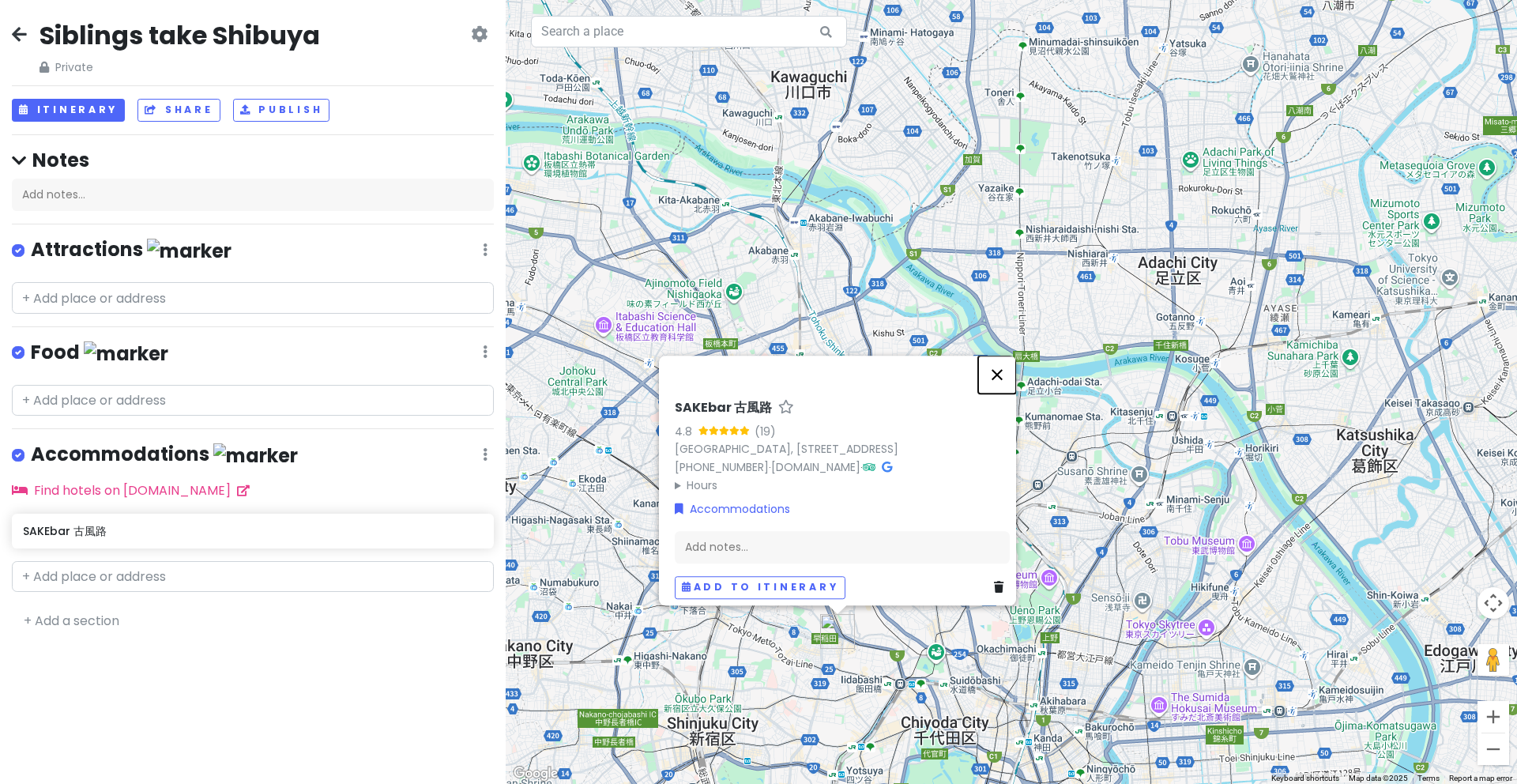
click at [1006, 355] on button "Close" at bounding box center [996, 374] width 38 height 38
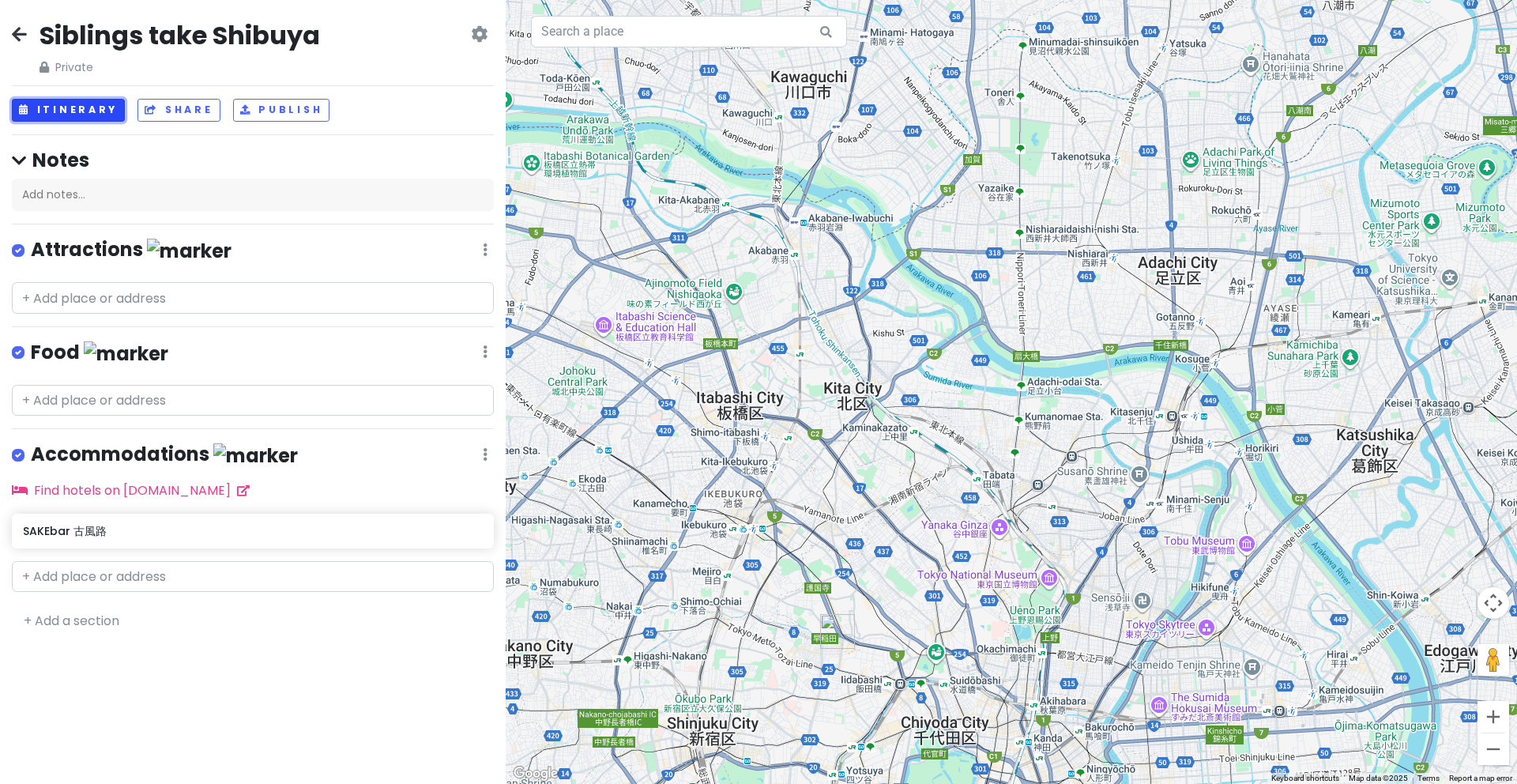
click at [60, 107] on button "Itinerary" at bounding box center [68, 109] width 113 height 23
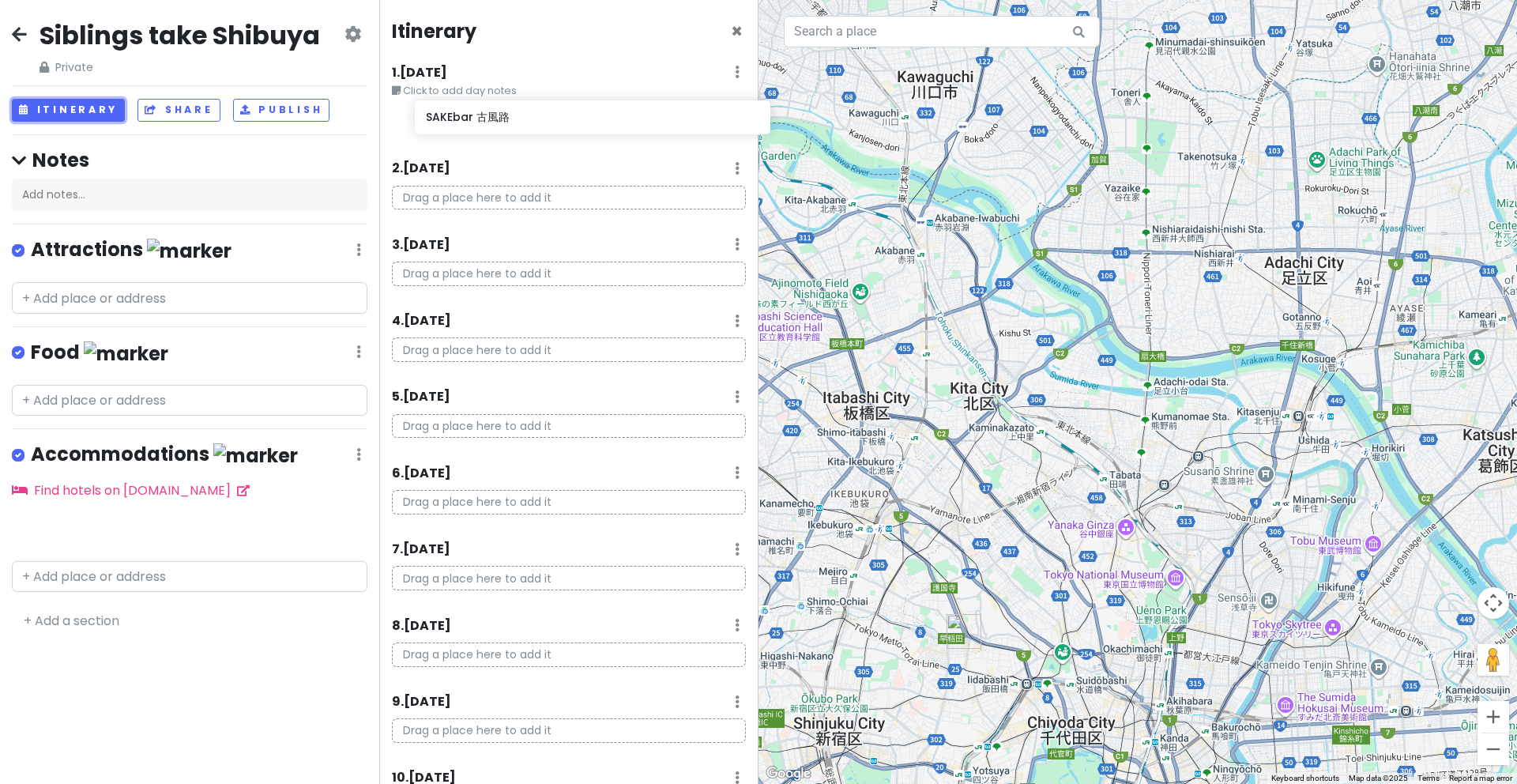
drag, startPoint x: 100, startPoint y: 536, endPoint x: 504, endPoint y: 127, distance: 574.9
click at [504, 127] on div "Siblings take Shibuya Private Change Dates Make a Copy Delete Trip Go Pro ⚡️ Gi…" at bounding box center [758, 392] width 1517 height 784
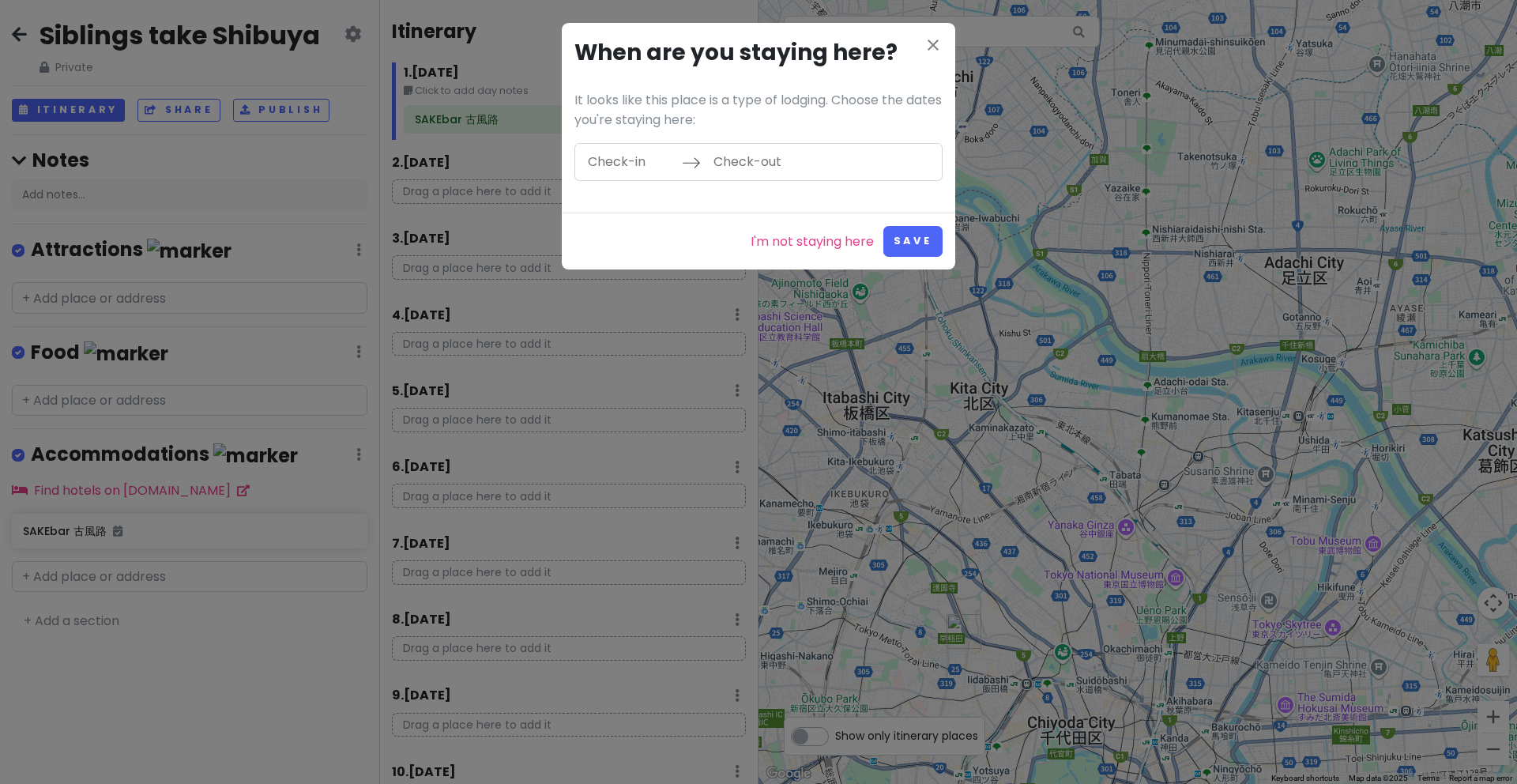
click at [628, 164] on input "Check-in" at bounding box center [631, 162] width 103 height 36
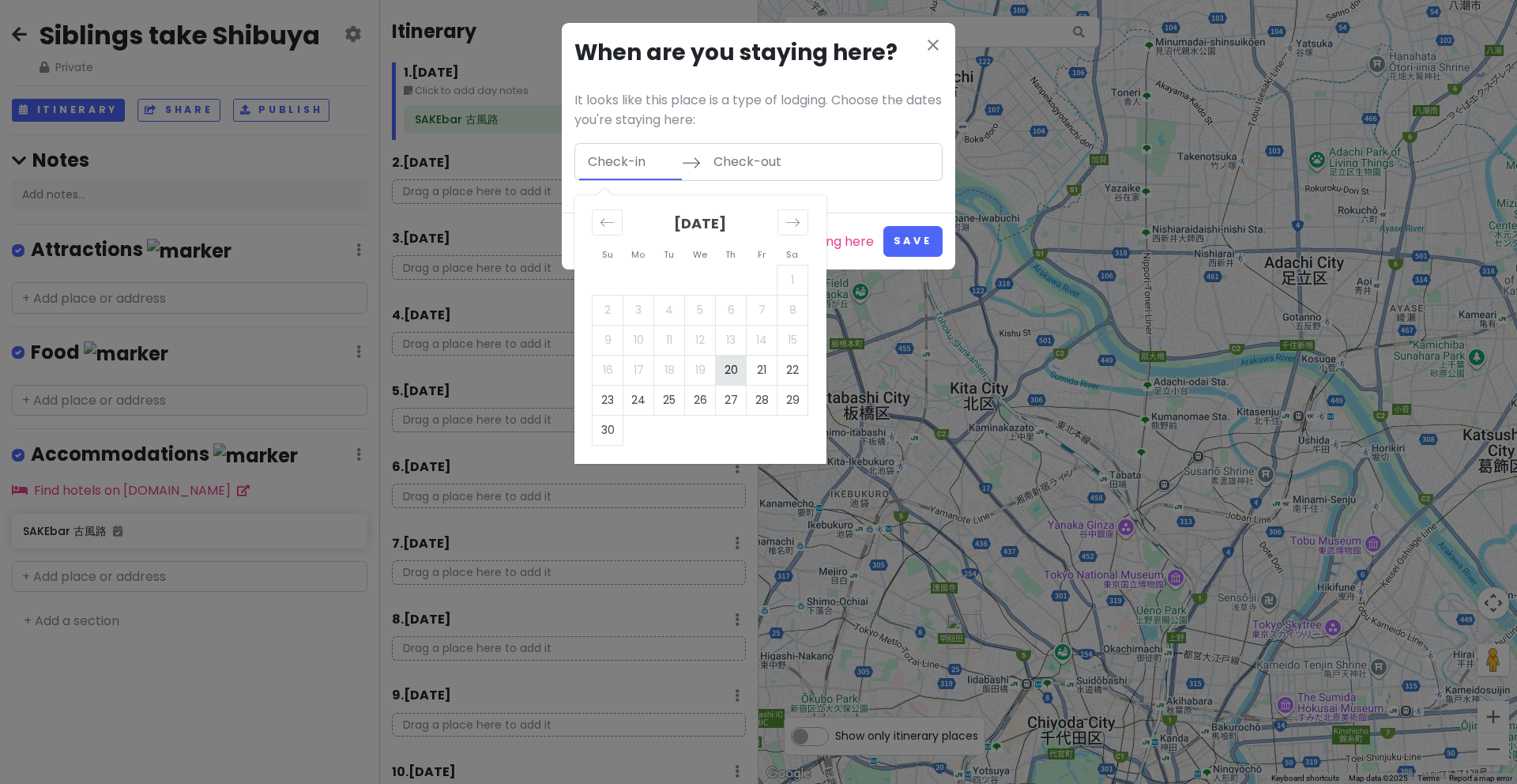
click at [736, 375] on td "20" at bounding box center [731, 370] width 31 height 30
type input "11/20/2025"
click at [786, 224] on icon "Move forward to switch to the next month." at bounding box center [793, 222] width 15 height 15
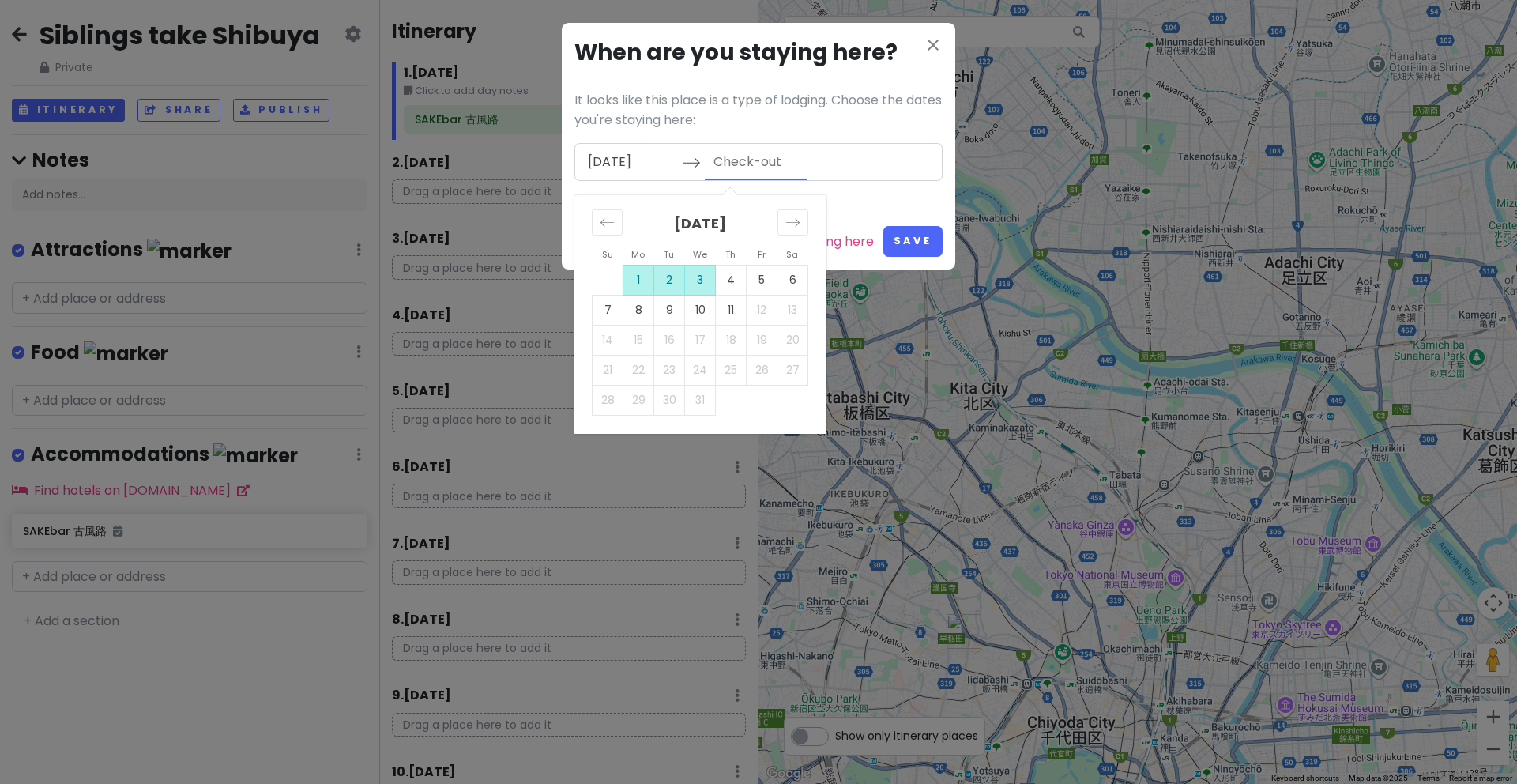
click at [703, 284] on td "3" at bounding box center [700, 280] width 31 height 30
type input "12/03/2025"
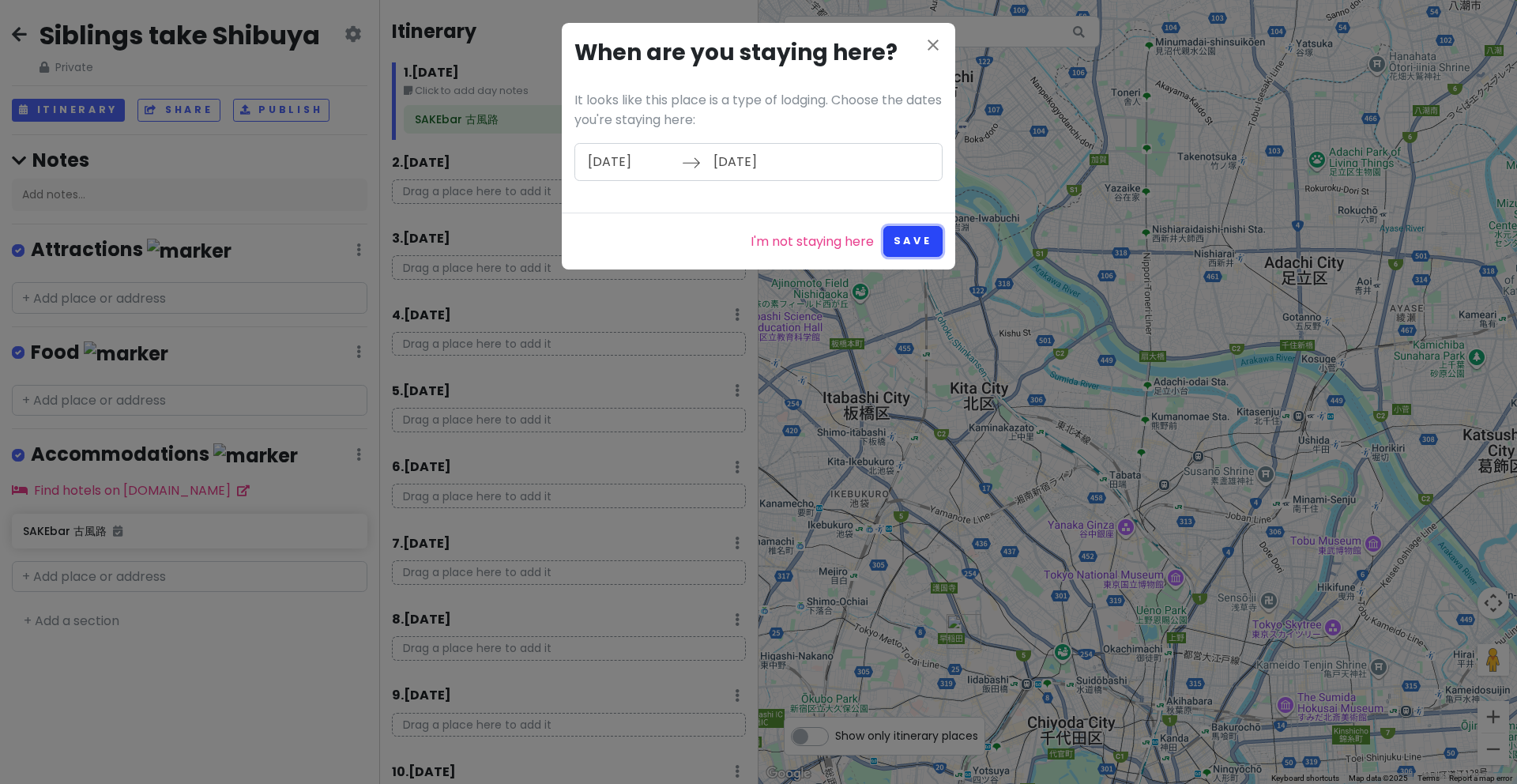
click at [898, 244] on button "Save" at bounding box center [913, 241] width 59 height 31
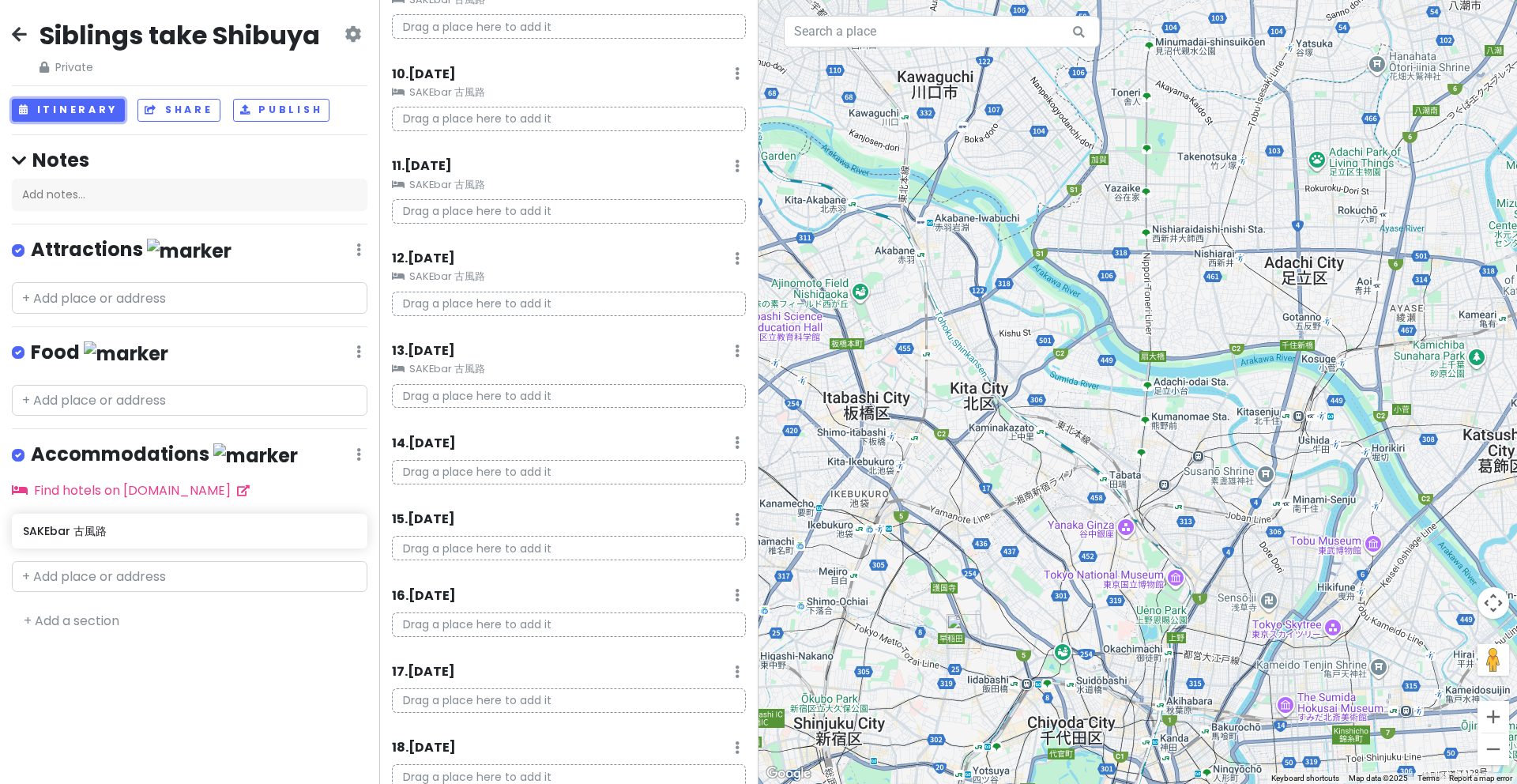
scroll to position [849, 0]
click at [121, 583] on input "text" at bounding box center [190, 577] width 355 height 32
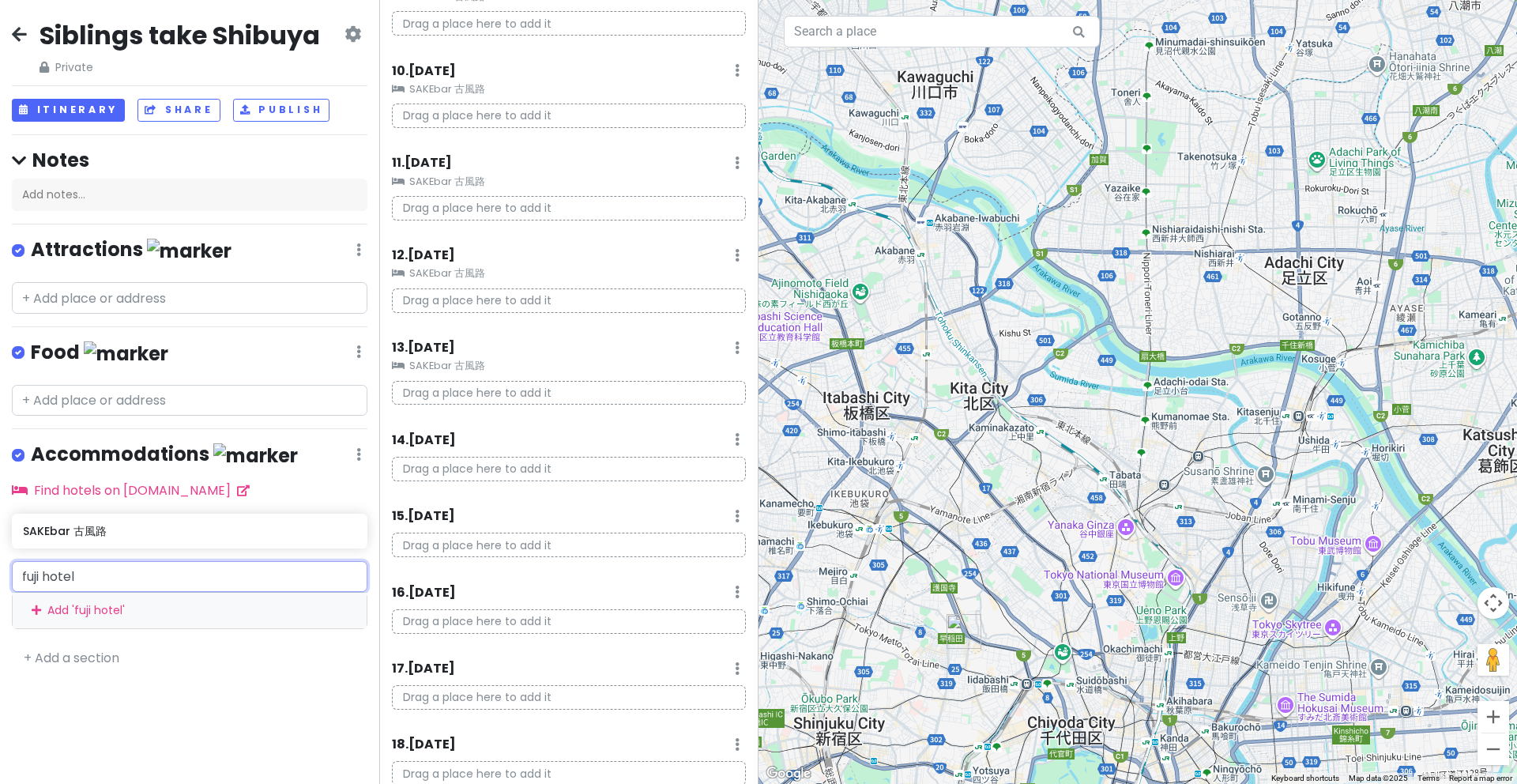
scroll to position [0, 0]
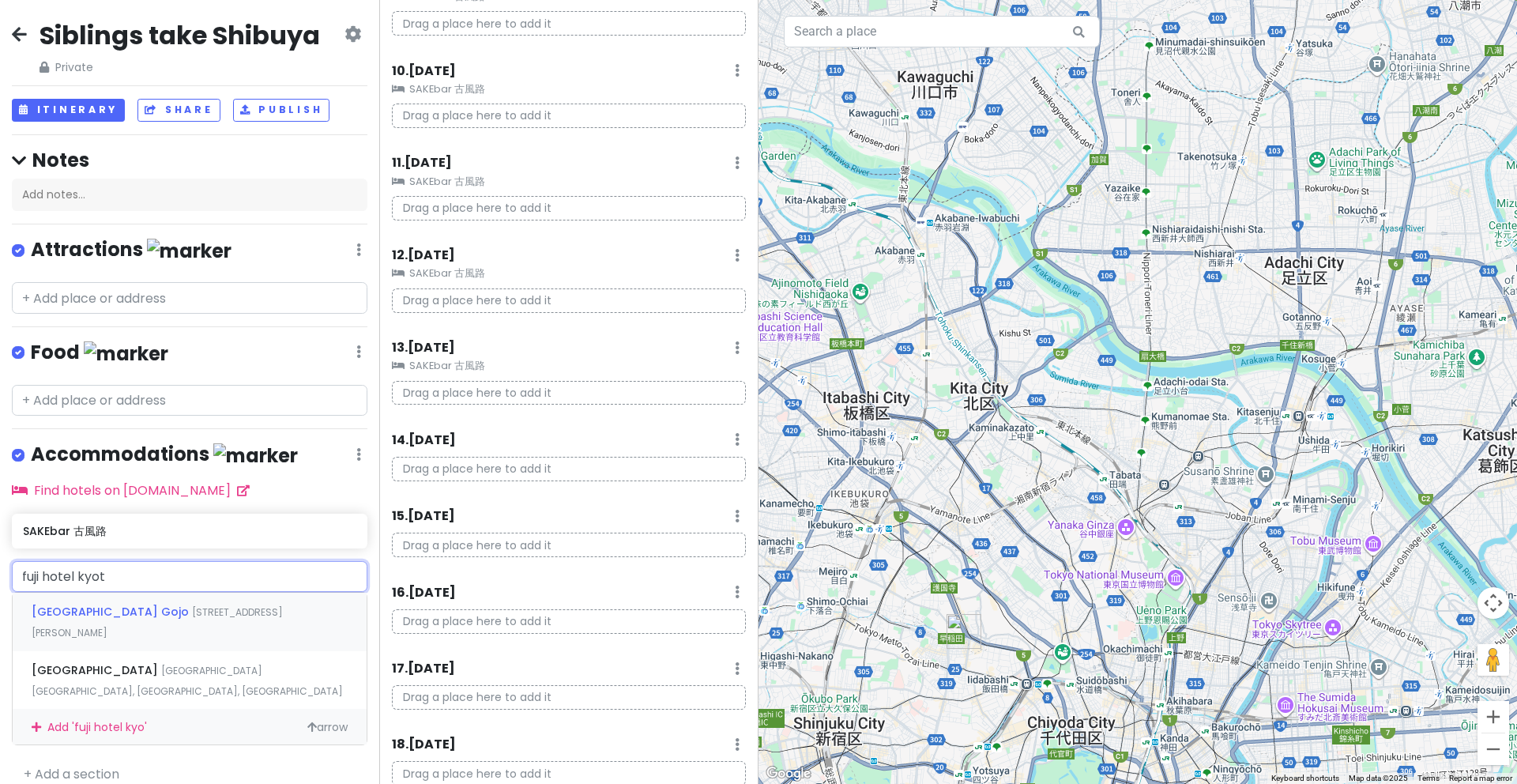
type input "fuji hotel kyoto"
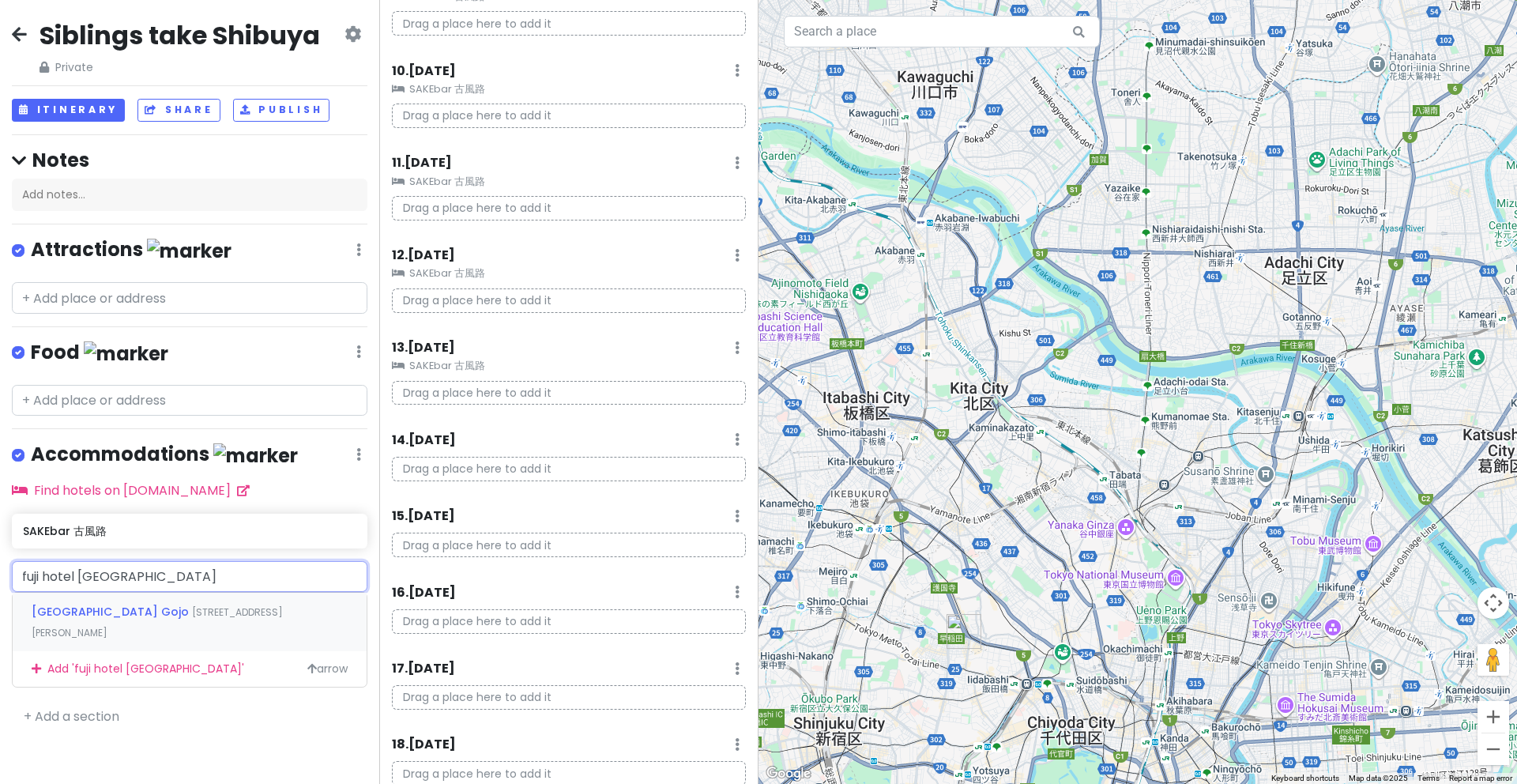
click at [185, 616] on div "Fuji Hotel Kyoto Gojo 330番地 Kagiyachō, Shimogyo Ward, Kyoto, Japan" at bounding box center [190, 621] width 354 height 58
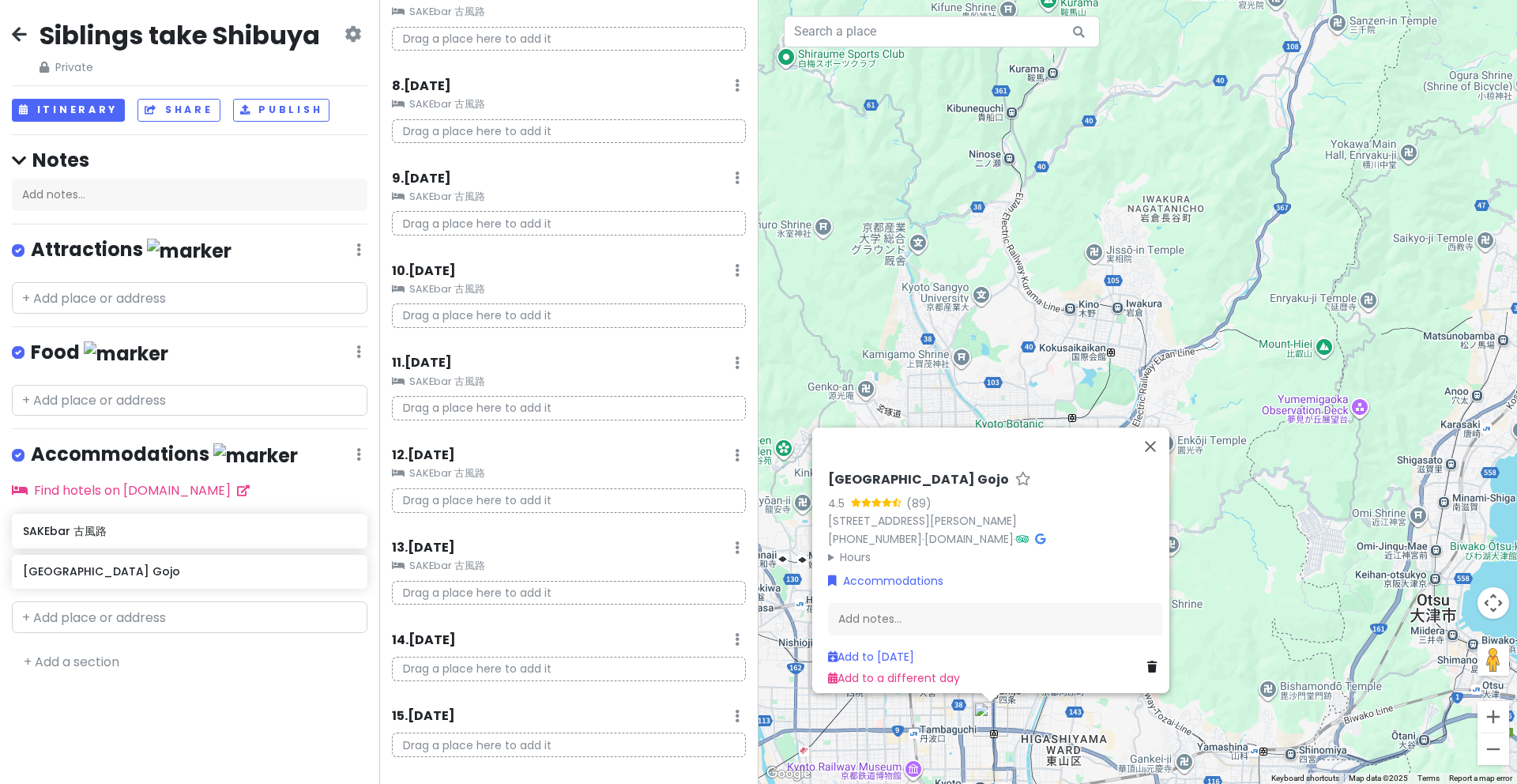
scroll to position [814, 0]
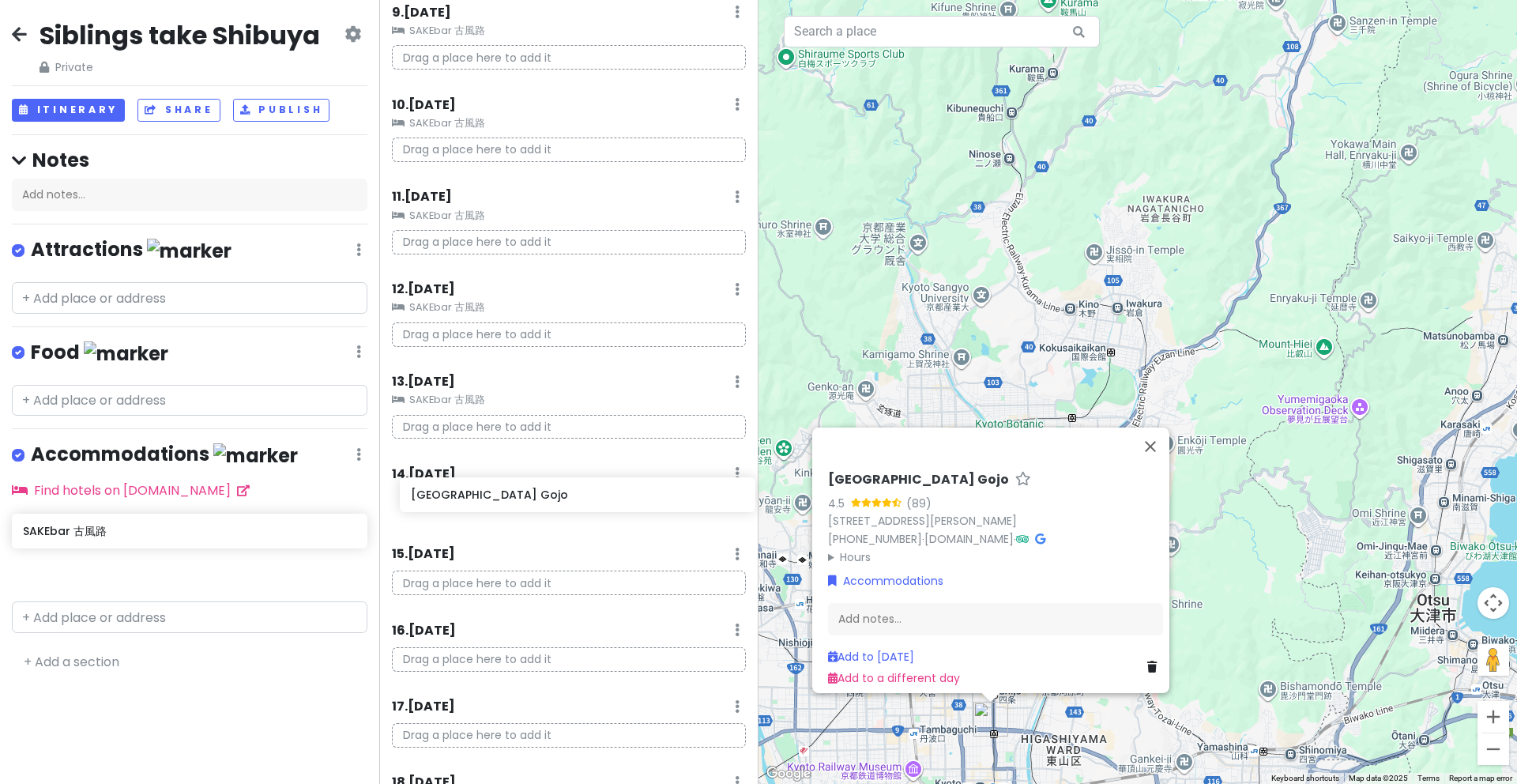
drag, startPoint x: 139, startPoint y: 571, endPoint x: 527, endPoint y: 499, distance: 394.6
click at [527, 499] on div "Siblings take Shibuya Private Change Dates Make a Copy Delete Trip Go Pro ⚡️ Gi…" at bounding box center [758, 392] width 1517 height 784
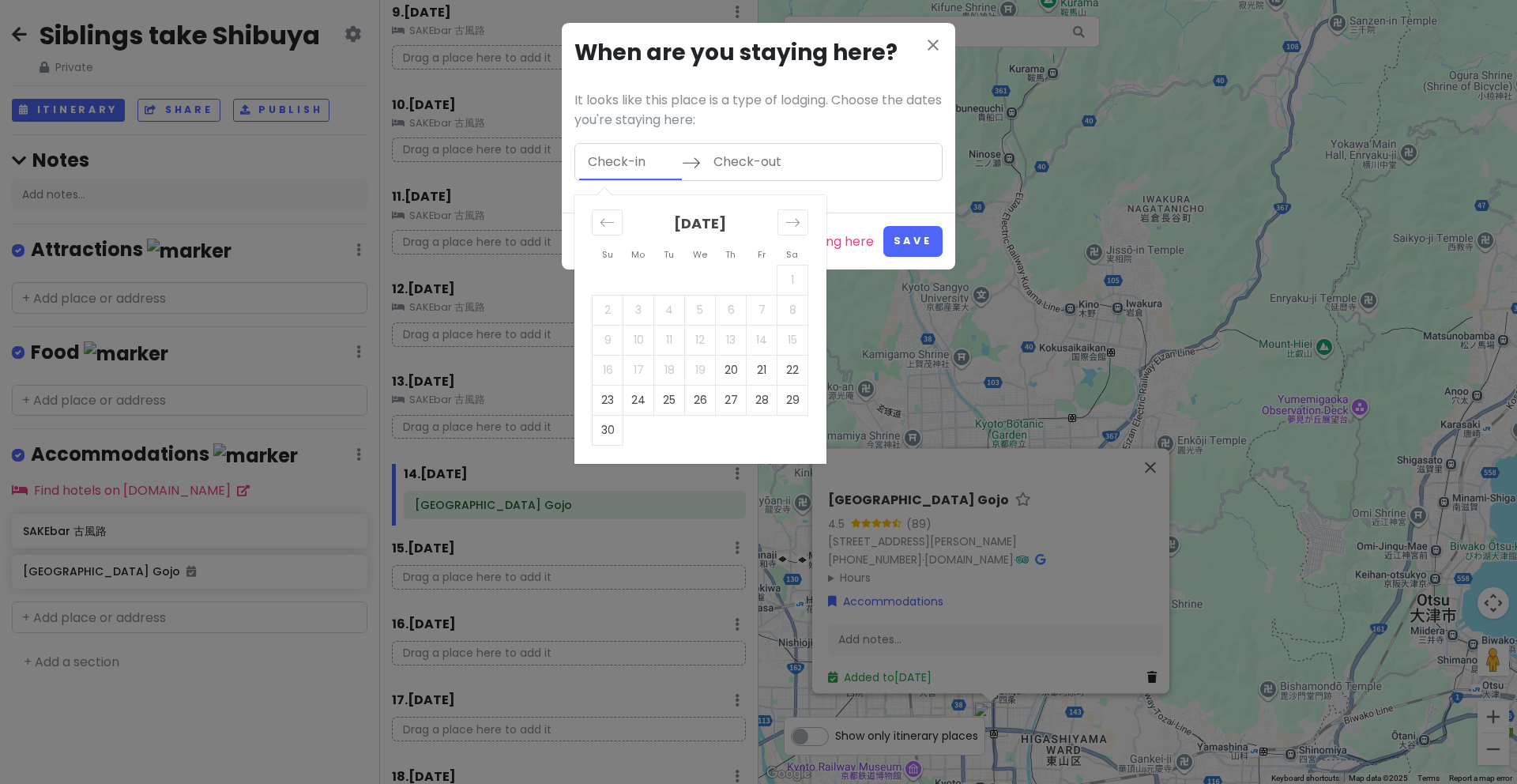
click at [632, 167] on input "Check-in" at bounding box center [631, 162] width 103 height 36
click at [790, 228] on icon "Move forward to switch to the next month." at bounding box center [793, 222] width 15 height 15
drag, startPoint x: 705, startPoint y: 281, endPoint x: 715, endPoint y: 282, distance: 10.0
click at [705, 281] on td "3" at bounding box center [700, 280] width 31 height 30
type input "12/03/2025"
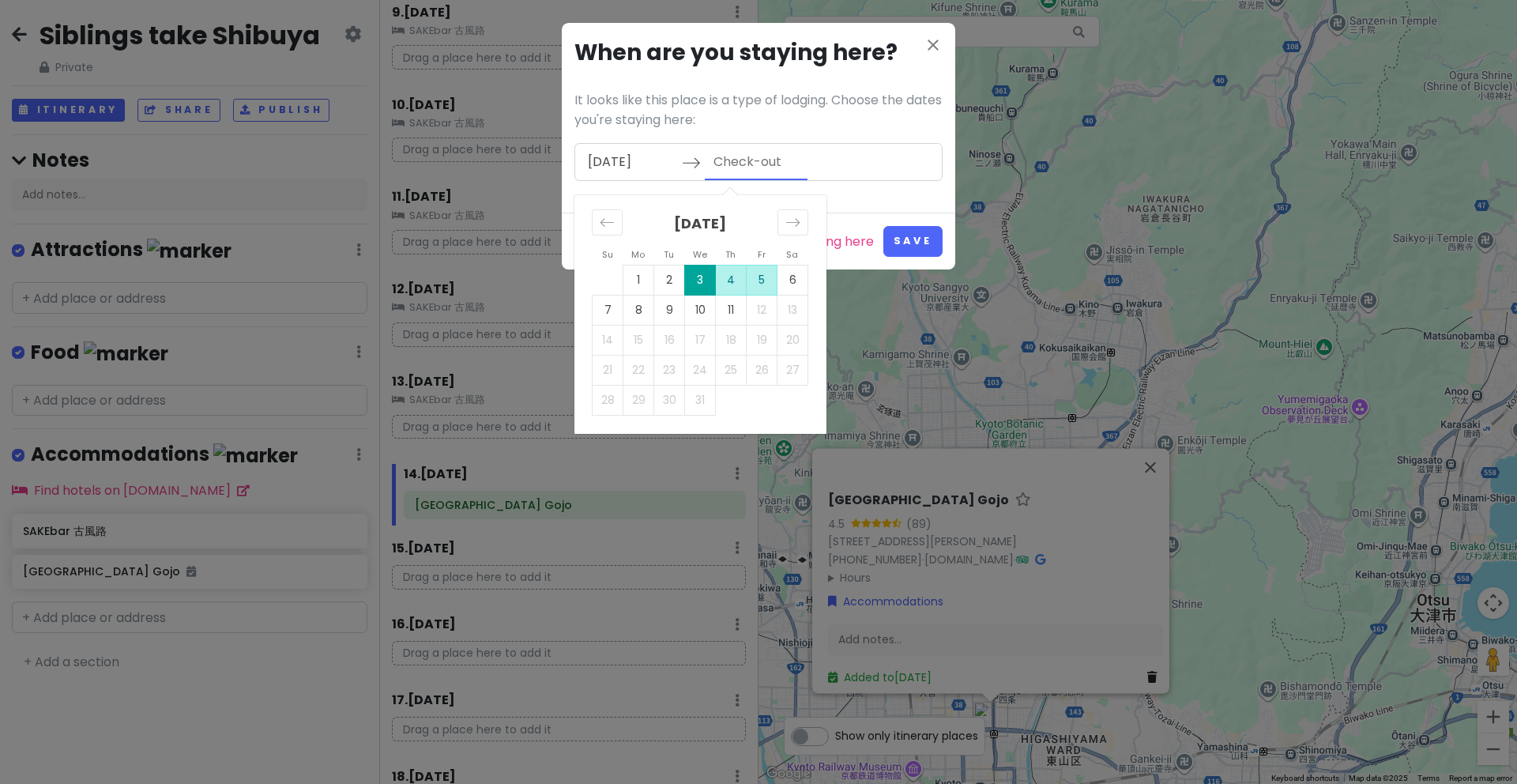
click at [763, 281] on td "5" at bounding box center [762, 280] width 31 height 30
type input "12/05/2025"
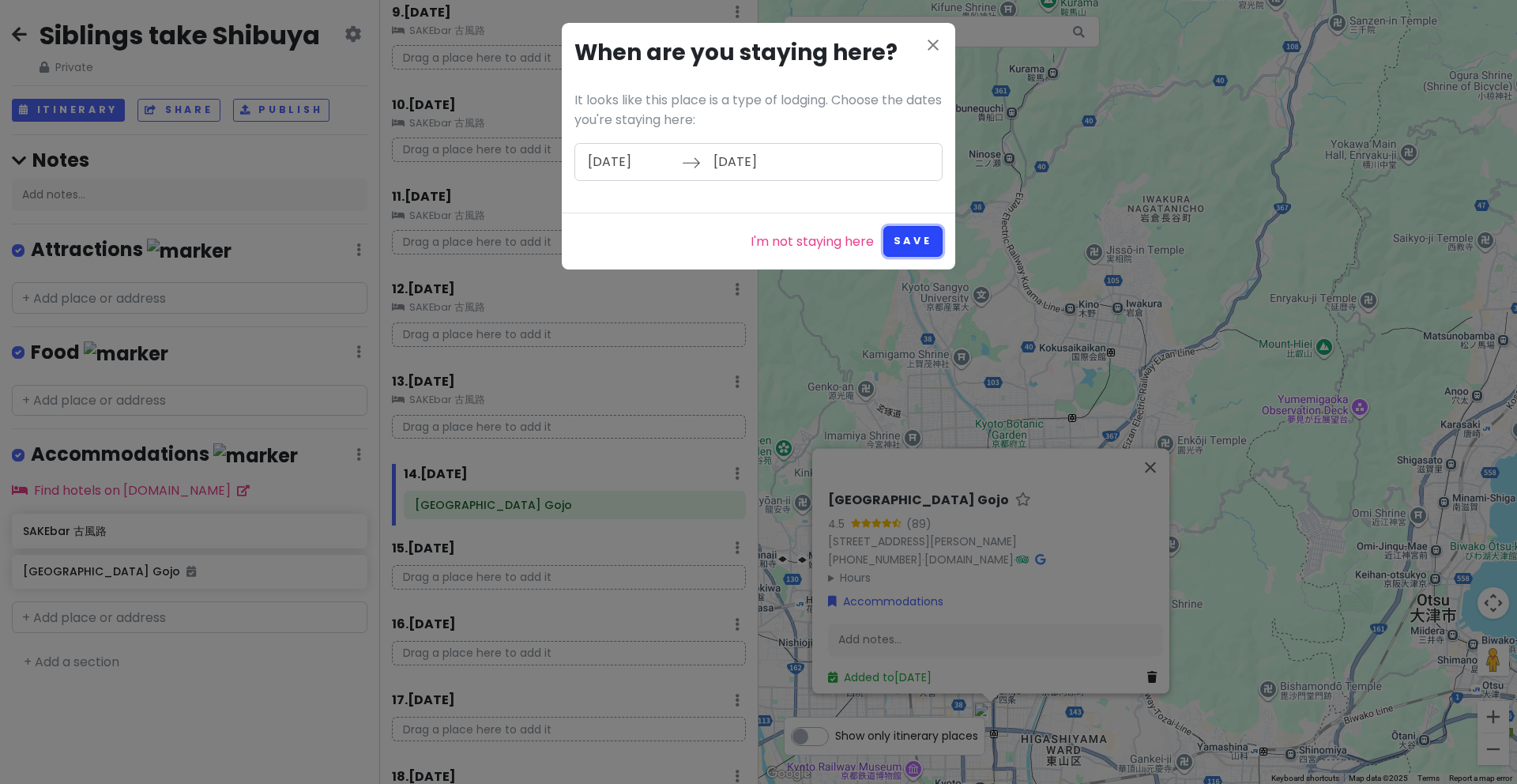
click at [912, 235] on button "Save" at bounding box center [913, 241] width 59 height 31
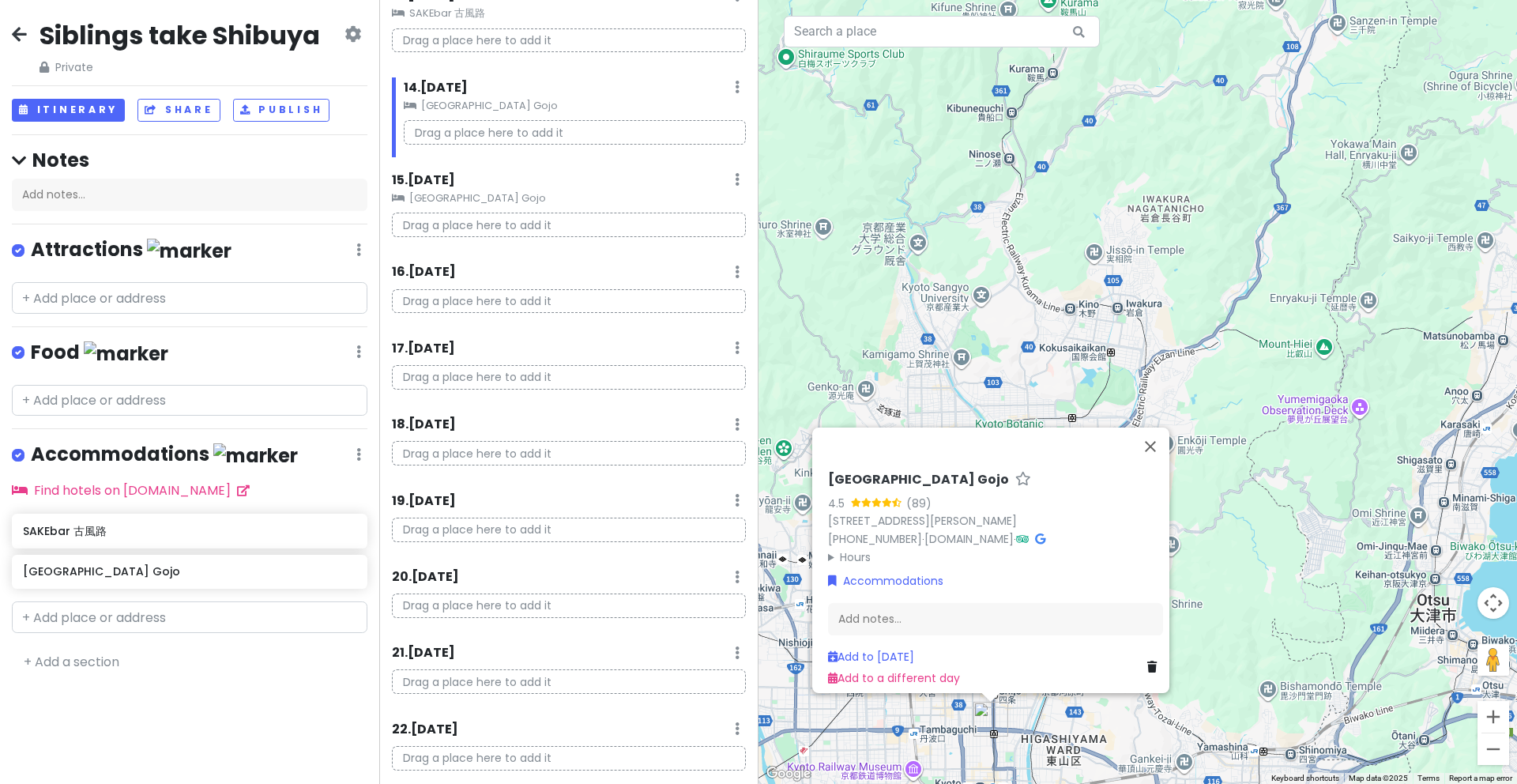
scroll to position [1251, 0]
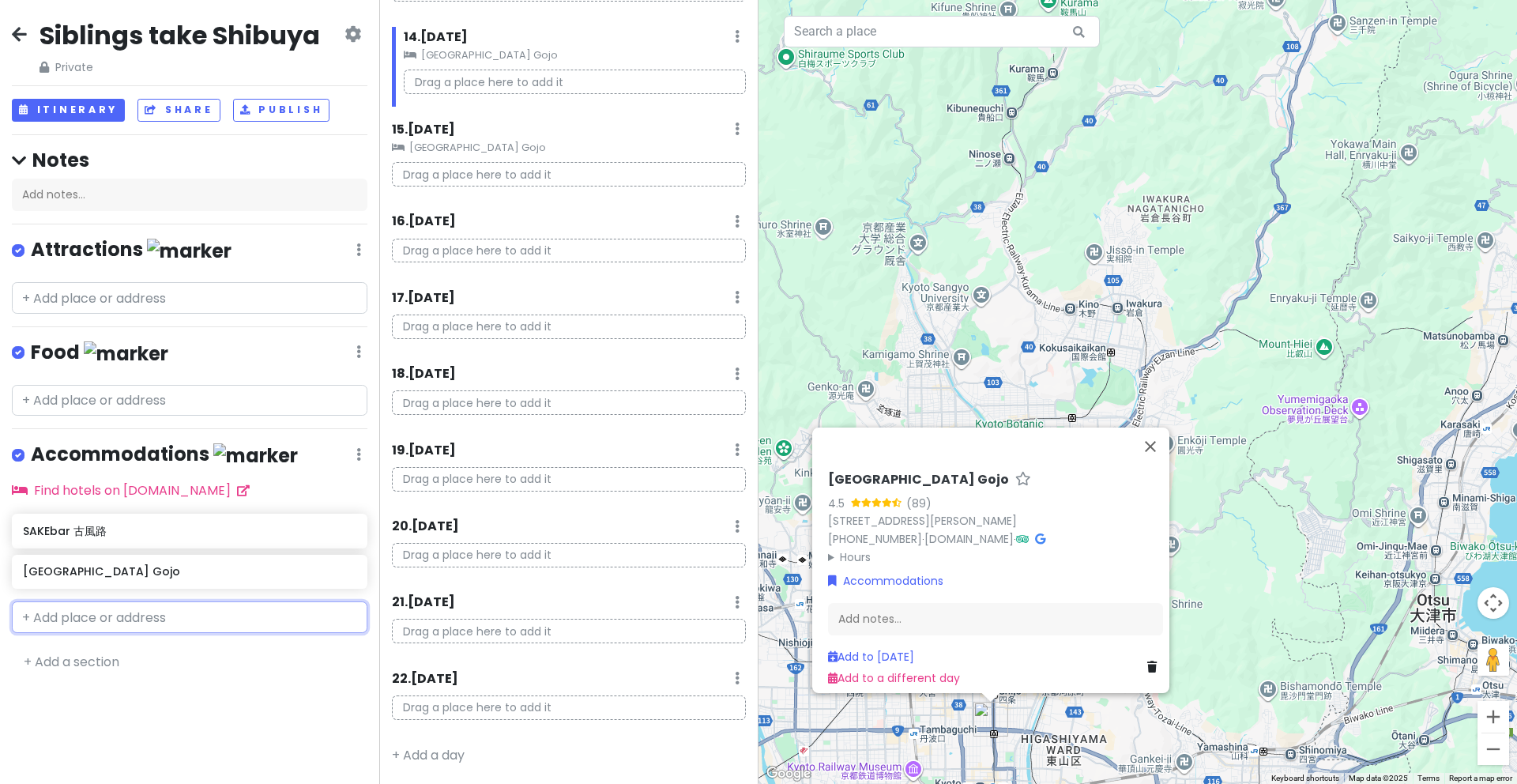
click at [149, 620] on input "text" at bounding box center [190, 617] width 355 height 32
paste input "5-chōme-13-6 Nipponbashi, Naniwa Ward, Osaka, 556-0005, Japan"
type input "5-chōme-13-6 Nipponbashi, Naniwa Ward, Osaka, 556-0005, Japan"
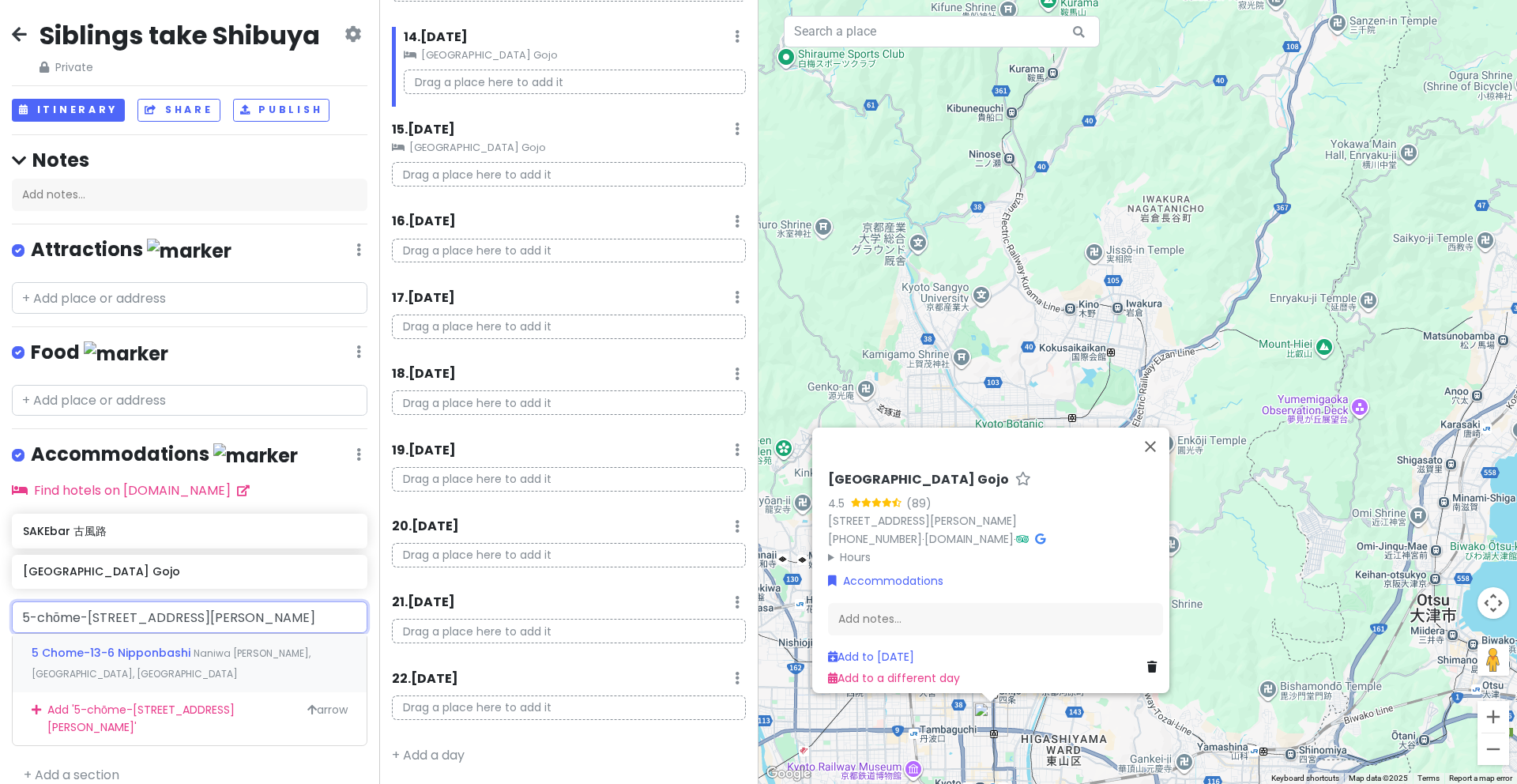
click at [124, 651] on span "5 Chome-13-6 Nipponbashi" at bounding box center [113, 653] width 162 height 16
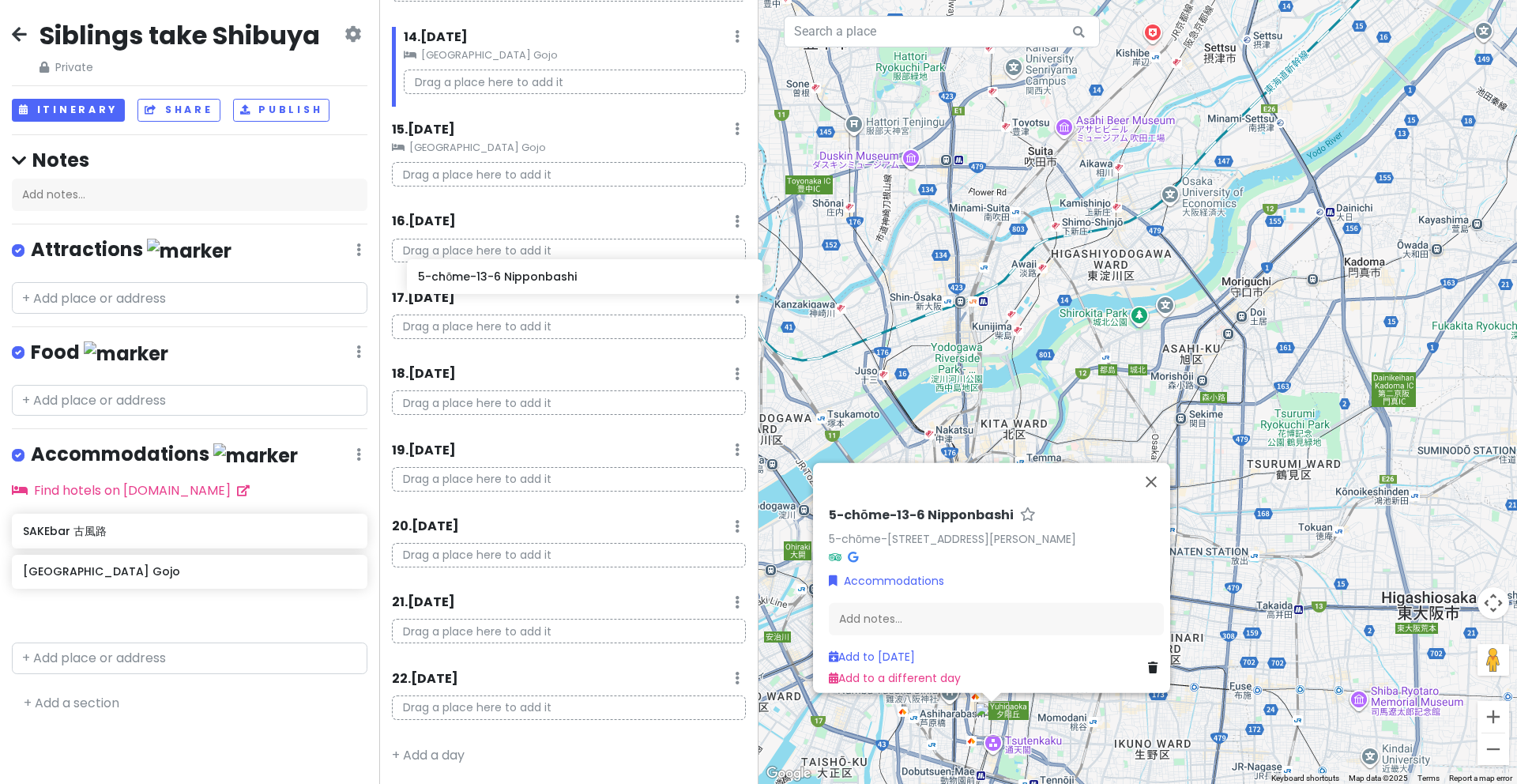
scroll to position [1251, 0]
drag, startPoint x: 108, startPoint y: 619, endPoint x: 507, endPoint y: 269, distance: 530.8
click at [507, 269] on div "Siblings take Shibuya Private Change Dates Make a Copy Delete Trip Go Pro ⚡️ Gi…" at bounding box center [758, 392] width 1517 height 784
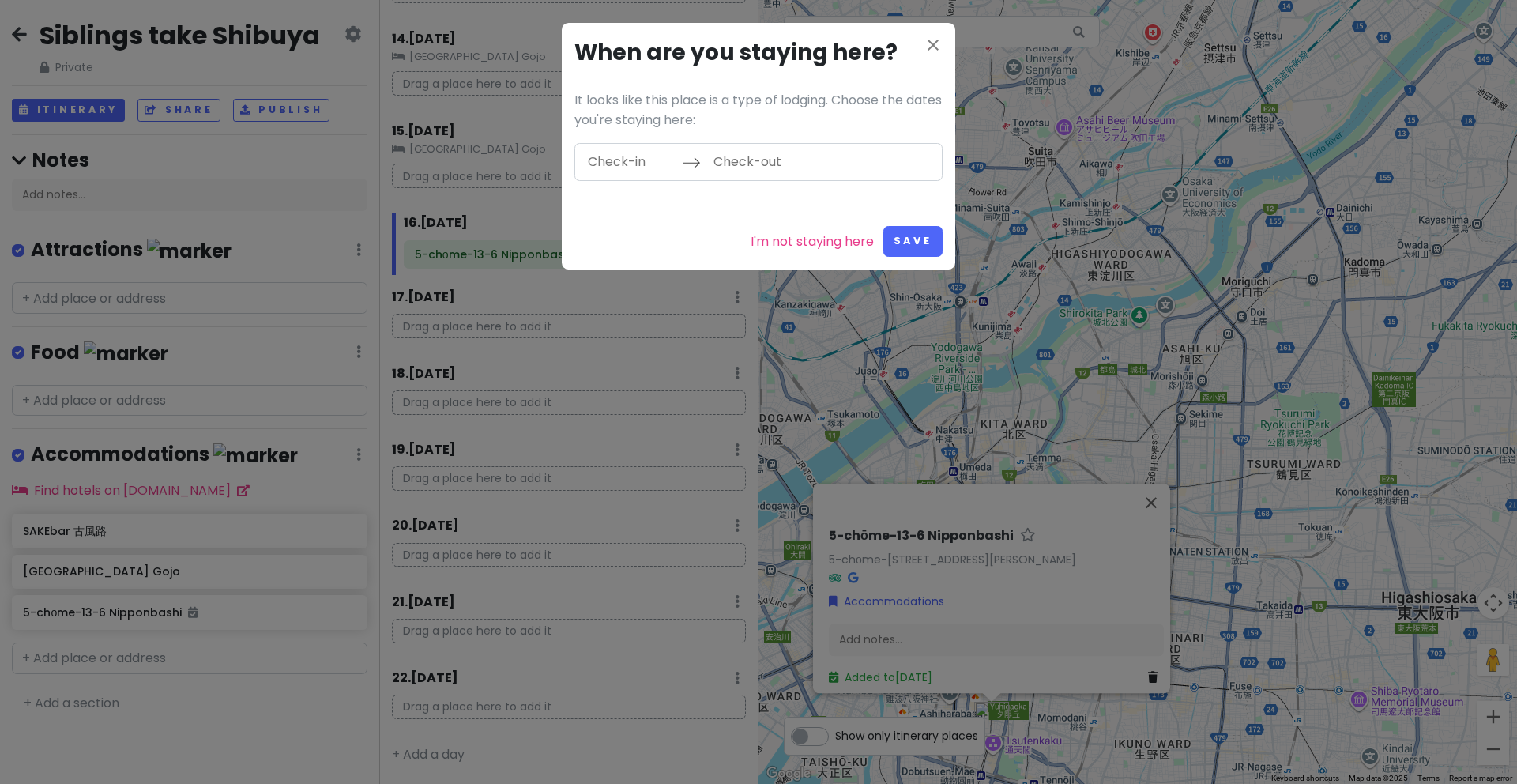
click at [638, 158] on input "Check-in" at bounding box center [631, 162] width 103 height 36
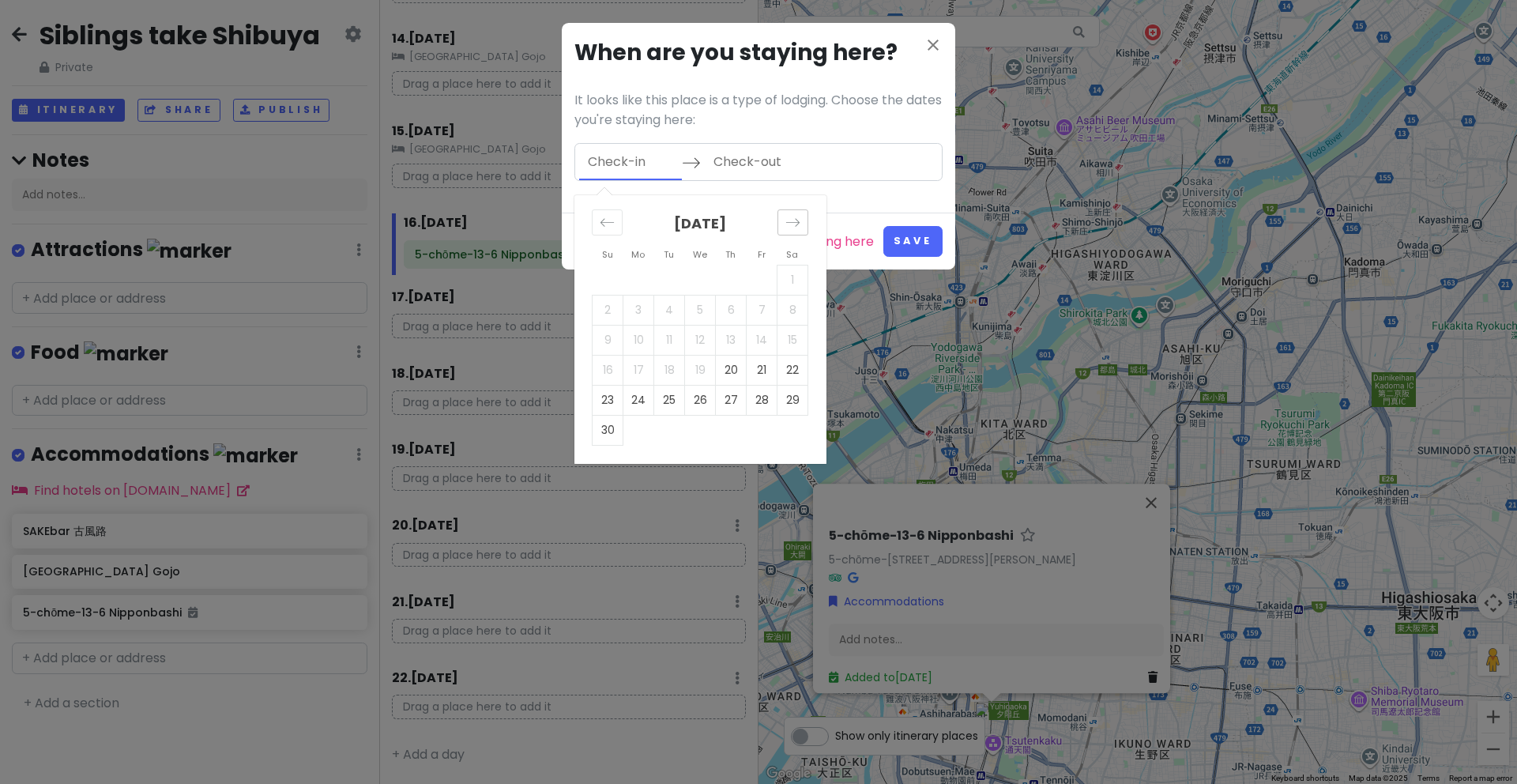
click at [793, 213] on div "Move forward to switch to the next month." at bounding box center [793, 222] width 31 height 26
click at [757, 285] on td "5" at bounding box center [762, 280] width 31 height 30
type input "12/05/2025"
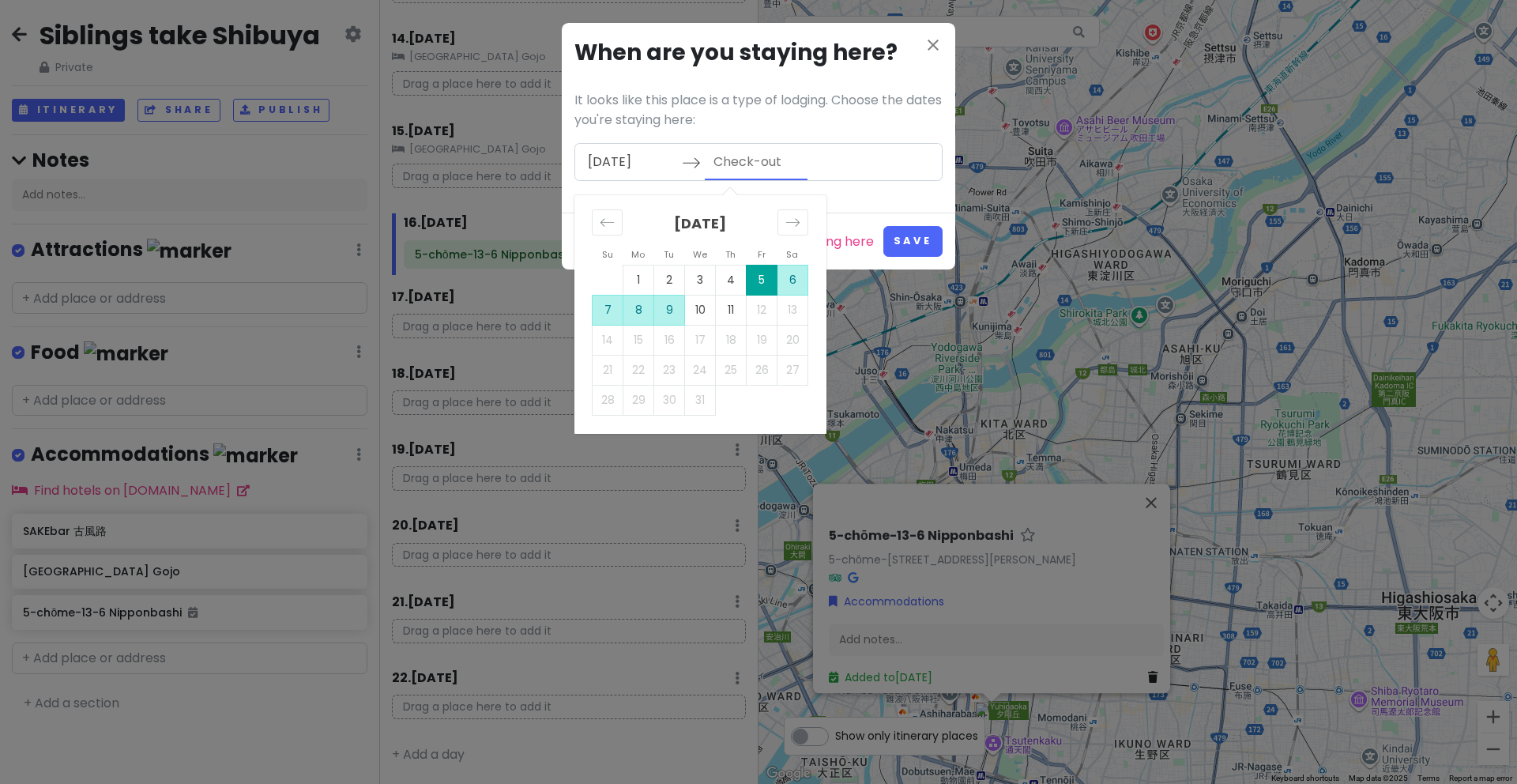
click at [668, 308] on td "9" at bounding box center [670, 310] width 31 height 30
type input "12/09/2025"
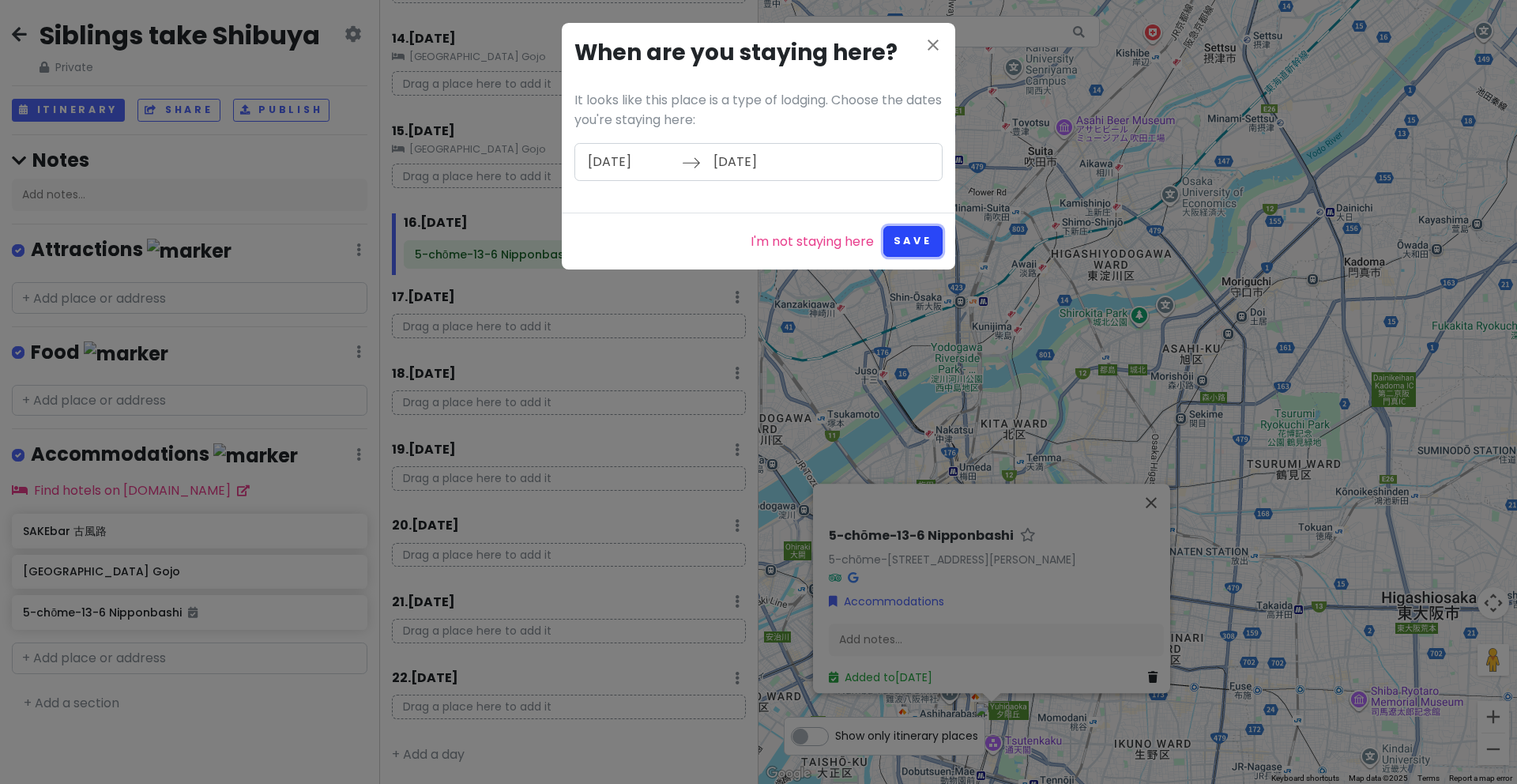
click at [919, 245] on button "Save" at bounding box center [913, 241] width 59 height 31
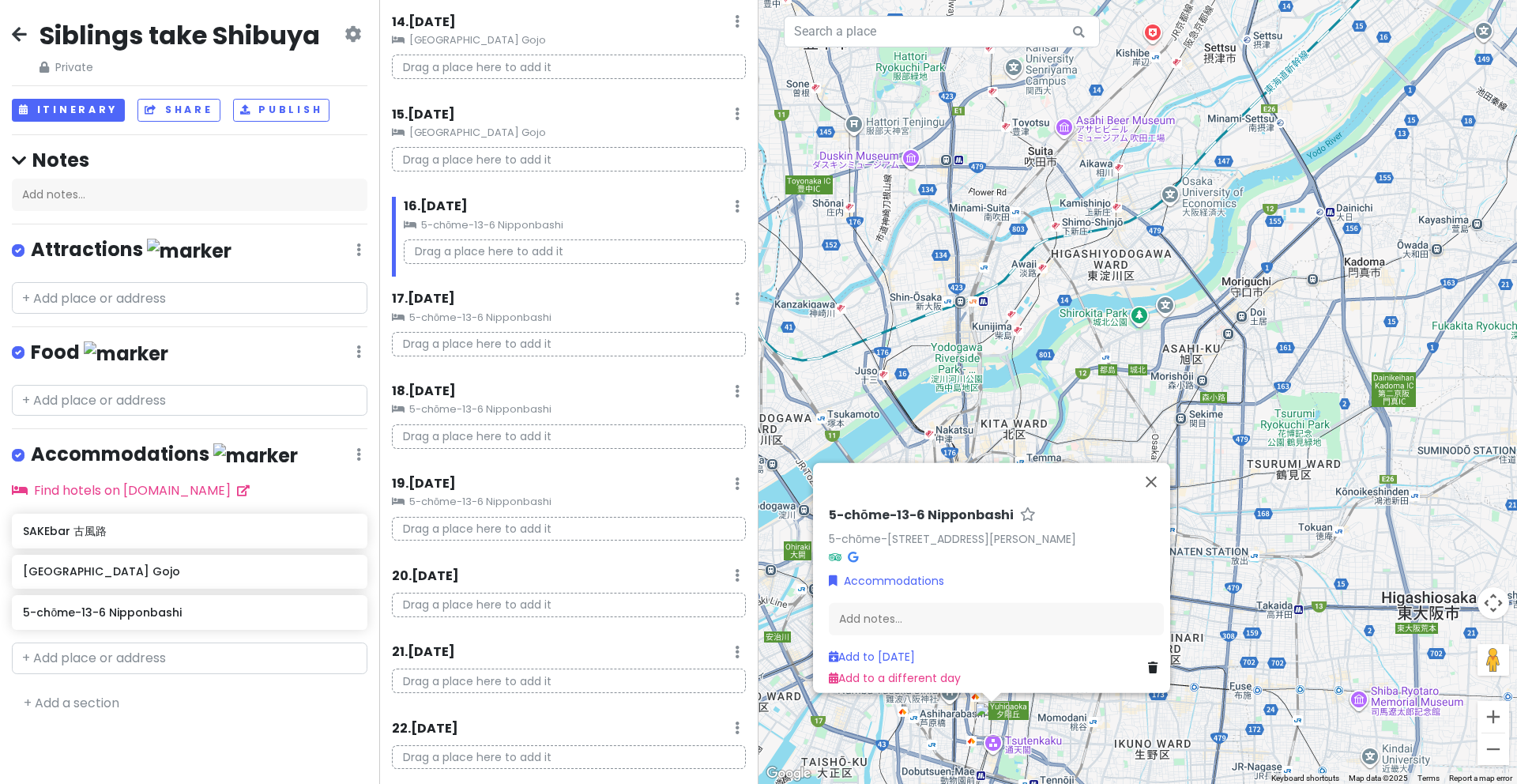
scroll to position [1316, 0]
